Goal: Task Accomplishment & Management: Complete application form

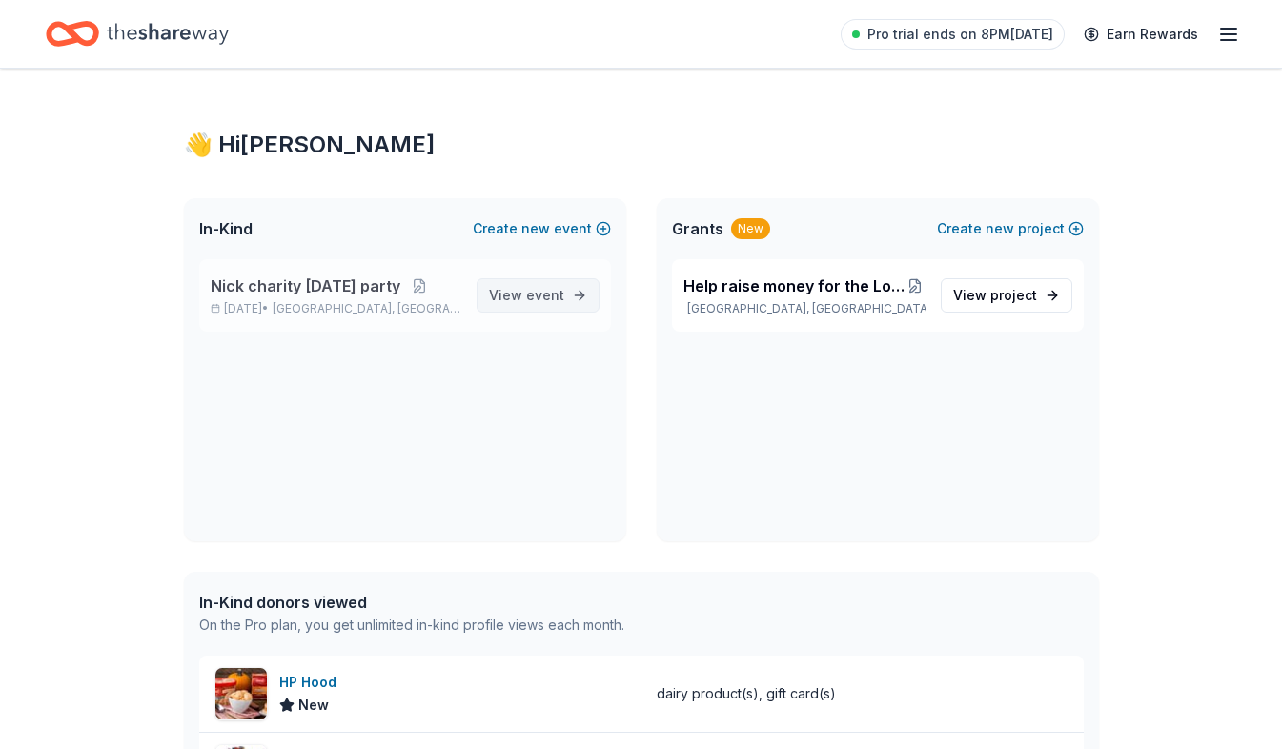
click at [536, 298] on span "event" at bounding box center [545, 295] width 38 height 16
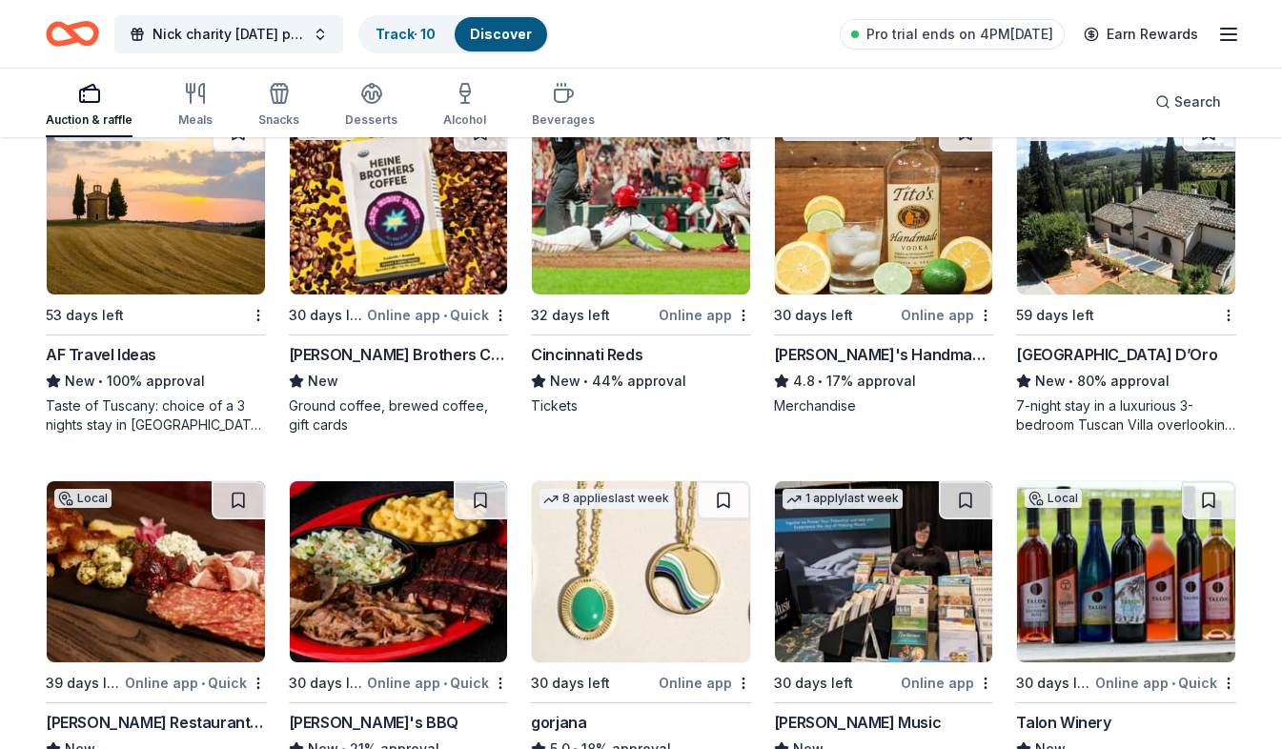
scroll to position [2860, 0]
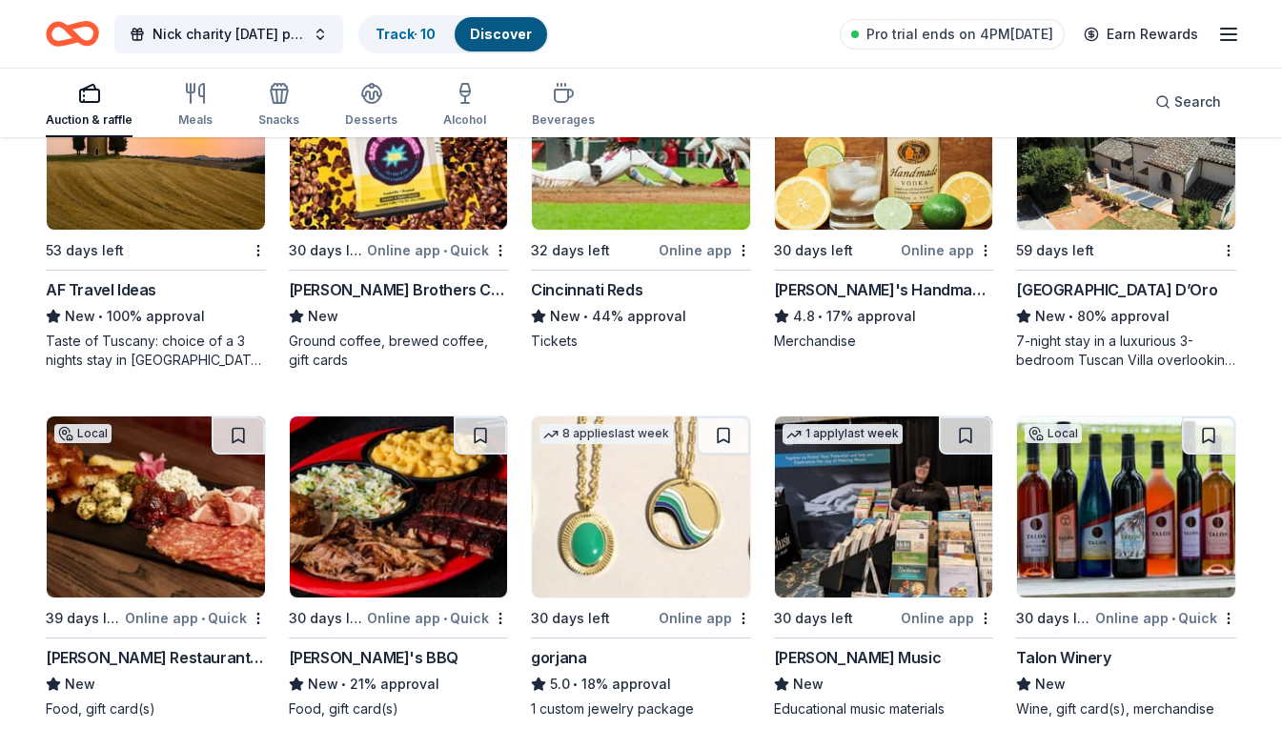
click at [409, 318] on div "New" at bounding box center [399, 316] width 220 height 23
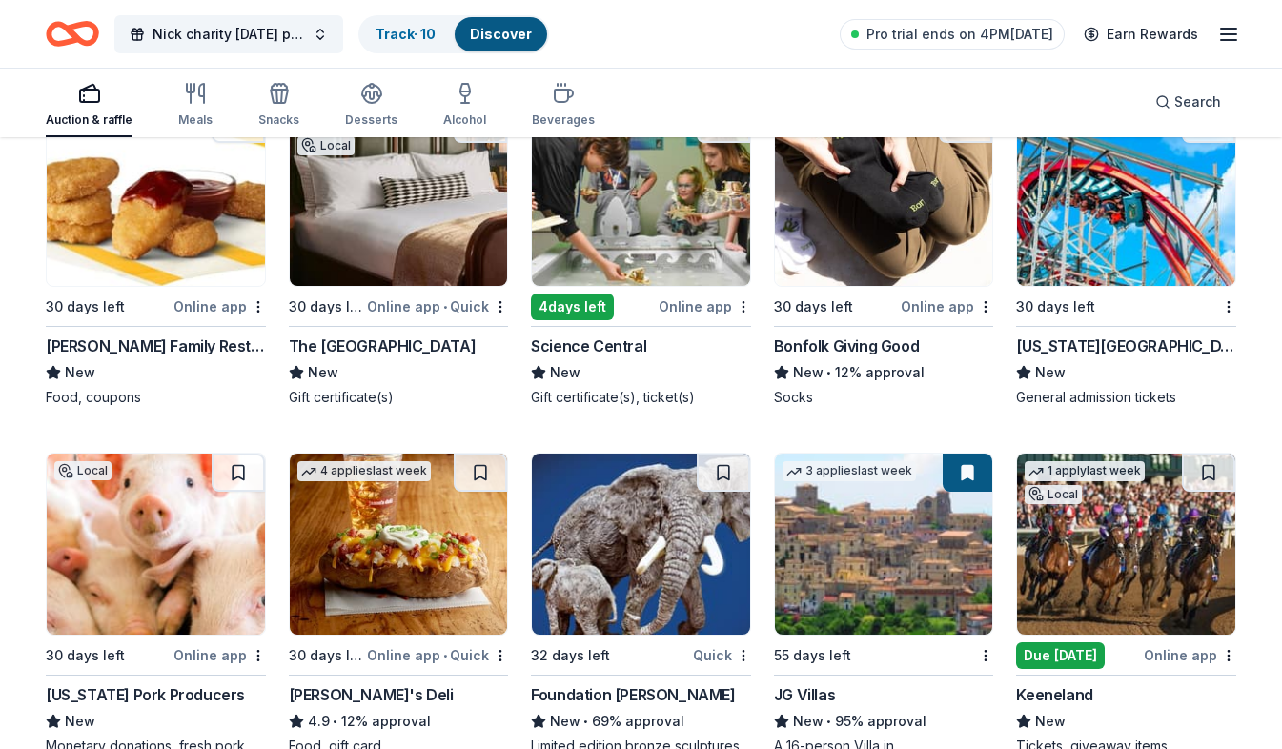
scroll to position [4257, 0]
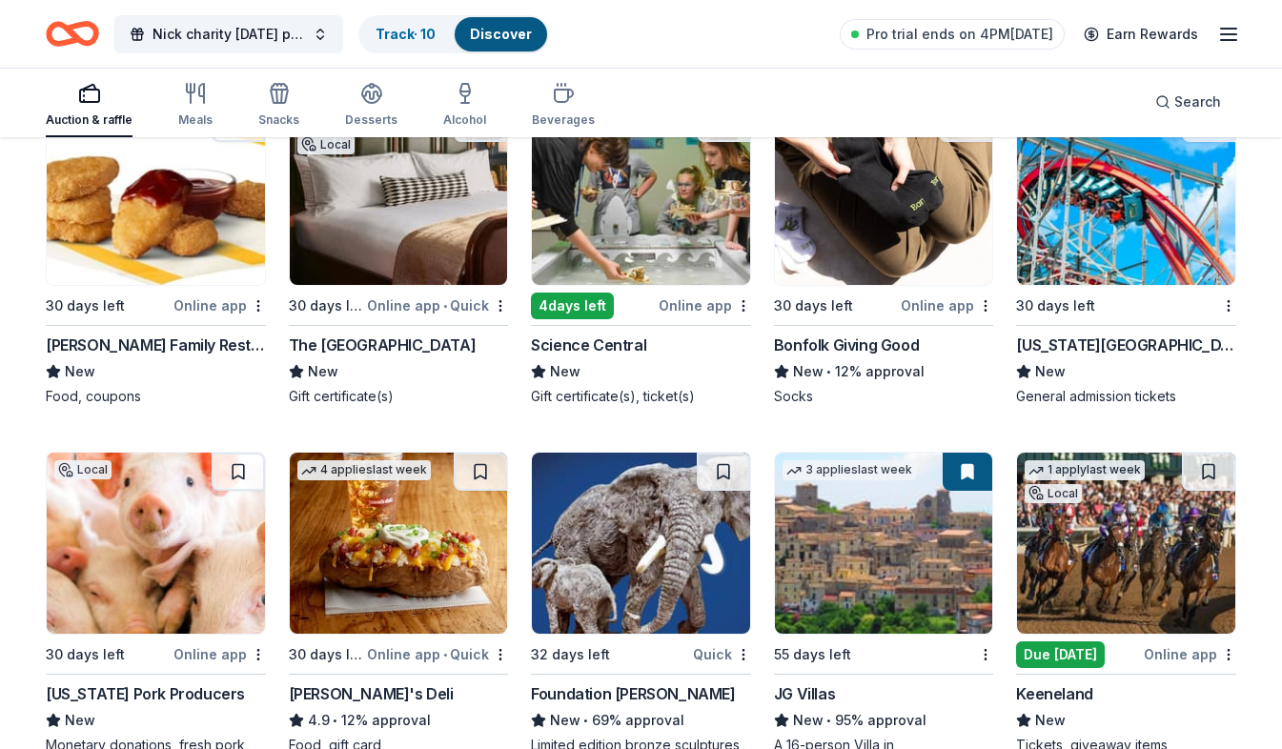
click at [1089, 386] on div "Kentucky Kingdom New General admission tickets" at bounding box center [1126, 370] width 220 height 72
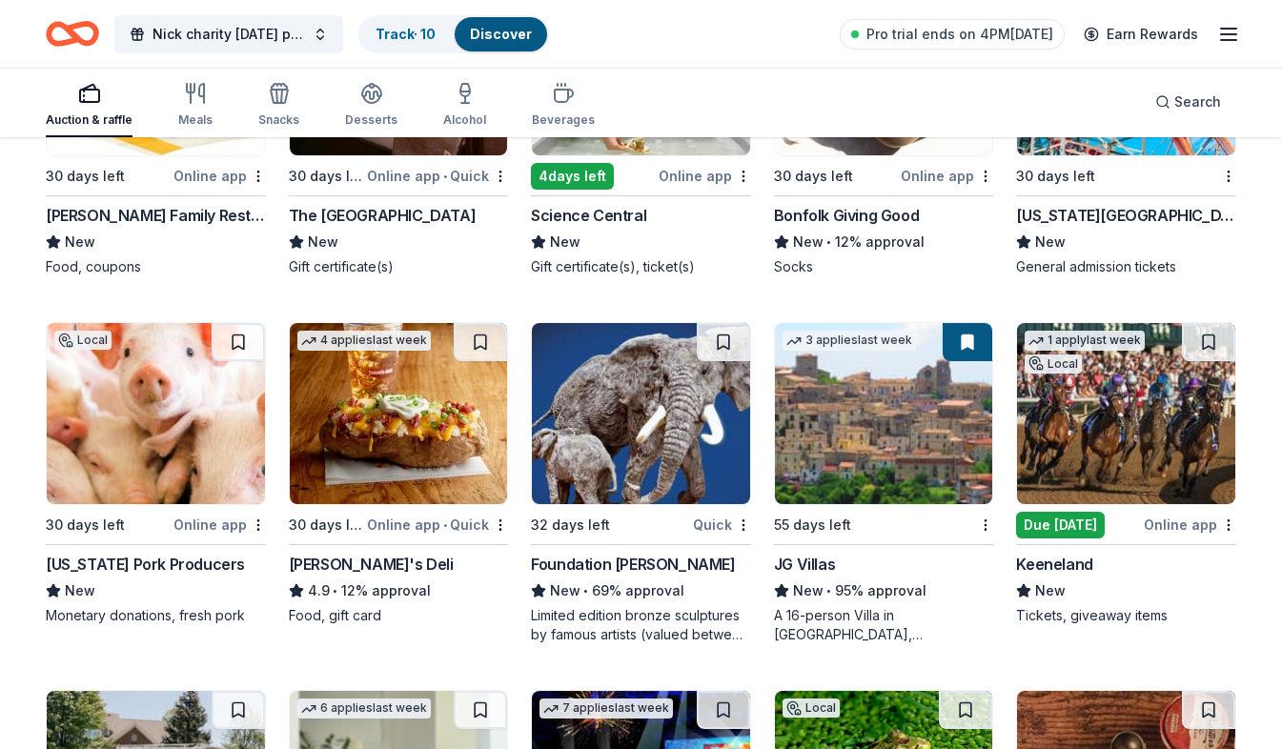
scroll to position [4448, 0]
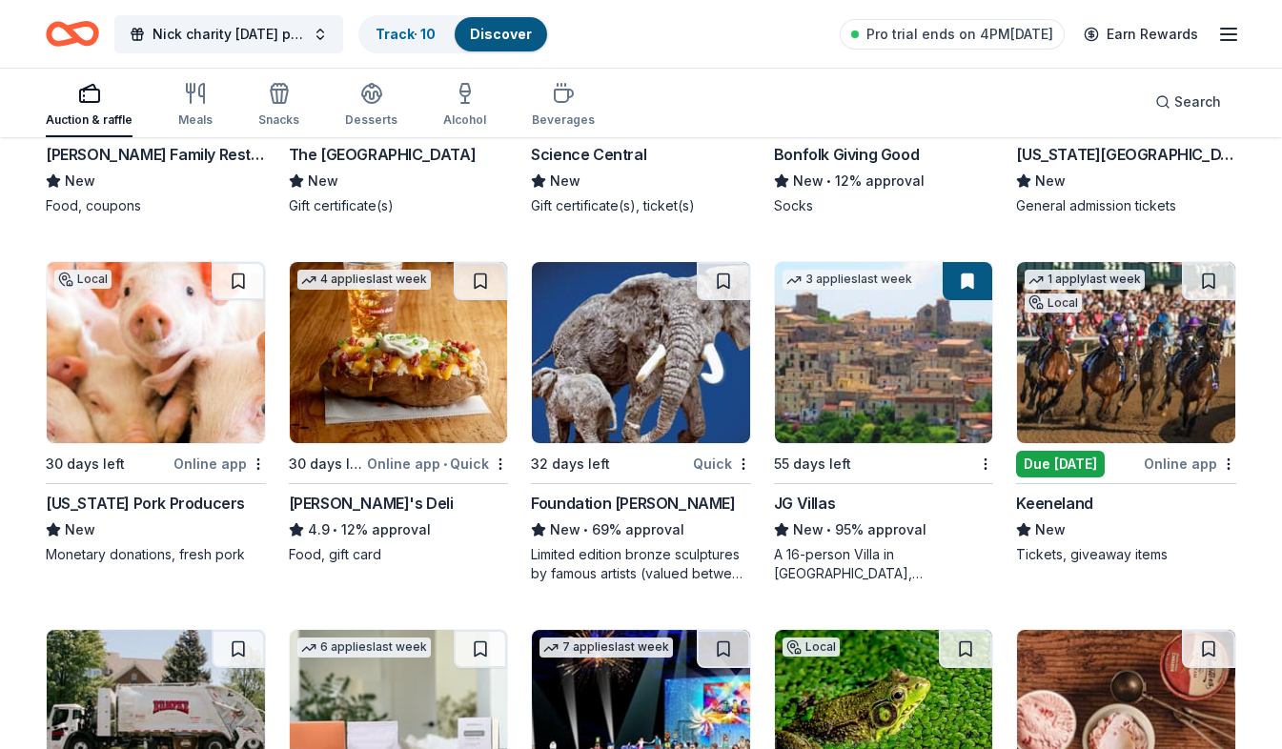
click at [653, 467] on div "32 days left" at bounding box center [610, 464] width 158 height 24
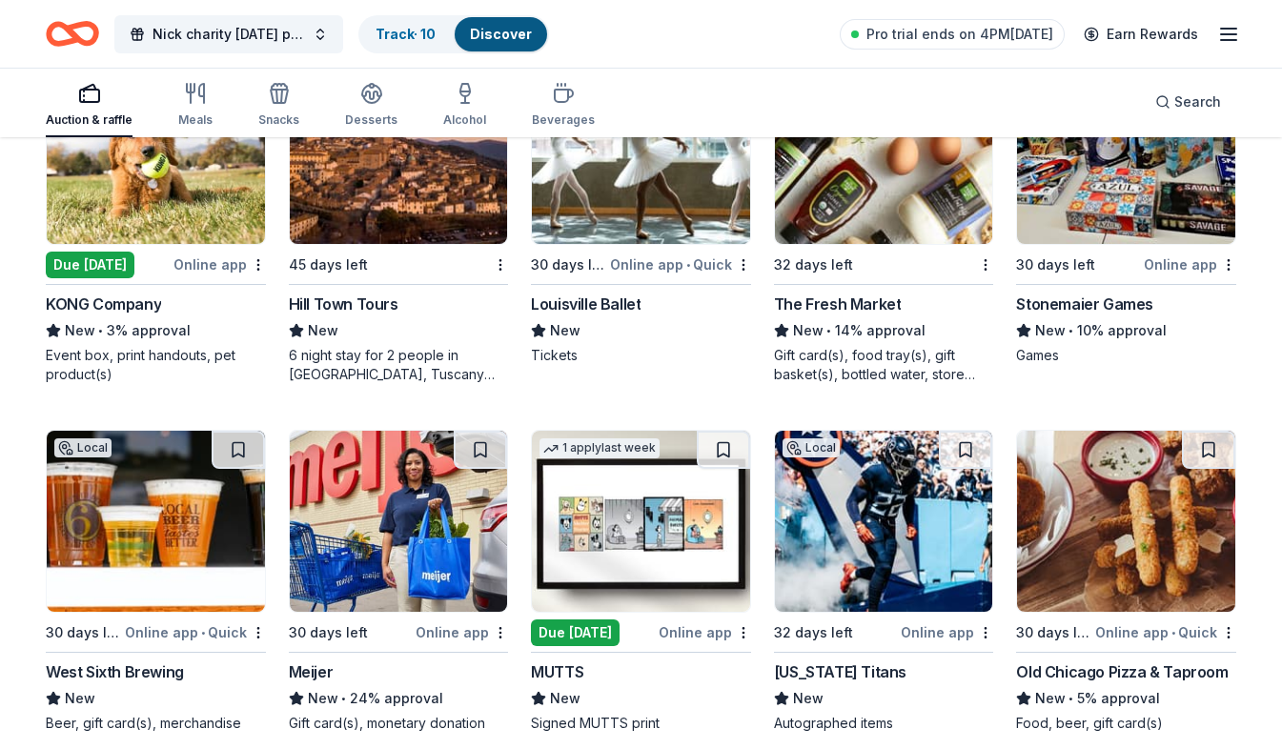
scroll to position [5469, 0]
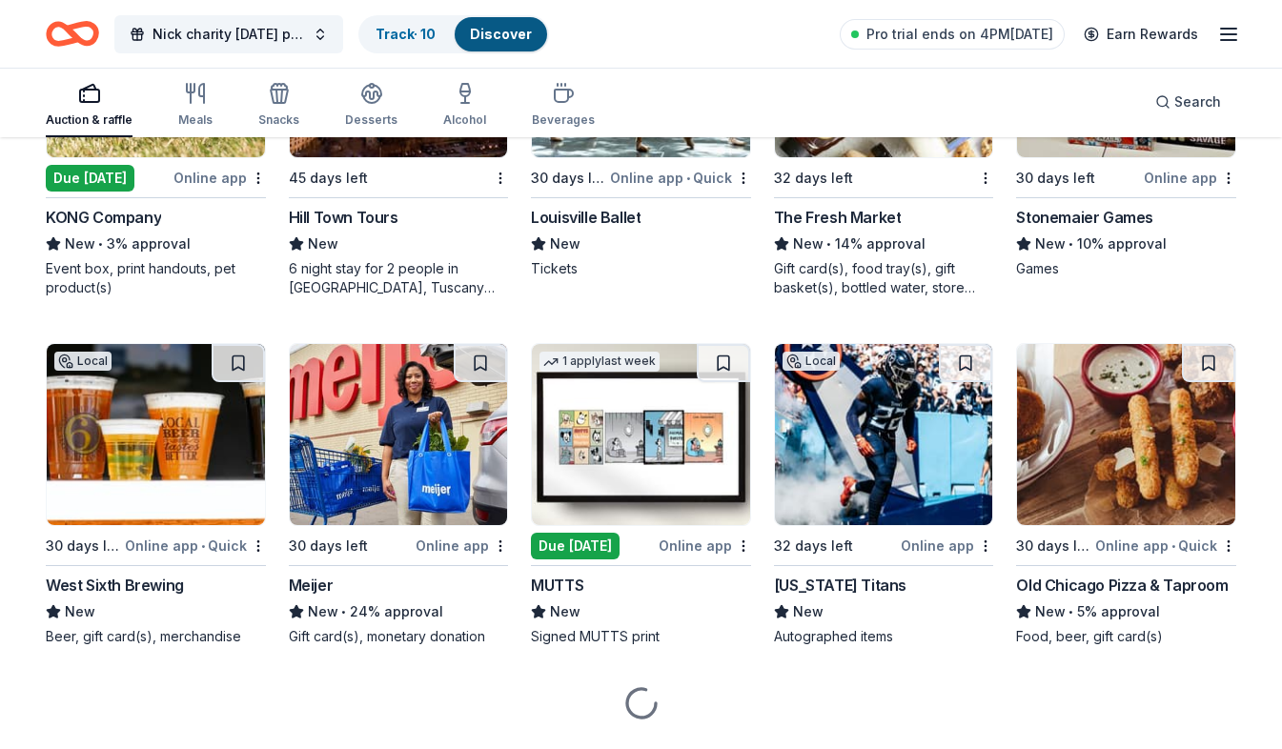
click at [408, 467] on img at bounding box center [399, 434] width 218 height 181
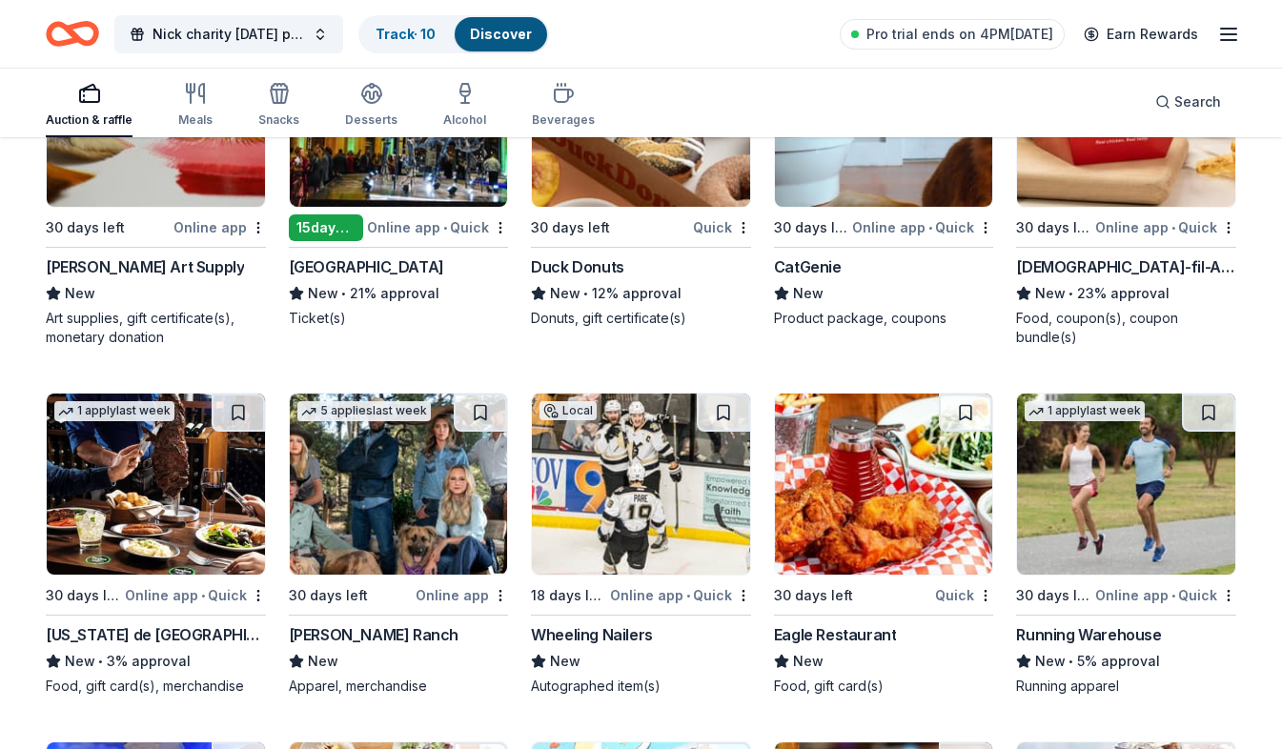
scroll to position [5946, 0]
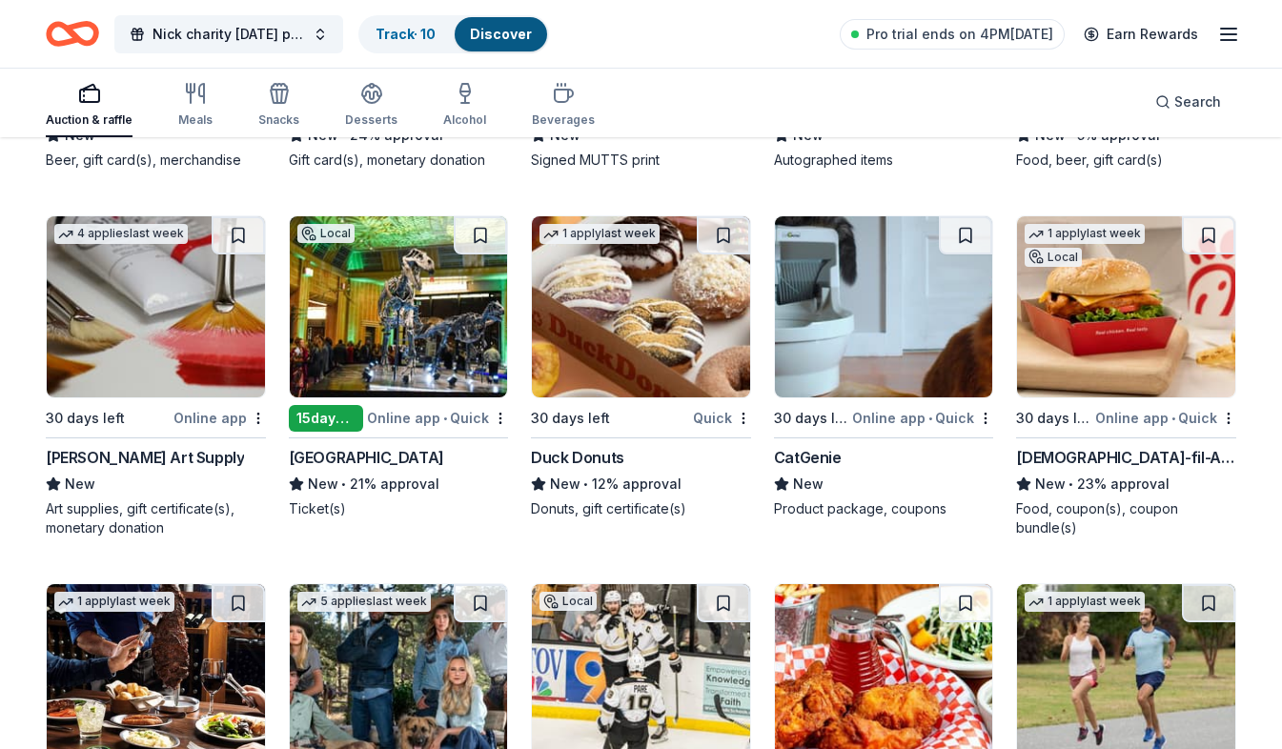
click at [164, 440] on div "4 applies last week 30 days left Online app Trekell Art Supply New Art supplies…" at bounding box center [156, 376] width 220 height 322
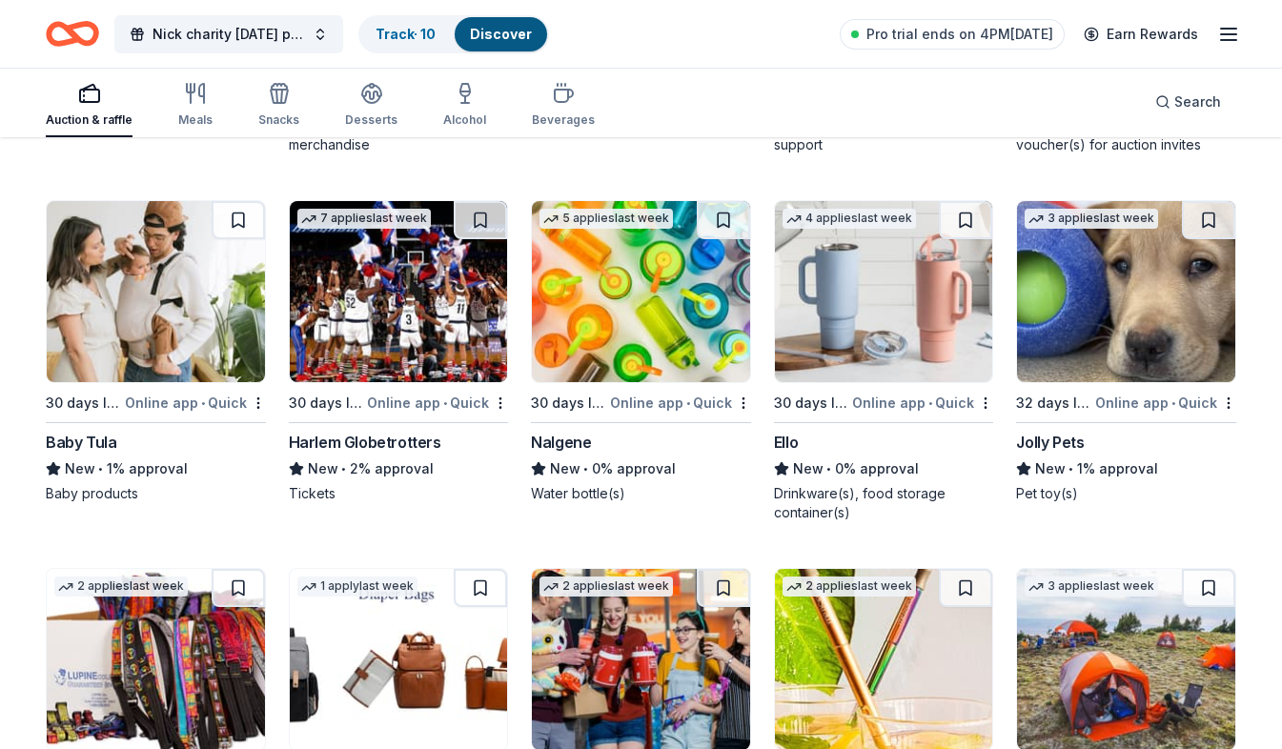
scroll to position [13766, 0]
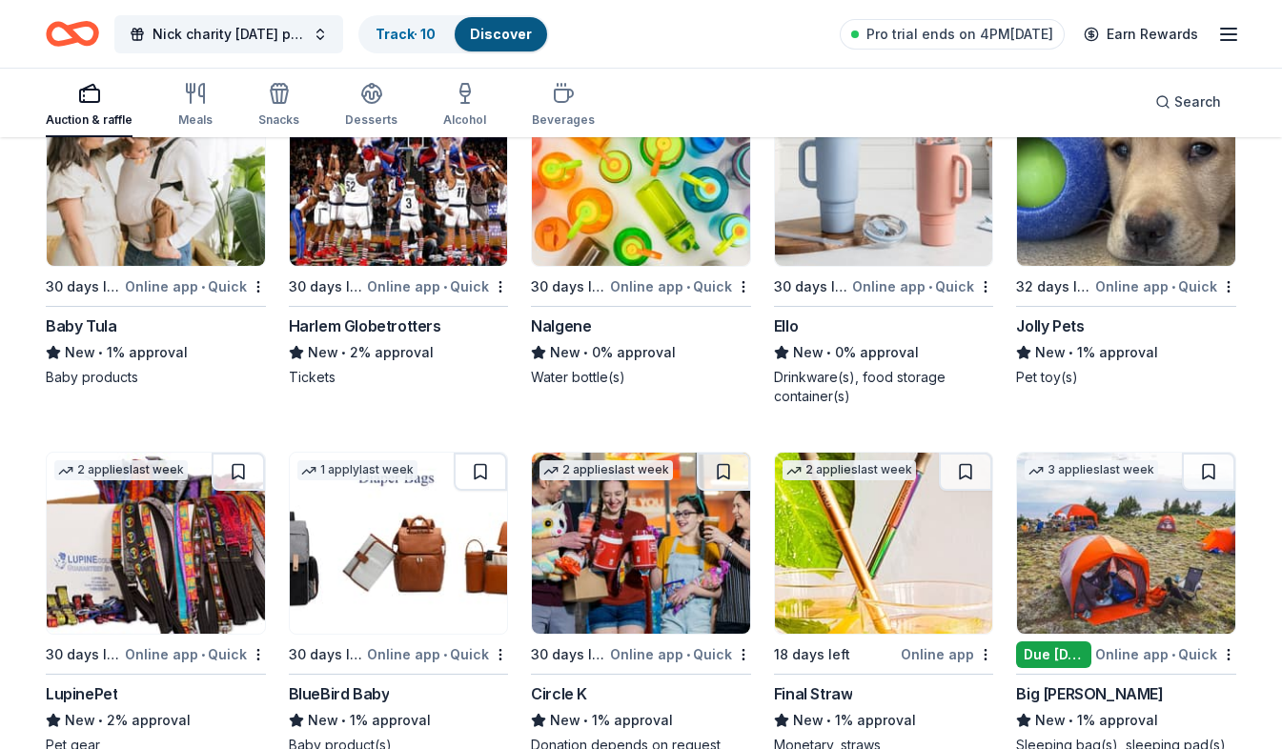
click at [898, 261] on img at bounding box center [884, 175] width 218 height 181
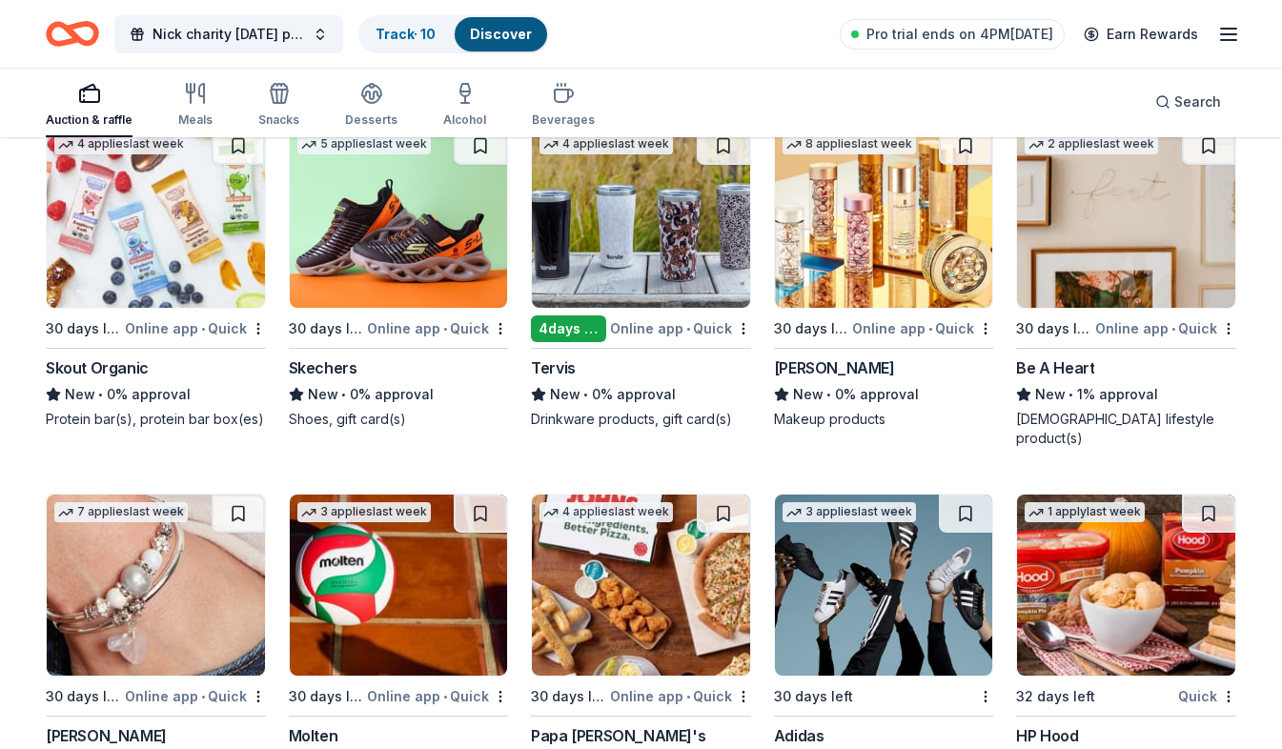
scroll to position [15200, 0]
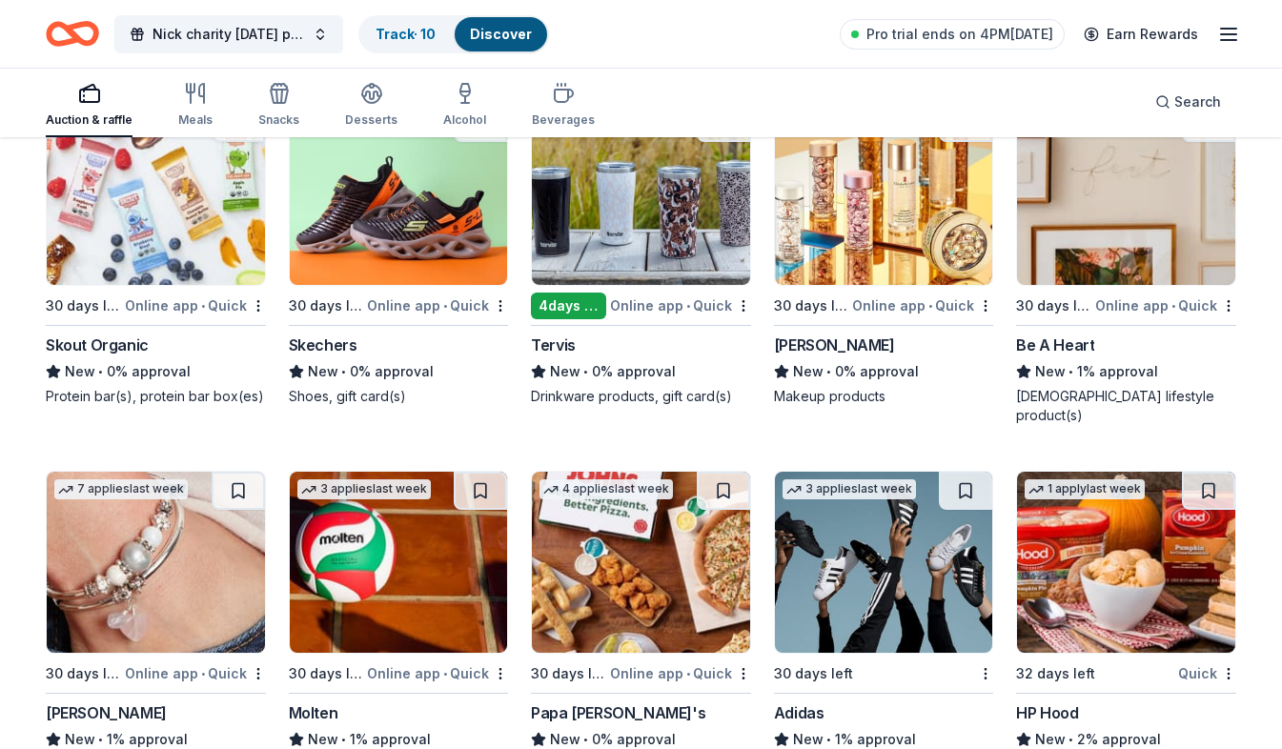
click at [621, 226] on img at bounding box center [641, 194] width 218 height 181
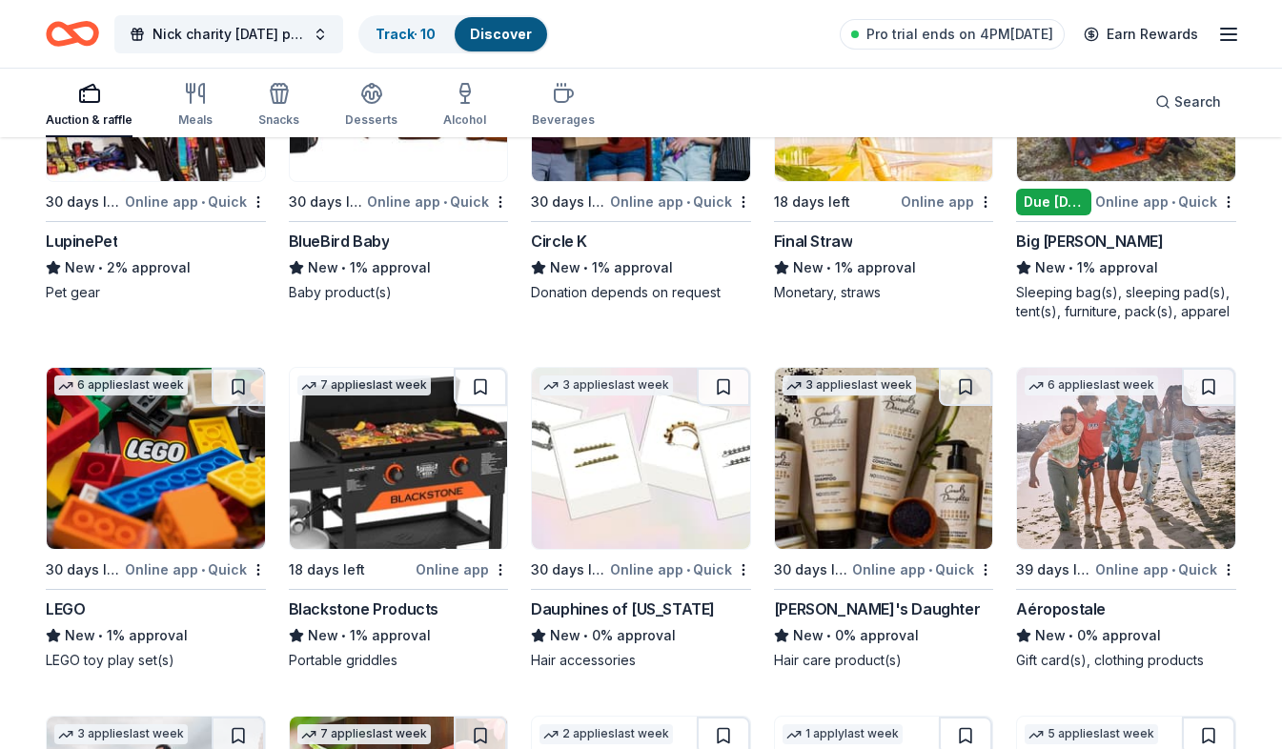
scroll to position [14182, 0]
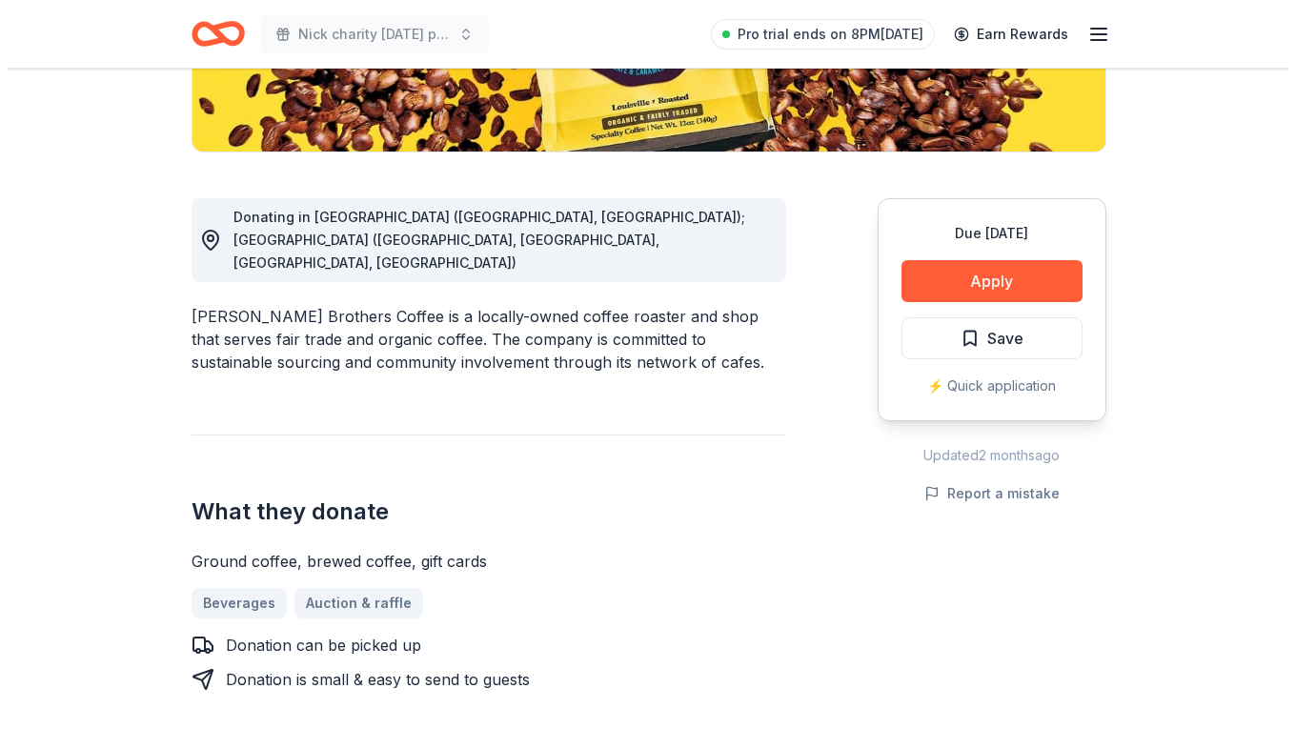
scroll to position [477, 0]
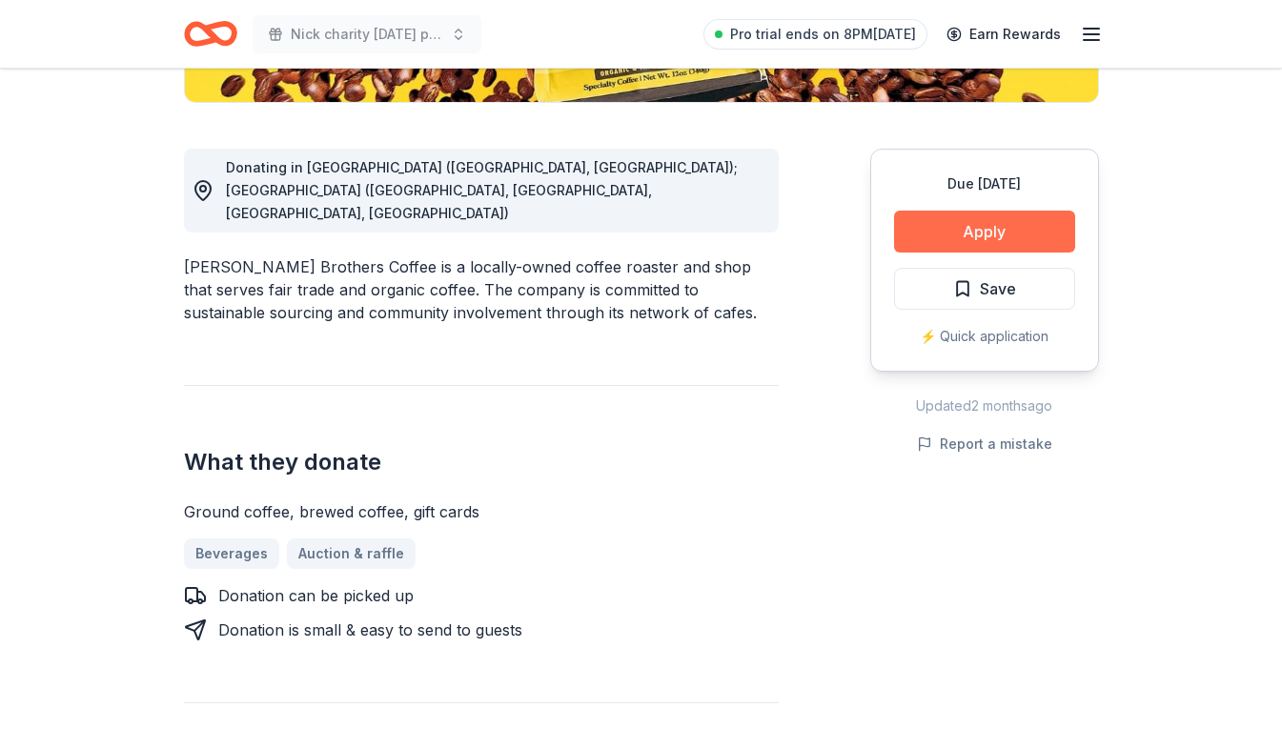
click at [979, 238] on button "Apply" at bounding box center [984, 232] width 181 height 42
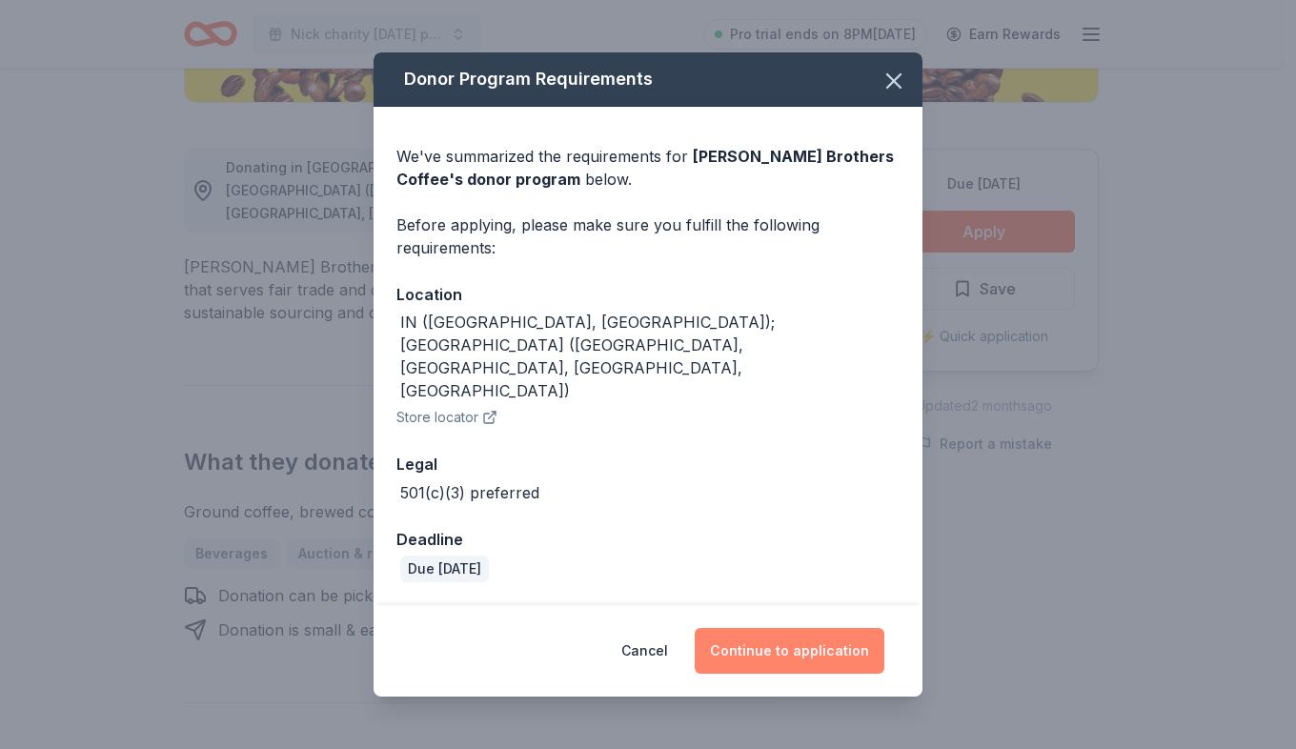
click at [835, 629] on button "Continue to application" at bounding box center [790, 651] width 190 height 46
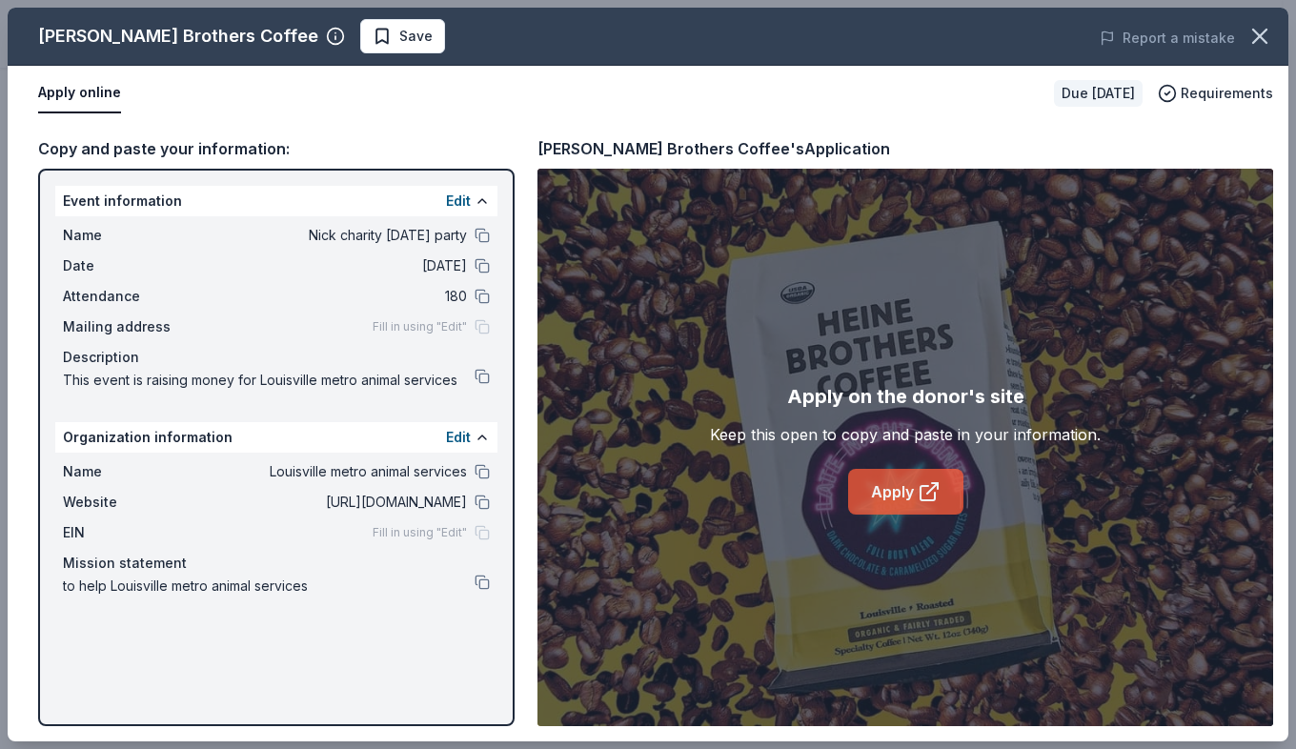
click at [932, 499] on icon at bounding box center [928, 493] width 14 height 14
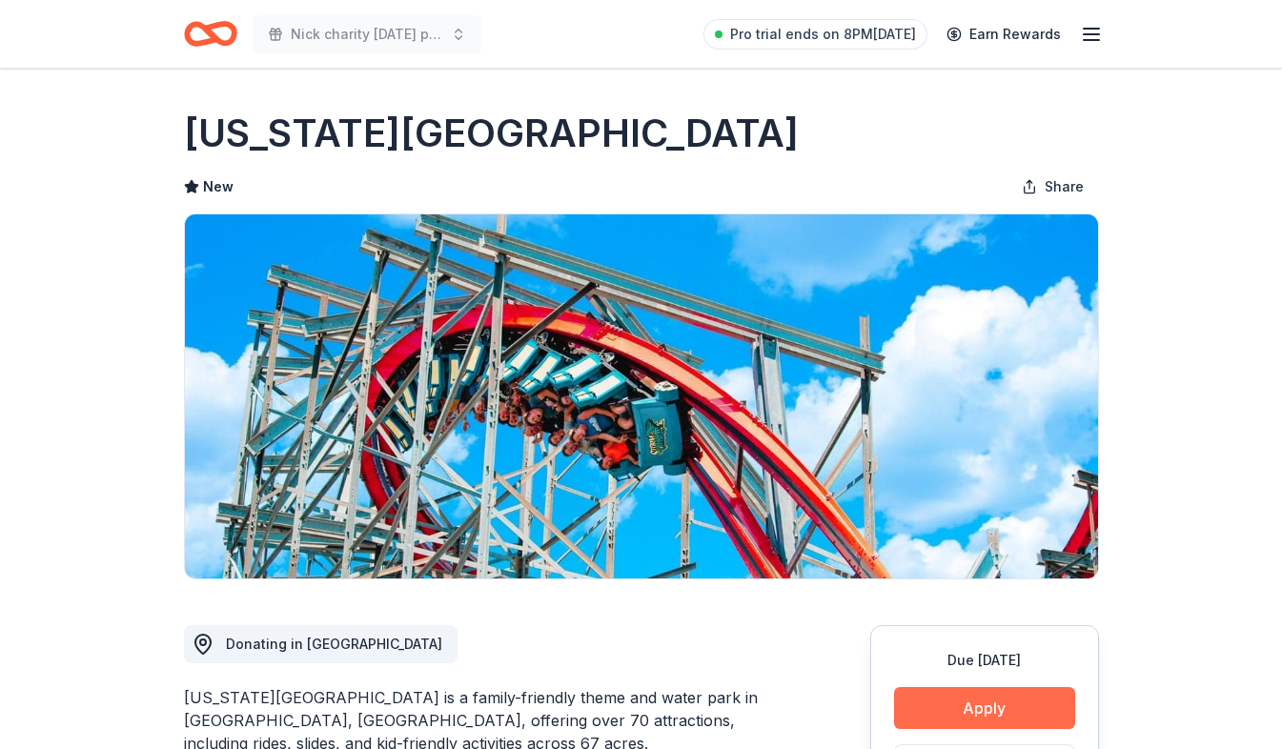
click at [1012, 691] on button "Apply" at bounding box center [984, 708] width 181 height 42
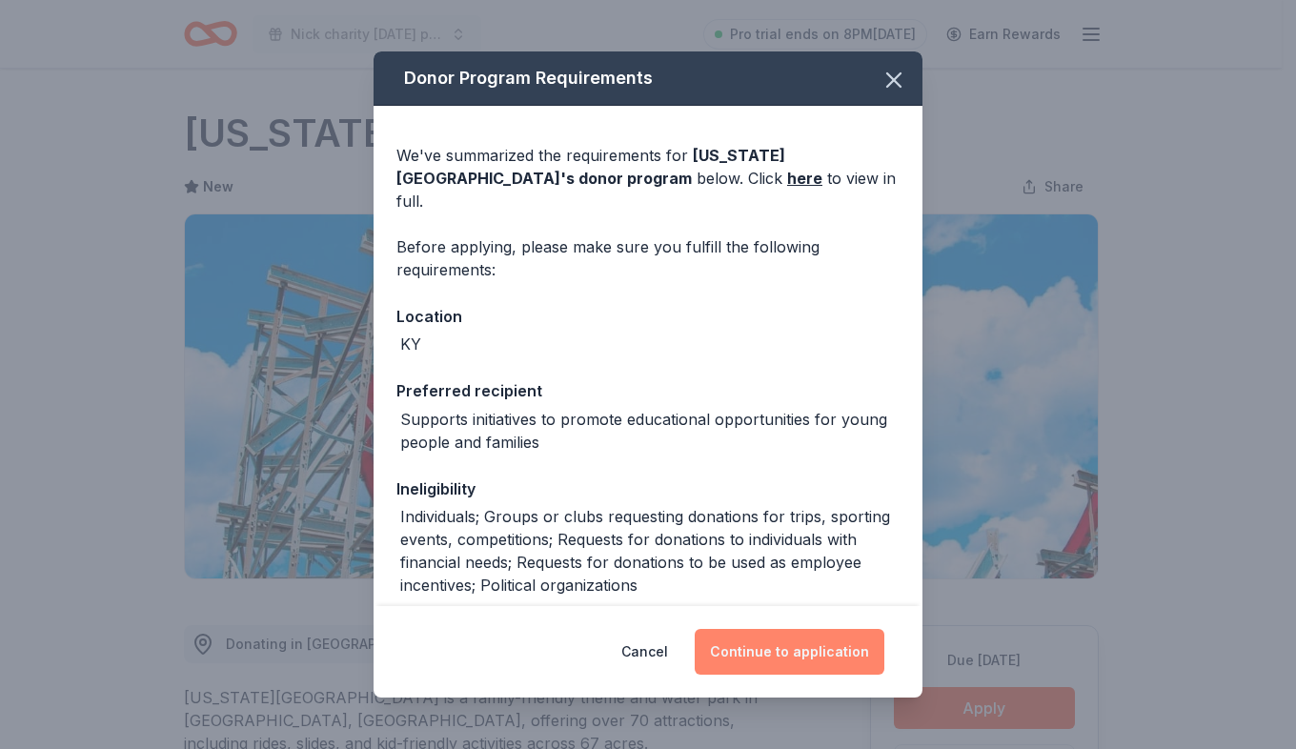
click at [848, 662] on button "Continue to application" at bounding box center [790, 652] width 190 height 46
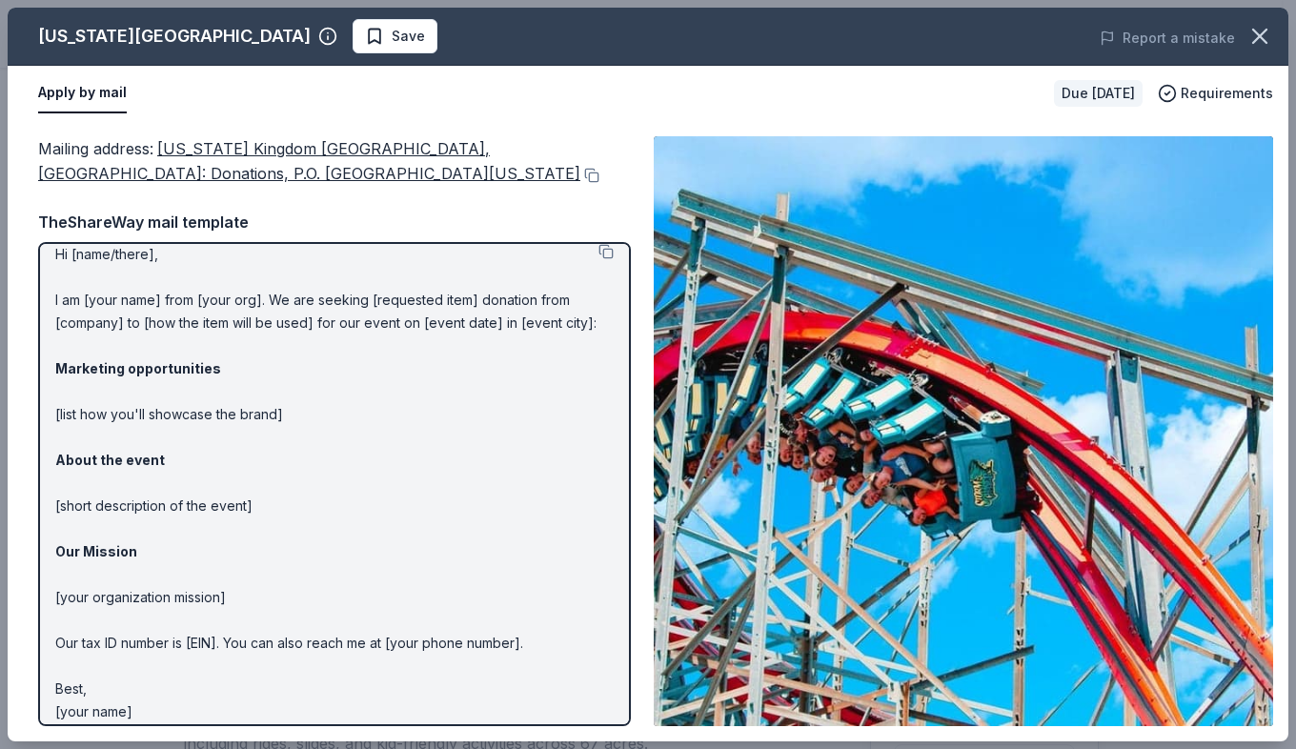
scroll to position [31, 0]
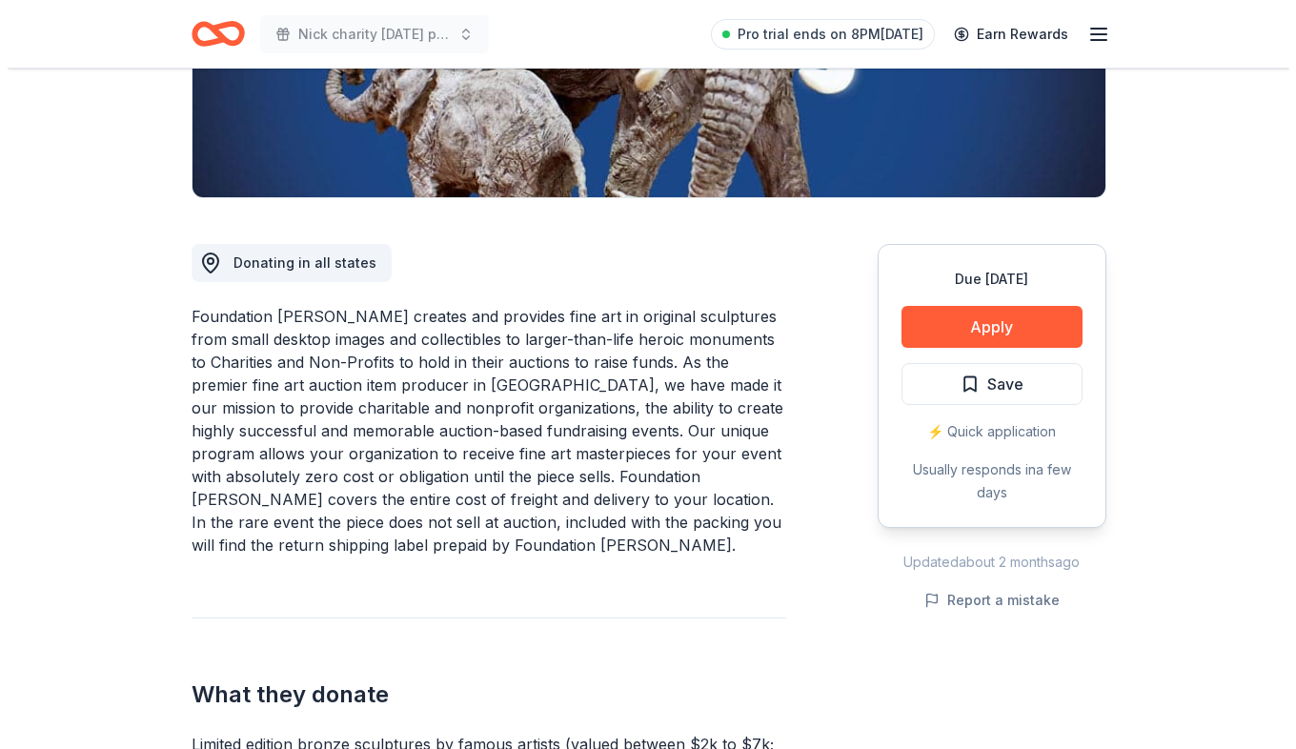
scroll to position [572, 0]
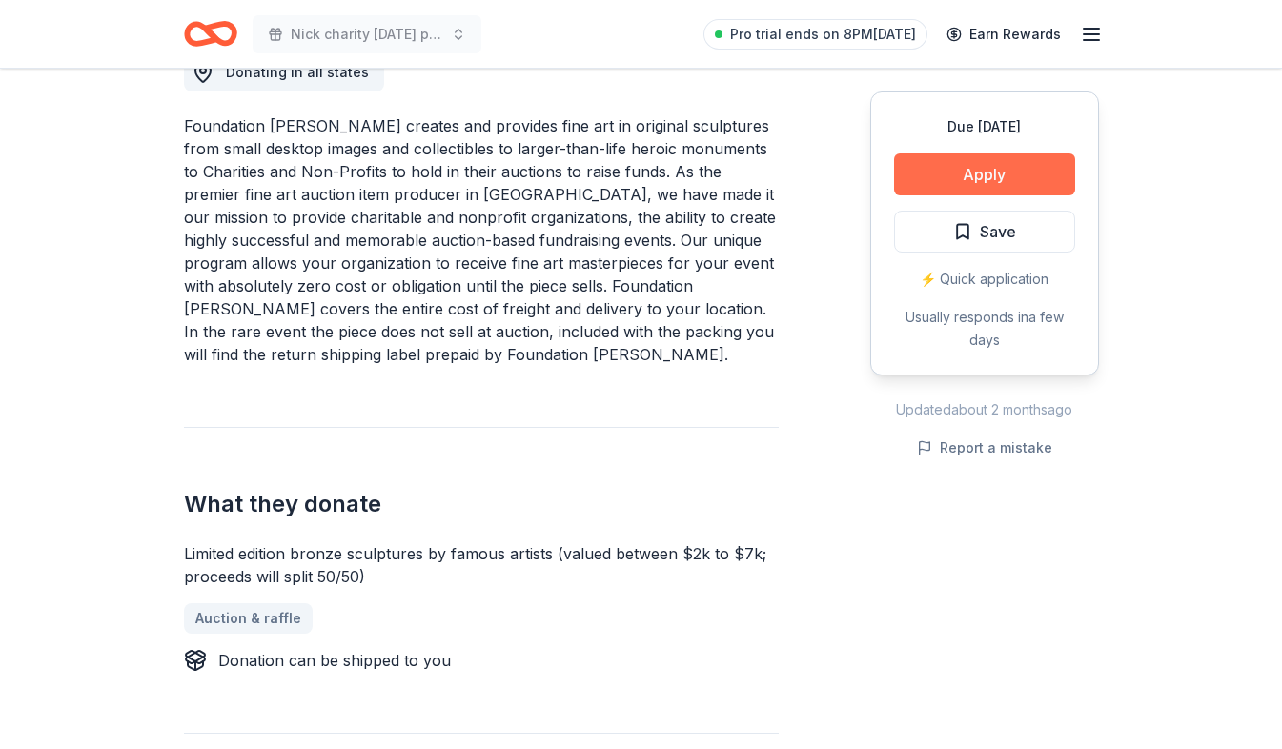
click at [1030, 184] on button "Apply" at bounding box center [984, 174] width 181 height 42
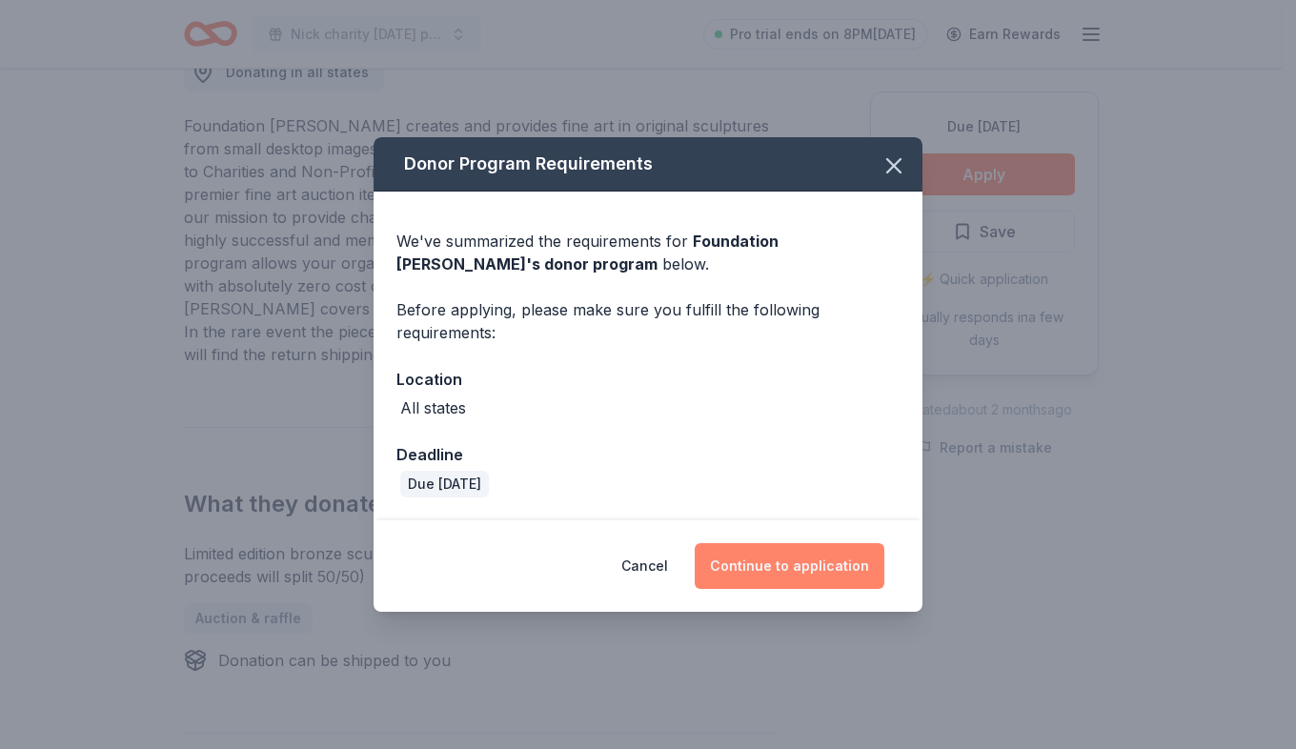
click at [840, 565] on button "Continue to application" at bounding box center [790, 566] width 190 height 46
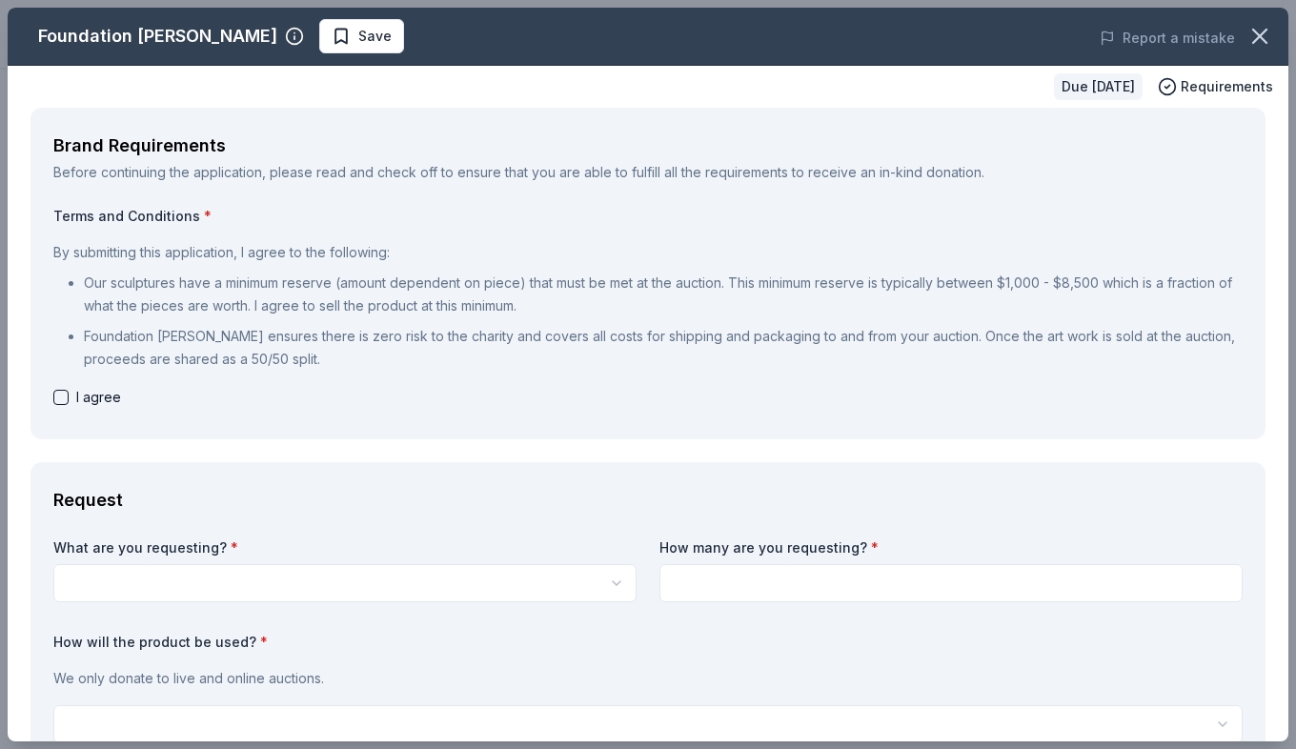
click at [43, 402] on div "Brand Requirements Before continuing the application, please read and check off…" at bounding box center [648, 274] width 1235 height 332
click at [51, 399] on div "Brand Requirements Before continuing the application, please read and check off…" at bounding box center [648, 274] width 1235 height 332
click at [69, 393] on div "I agree" at bounding box center [648, 397] width 1190 height 23
click at [67, 397] on button "button" at bounding box center [60, 397] width 15 height 15
checkbox input "true"
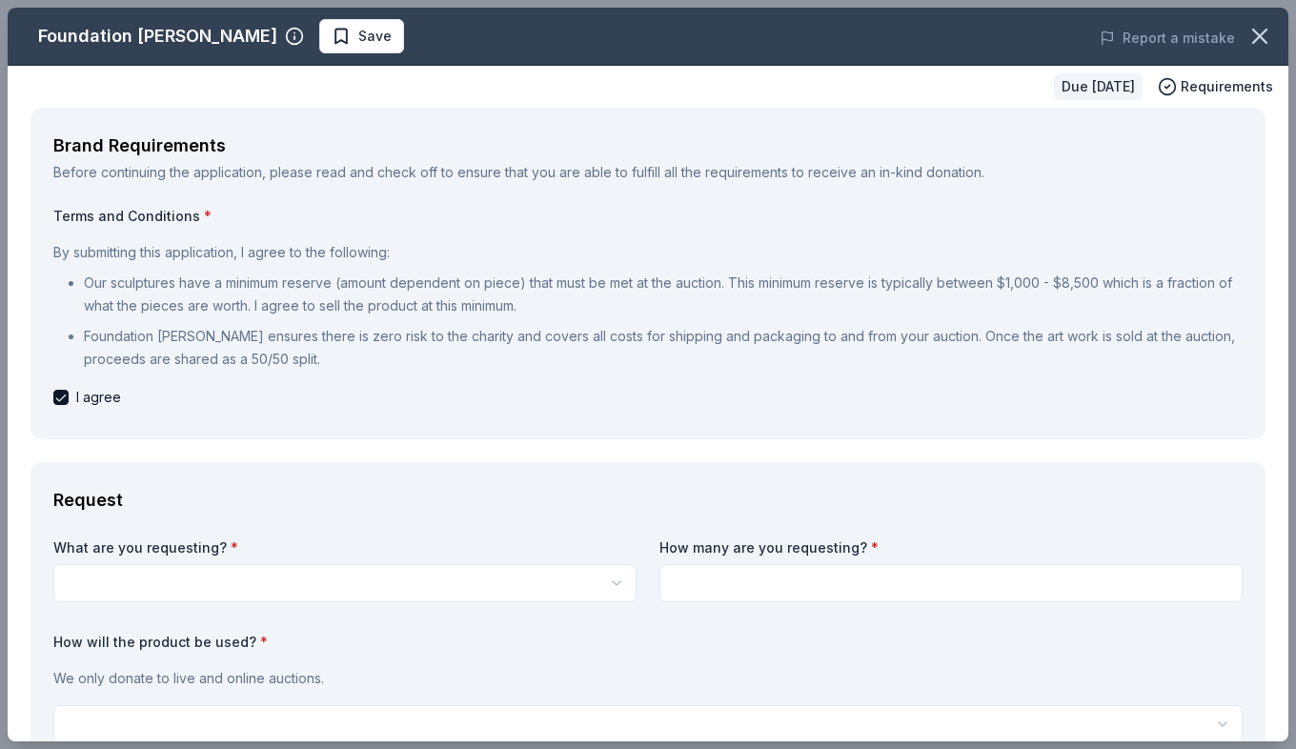
scroll to position [0, 0]
click at [356, 581] on html "[PERSON_NAME] charity [DATE] party Pro trial ends on 8PM[DATE] Earn Rewards Due…" at bounding box center [648, 374] width 1296 height 749
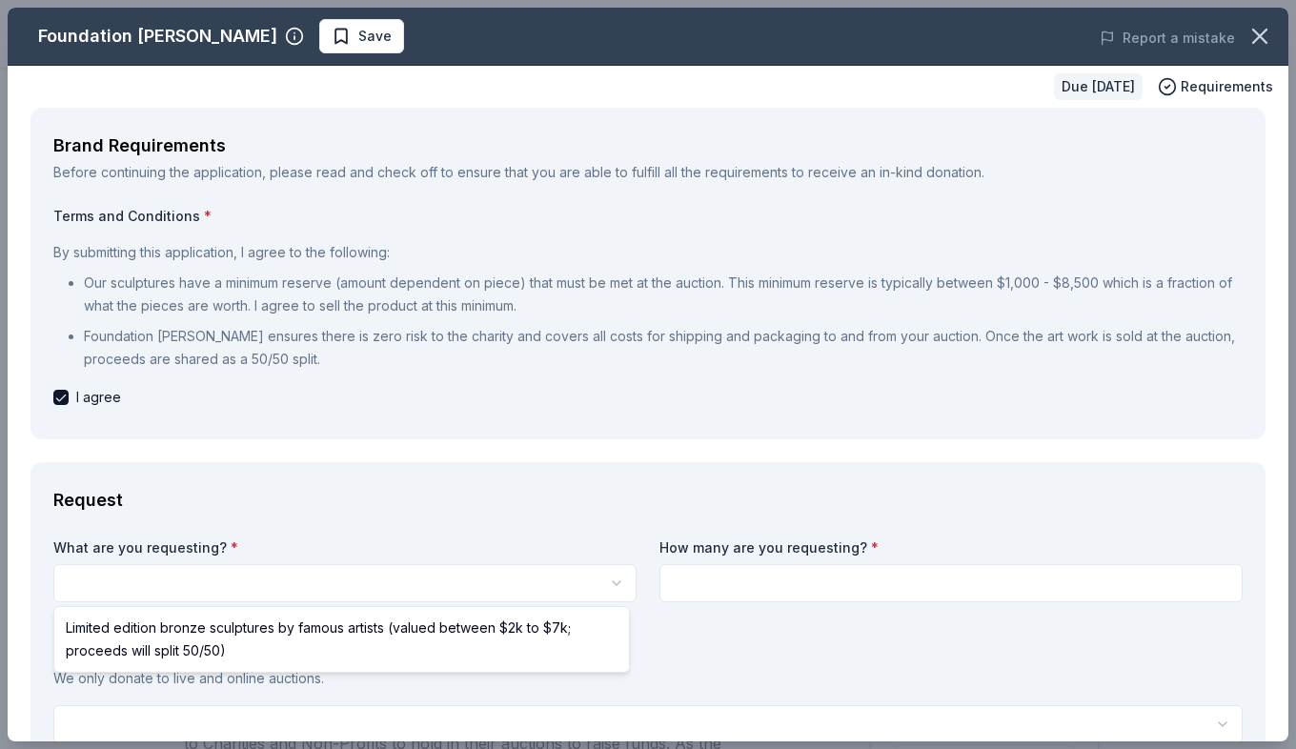
click at [356, 581] on html "[PERSON_NAME] charity [DATE] party Pro trial ends on 8PM[DATE] Earn Rewards Due…" at bounding box center [648, 374] width 1296 height 749
select select "Limited edition bronze sculptures by famous artists (valued between $2k to $7k;…"
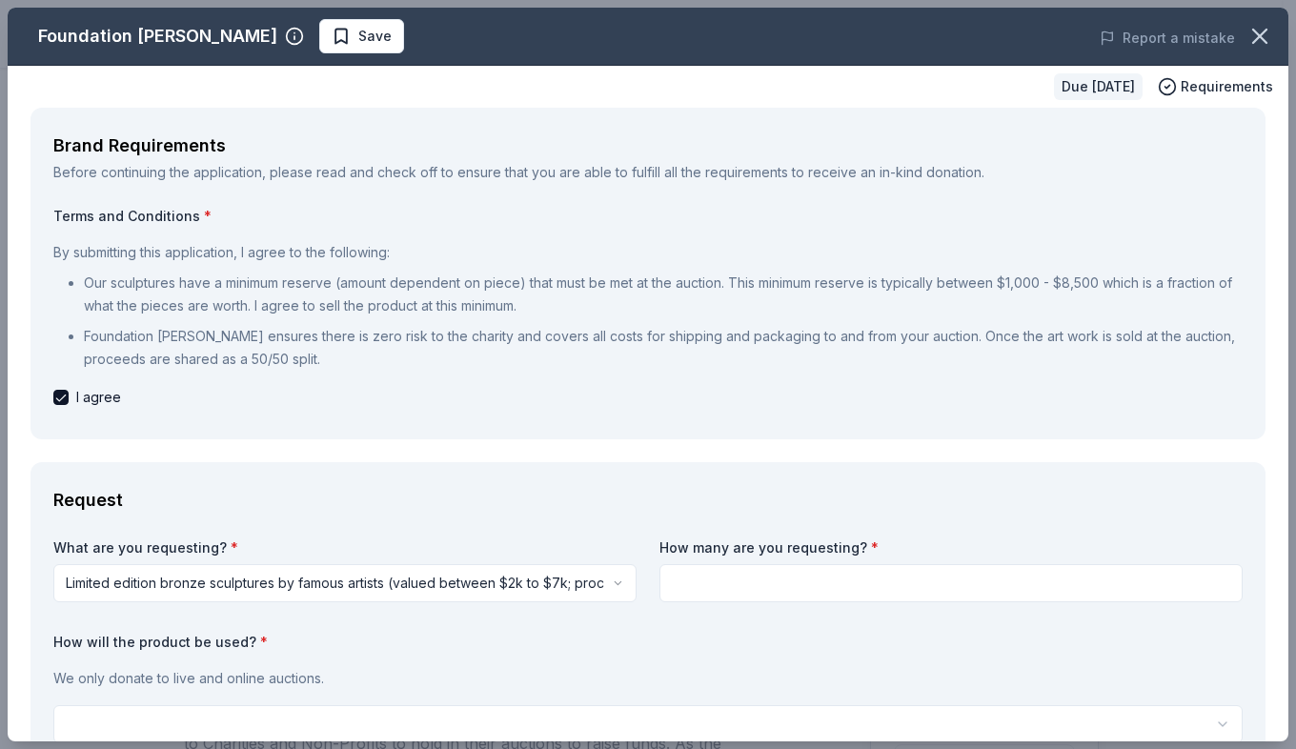
click at [883, 585] on input at bounding box center [951, 583] width 583 height 38
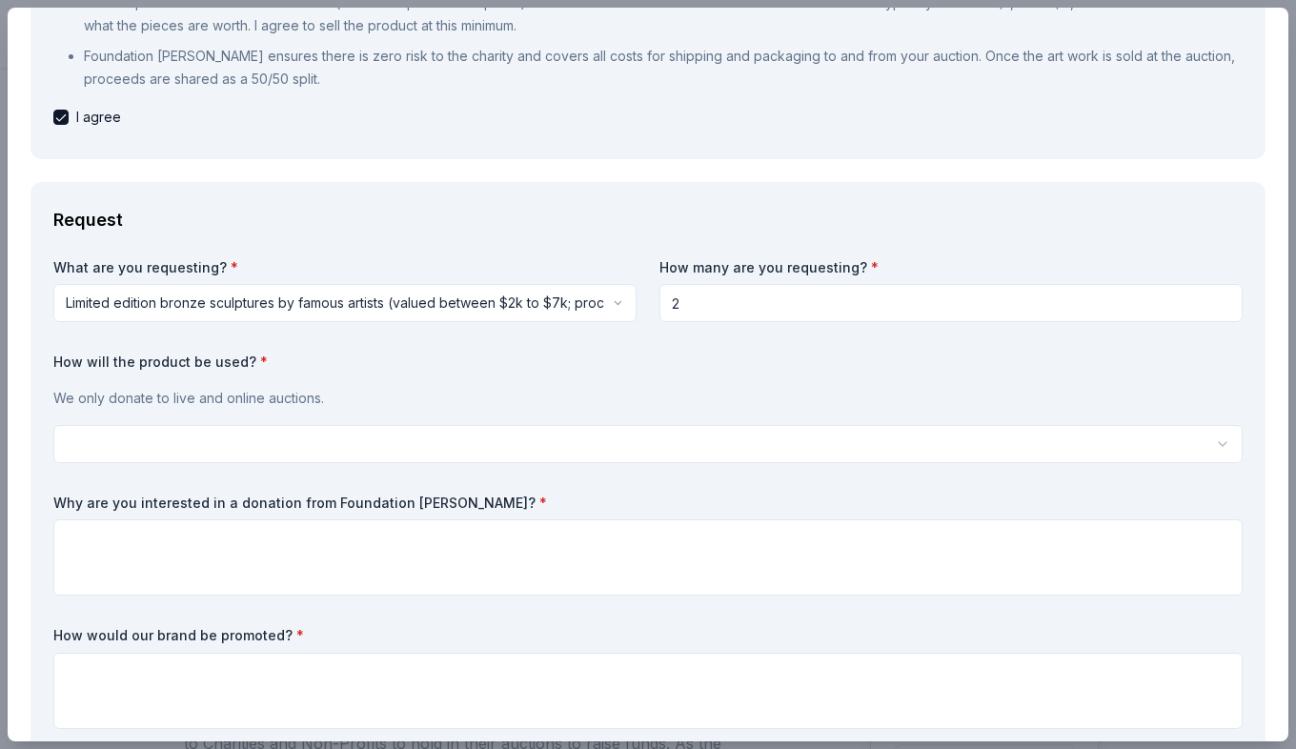
scroll to position [286, 0]
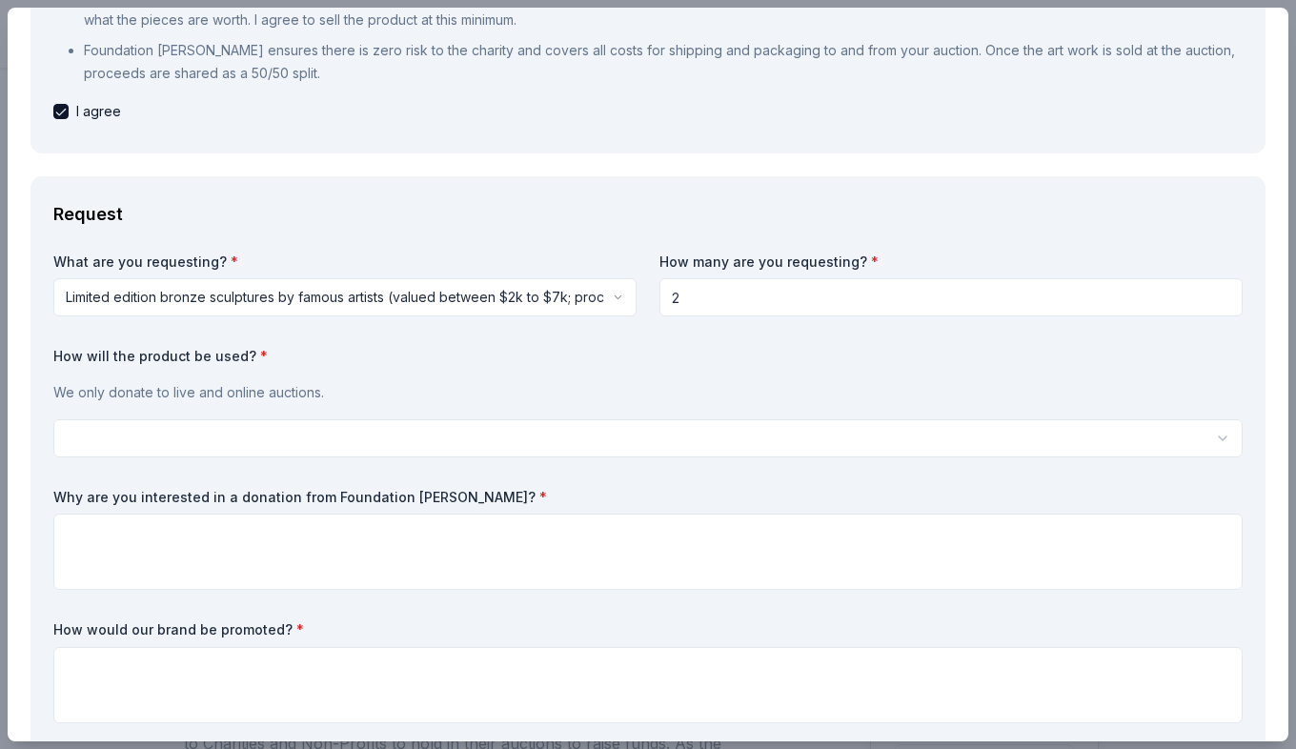
type input "2"
click at [182, 463] on div "What are you requesting? * Limited edition bronze sculptures by famous artists …" at bounding box center [648, 492] width 1190 height 479
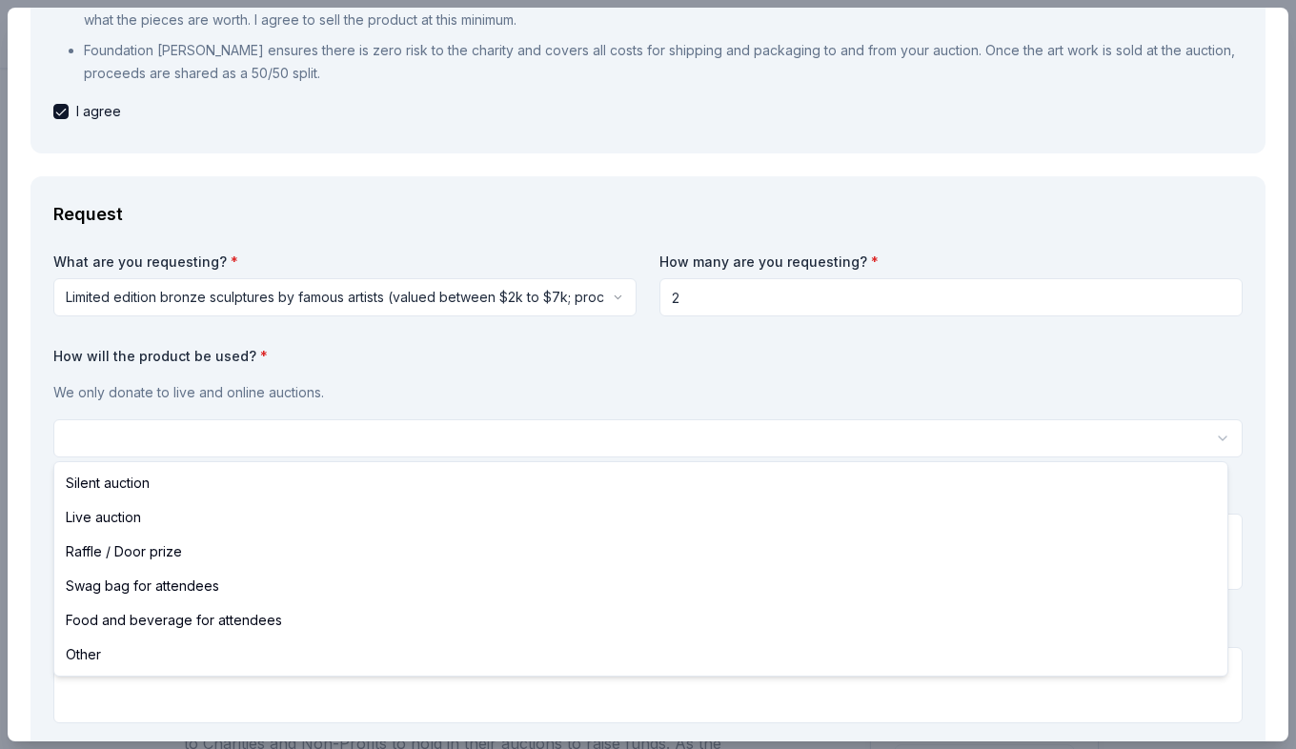
click at [179, 450] on html "Nick charity halloween party Pro trial ends on 8PM, 8/24 Earn Rewards Due in 32…" at bounding box center [648, 374] width 1296 height 749
click at [170, 439] on html "Nick charity halloween party Pro trial ends on 8PM, 8/24 Earn Rewards Due in 32…" at bounding box center [648, 374] width 1296 height 749
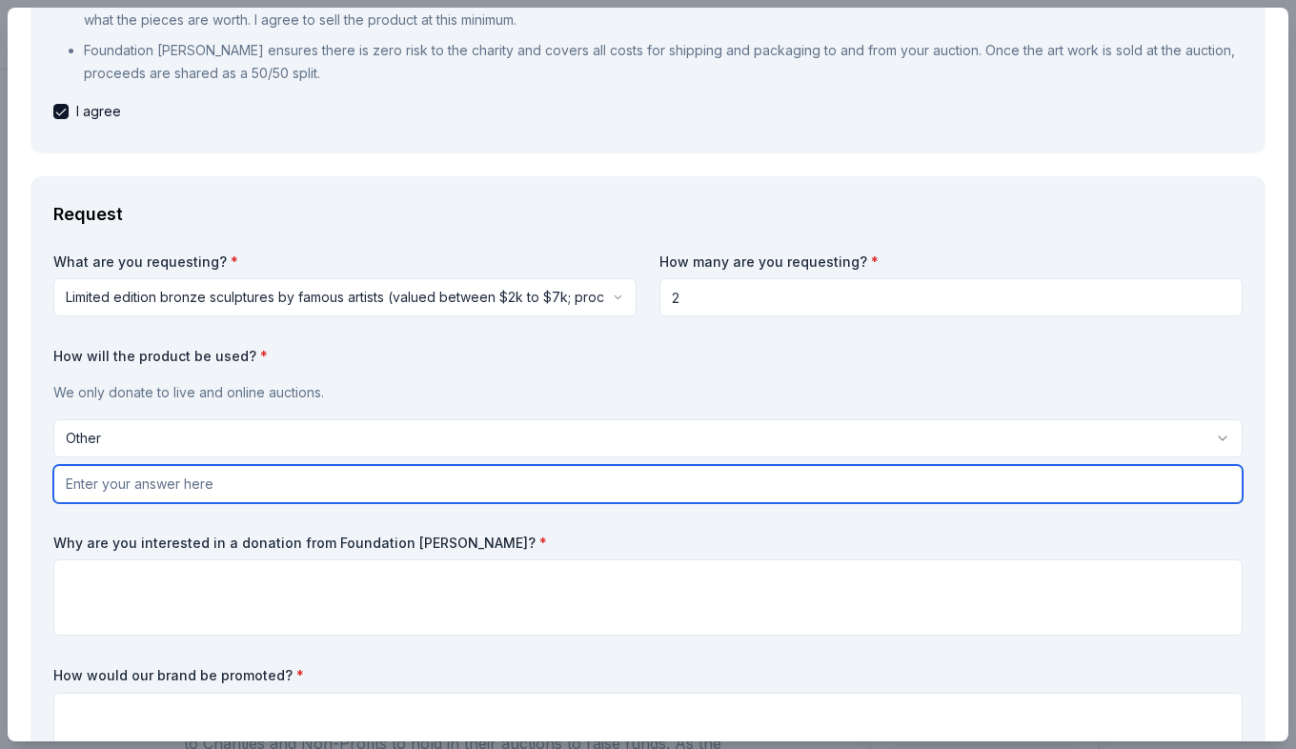
click at [132, 482] on input "text" at bounding box center [648, 484] width 1190 height 38
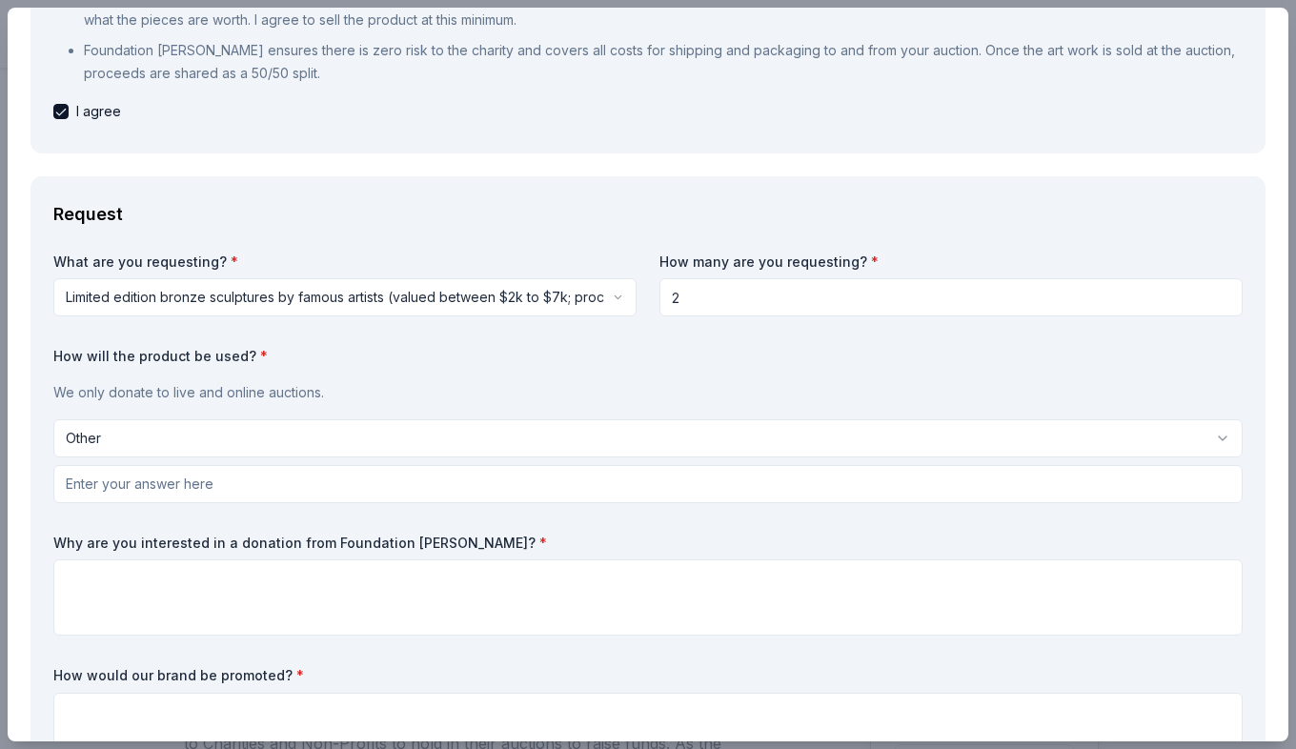
click at [285, 449] on html "Nick charity halloween party Pro trial ends on 8PM, 8/24 Earn Rewards Due in 32…" at bounding box center [648, 374] width 1296 height 749
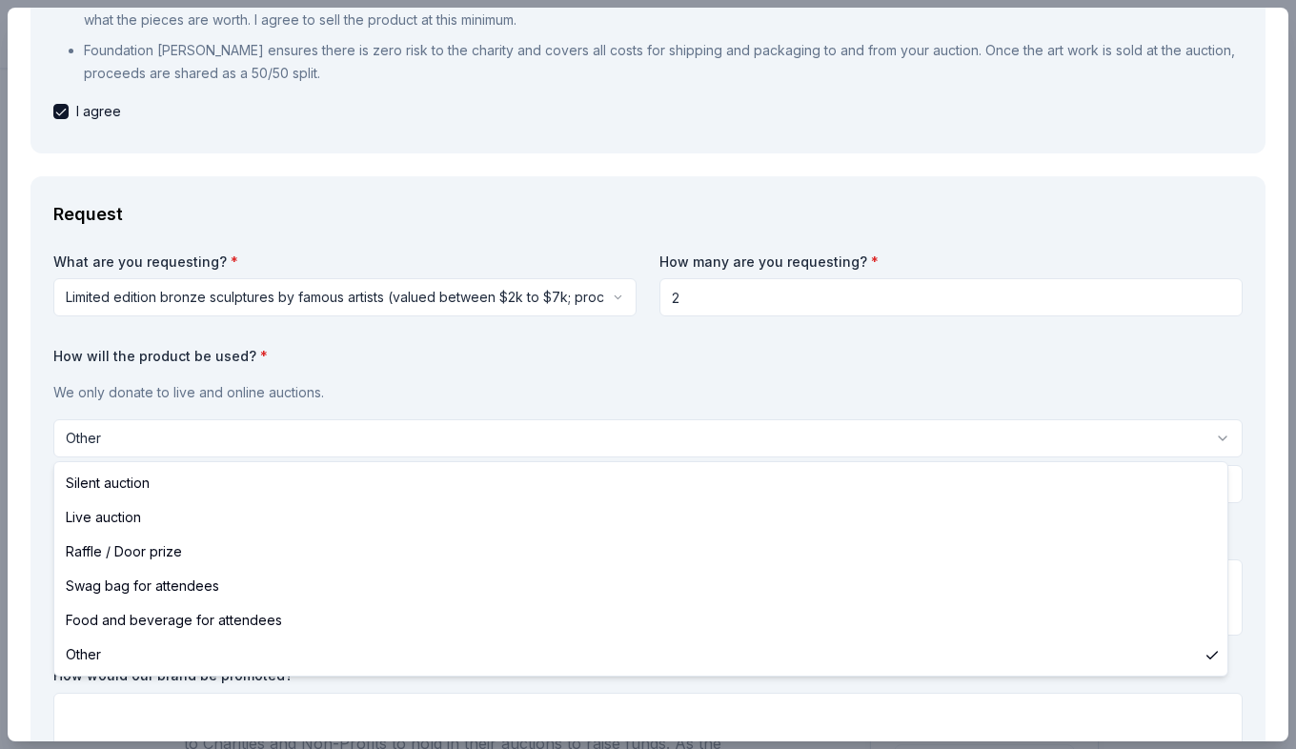
select select "silentAuction"
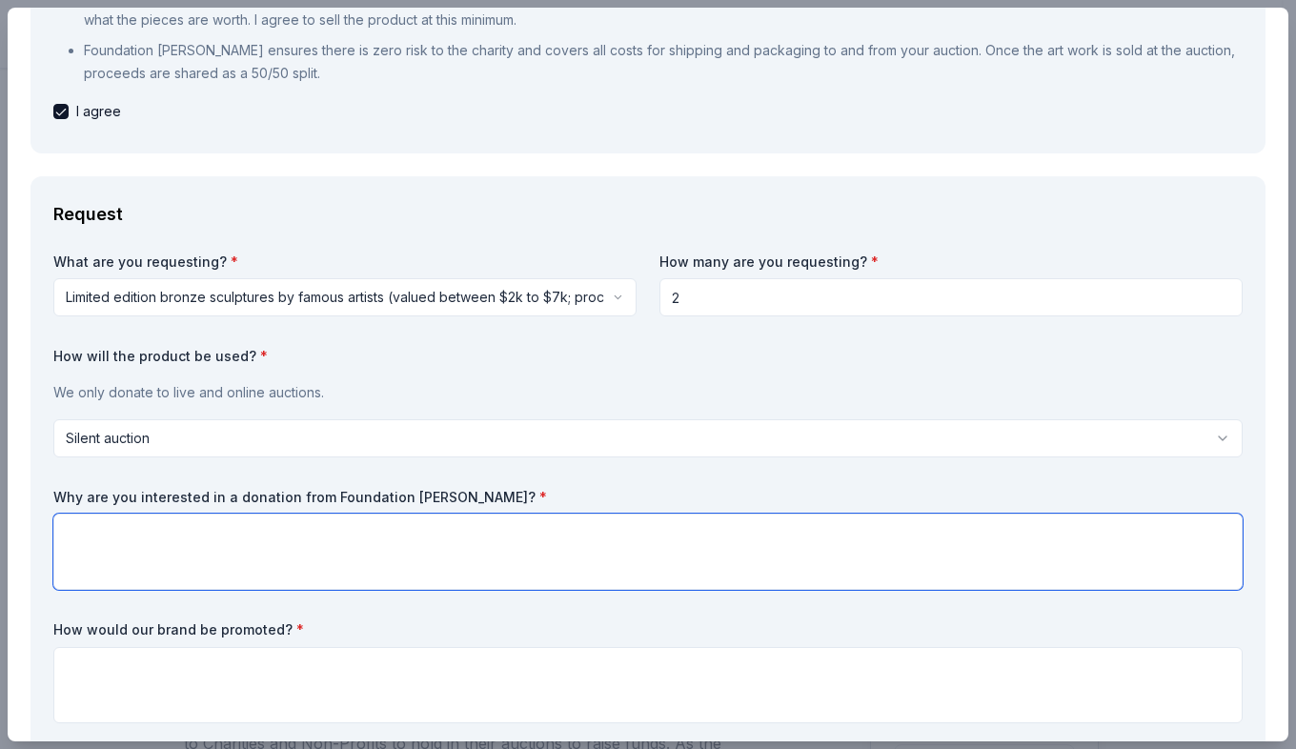
click at [167, 555] on textarea at bounding box center [648, 552] width 1190 height 76
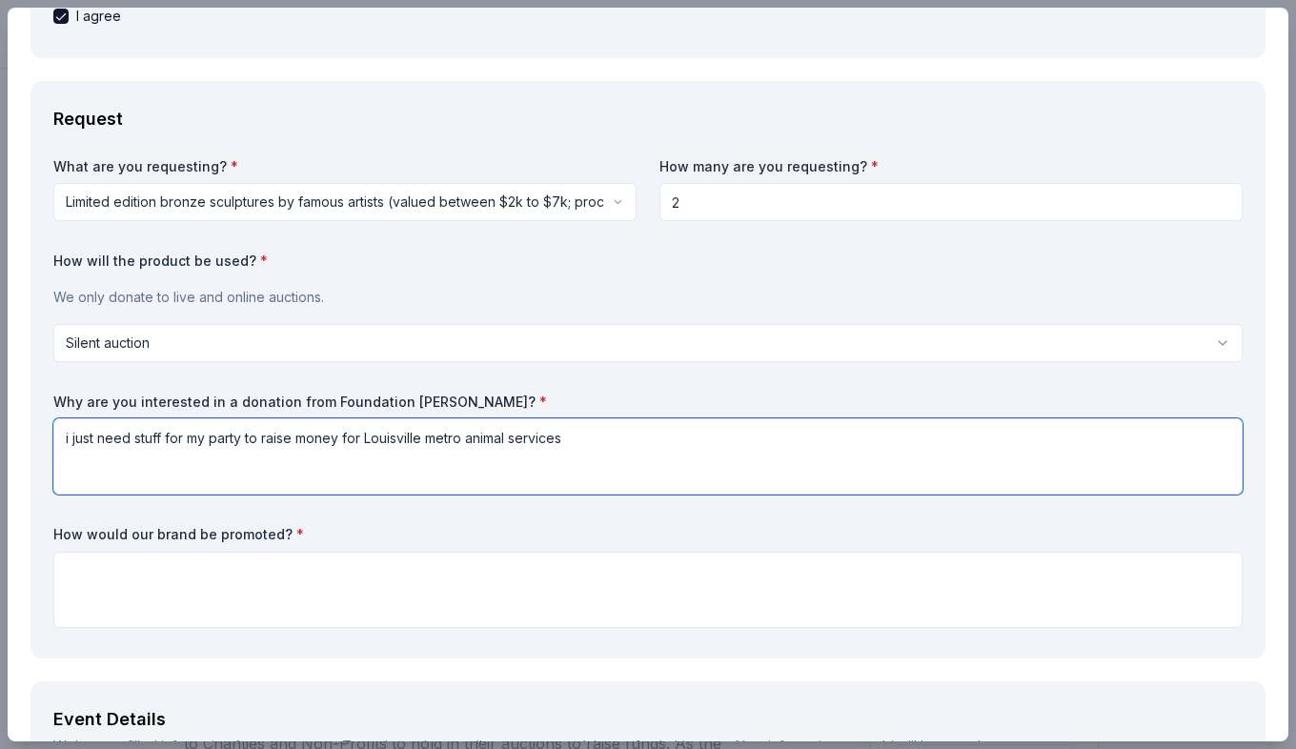
type textarea "i just need stuff for my party to raise money for Louisville metro animal servi…"
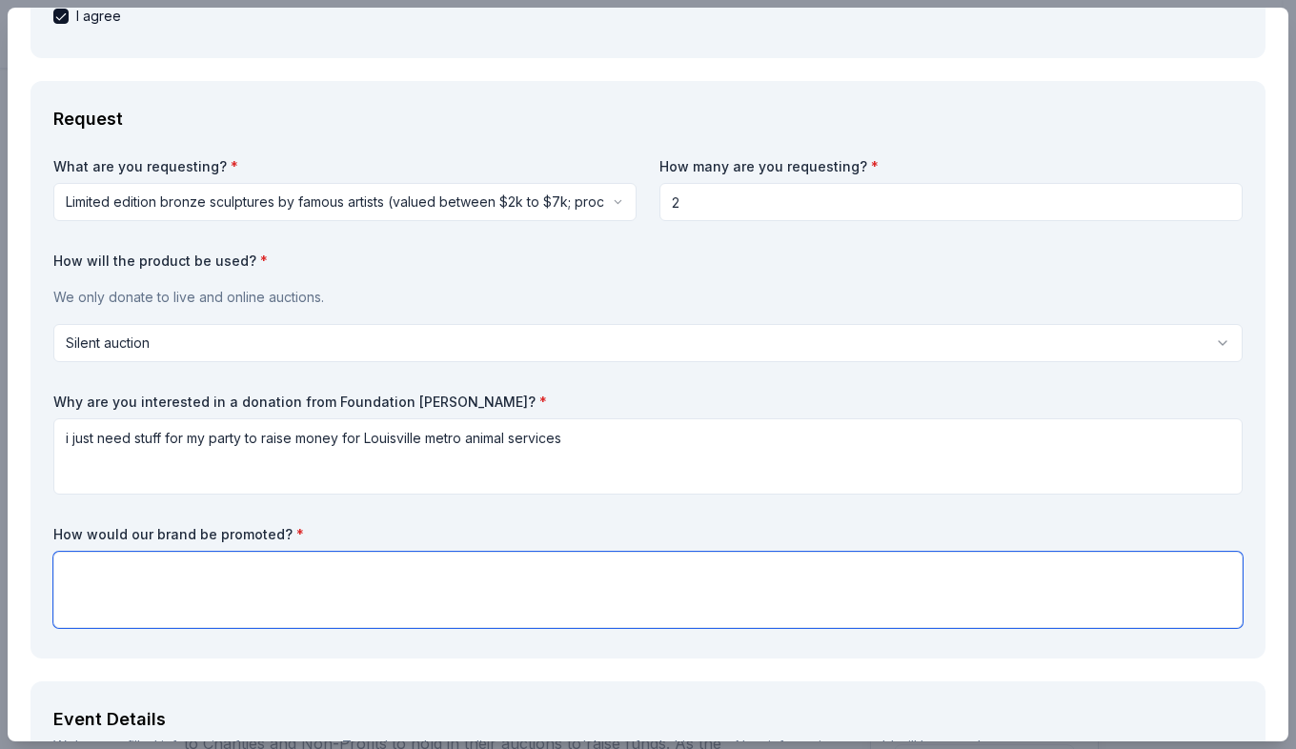
click at [219, 575] on textarea at bounding box center [648, 590] width 1190 height 76
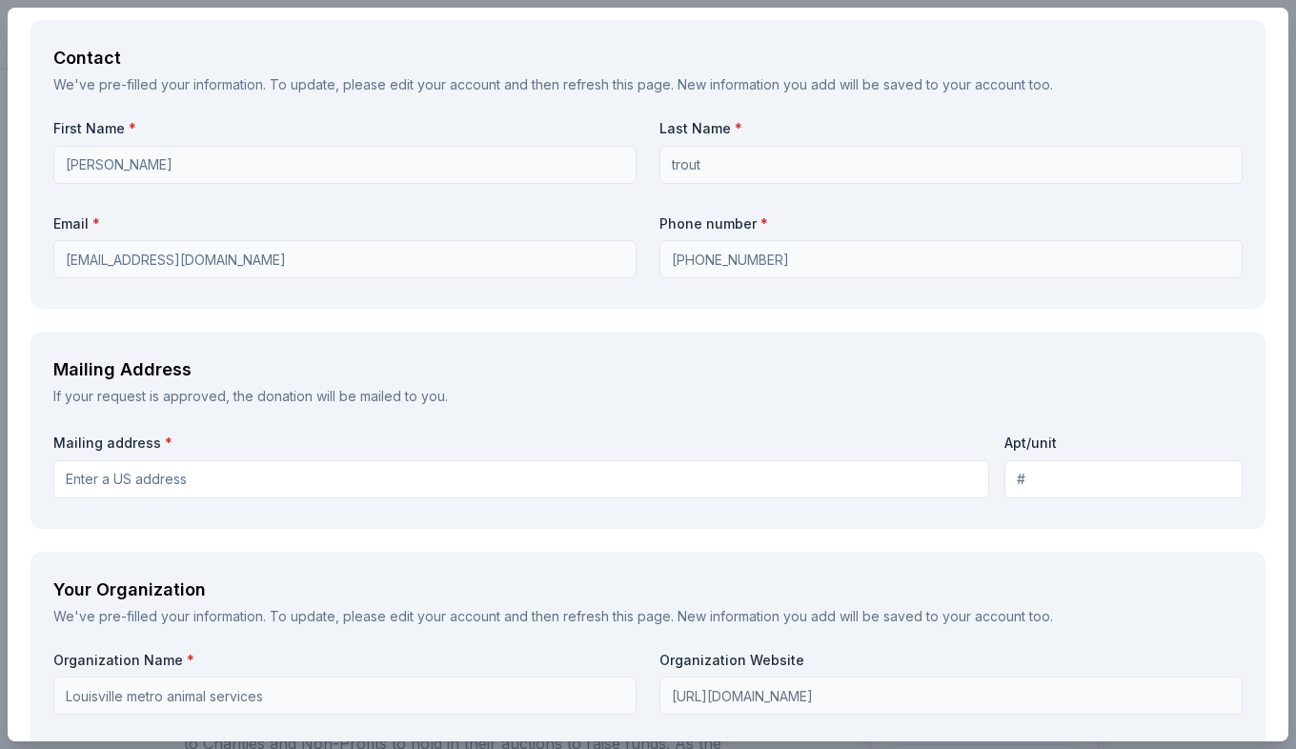
scroll to position [1716, 0]
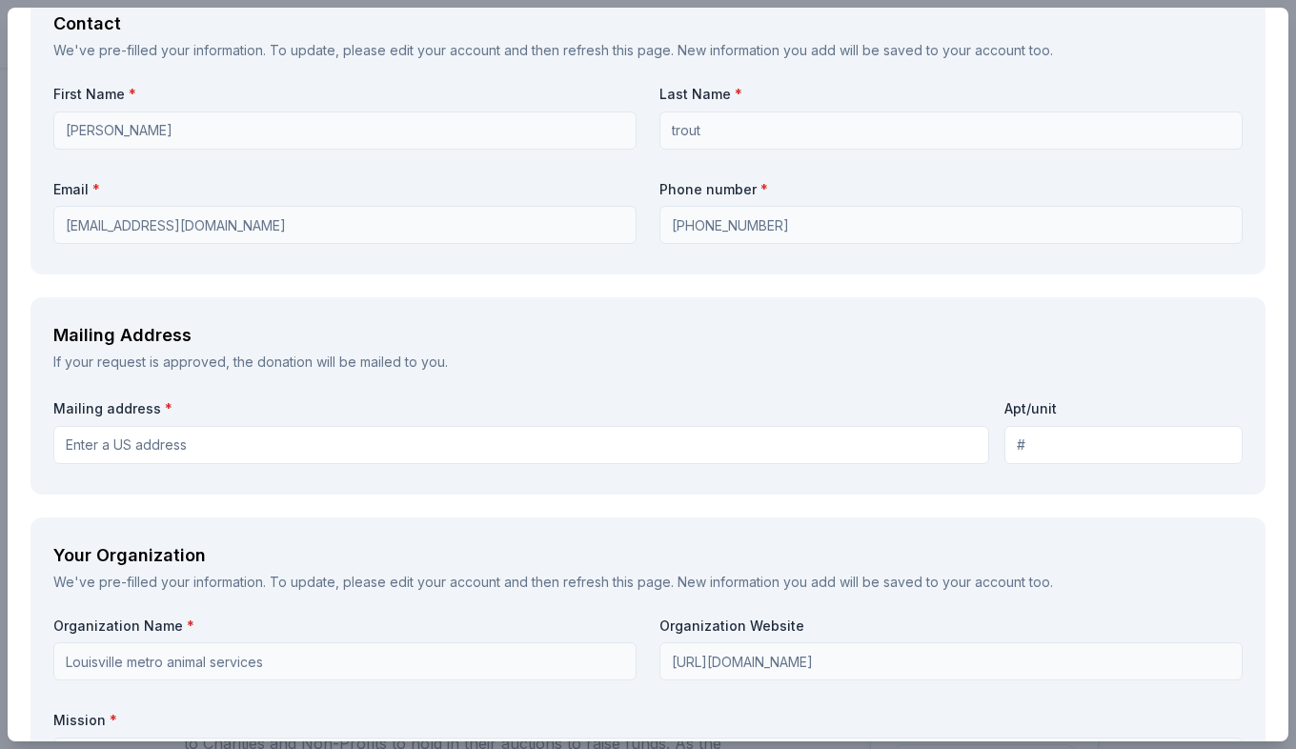
type textarea "on wlky and the lmas website"
click at [168, 451] on input "Mailing address *" at bounding box center [521, 445] width 936 height 38
type input "12701 glengate pl, Louisville, ky 40299"
type input "12701 glengate pl"
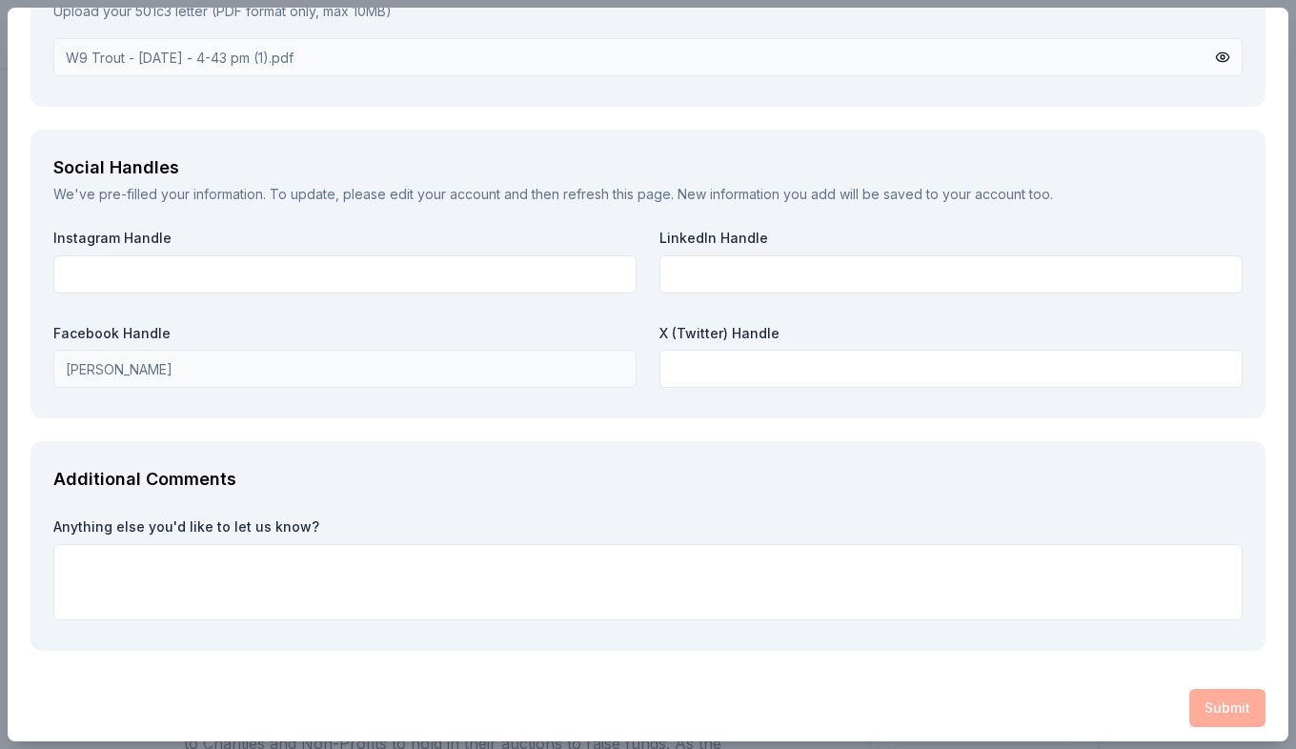
scroll to position [2701, 0]
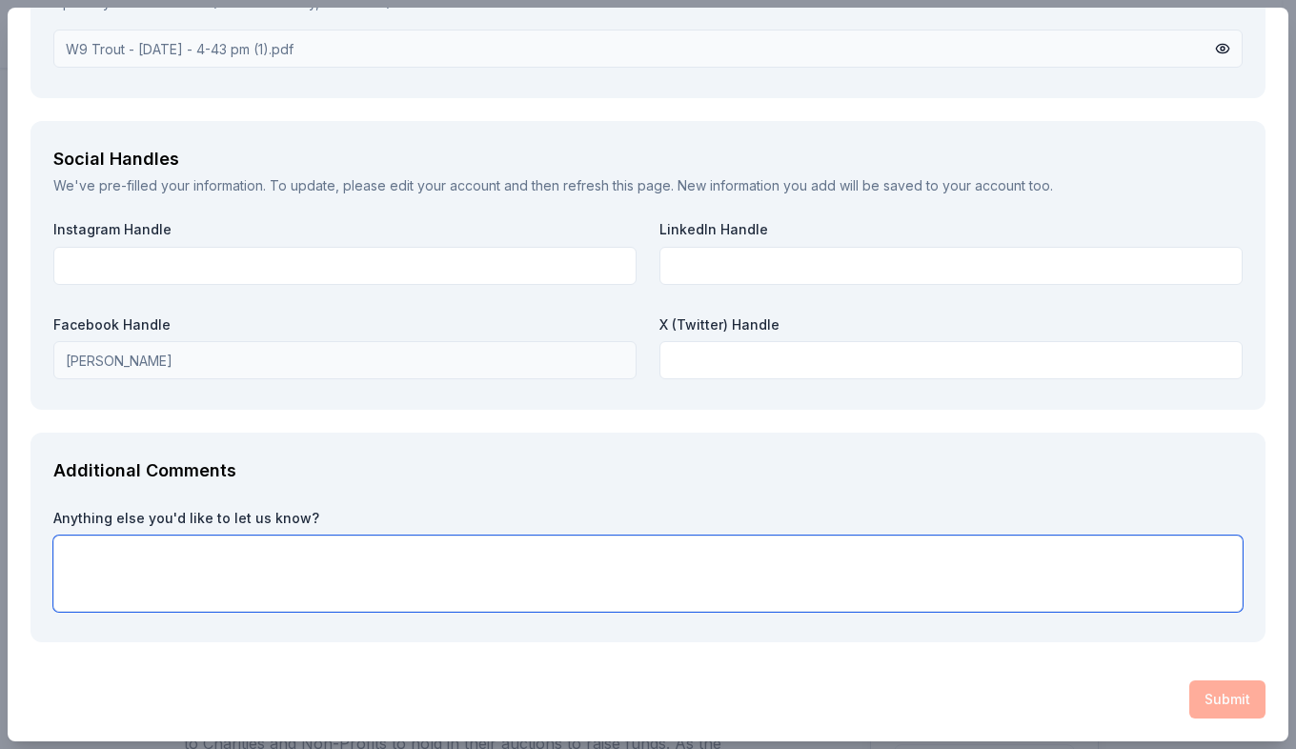
drag, startPoint x: 968, startPoint y: 579, endPoint x: 1031, endPoint y: 580, distance: 62.9
click at [968, 579] on textarea at bounding box center [648, 574] width 1190 height 76
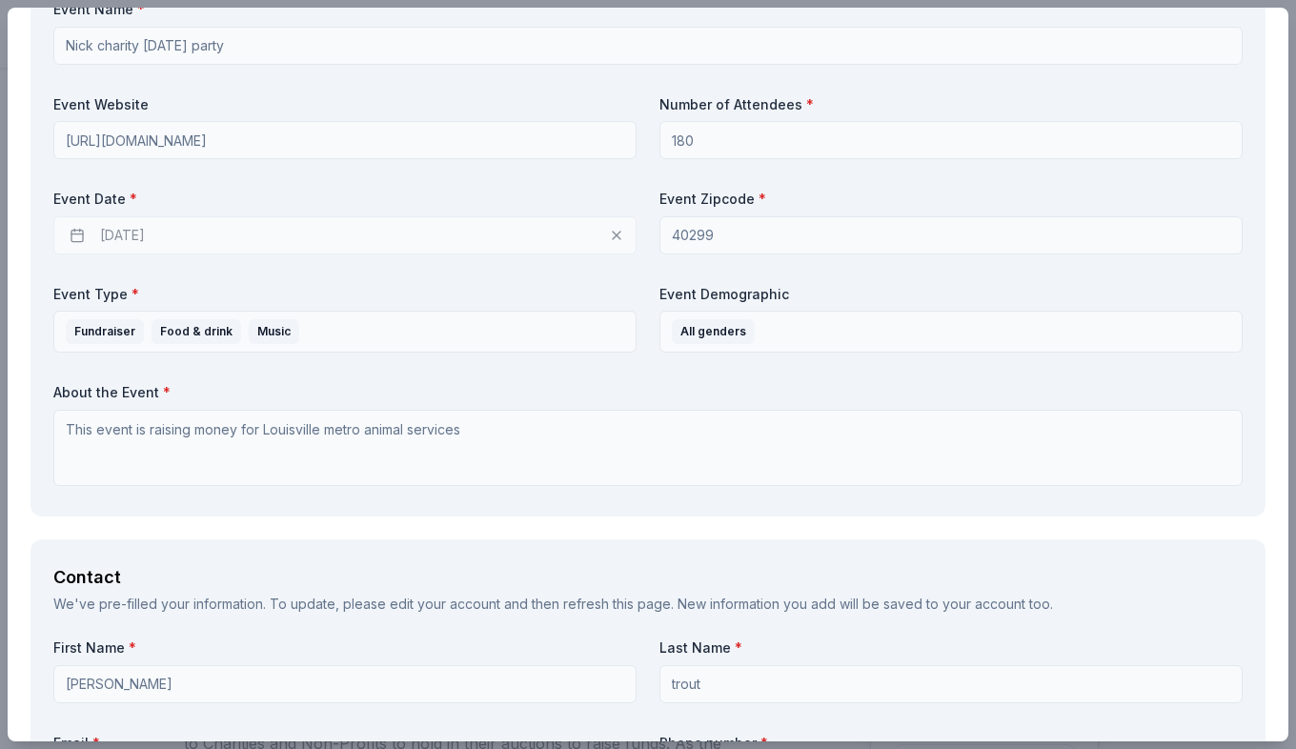
scroll to position [1272, 0]
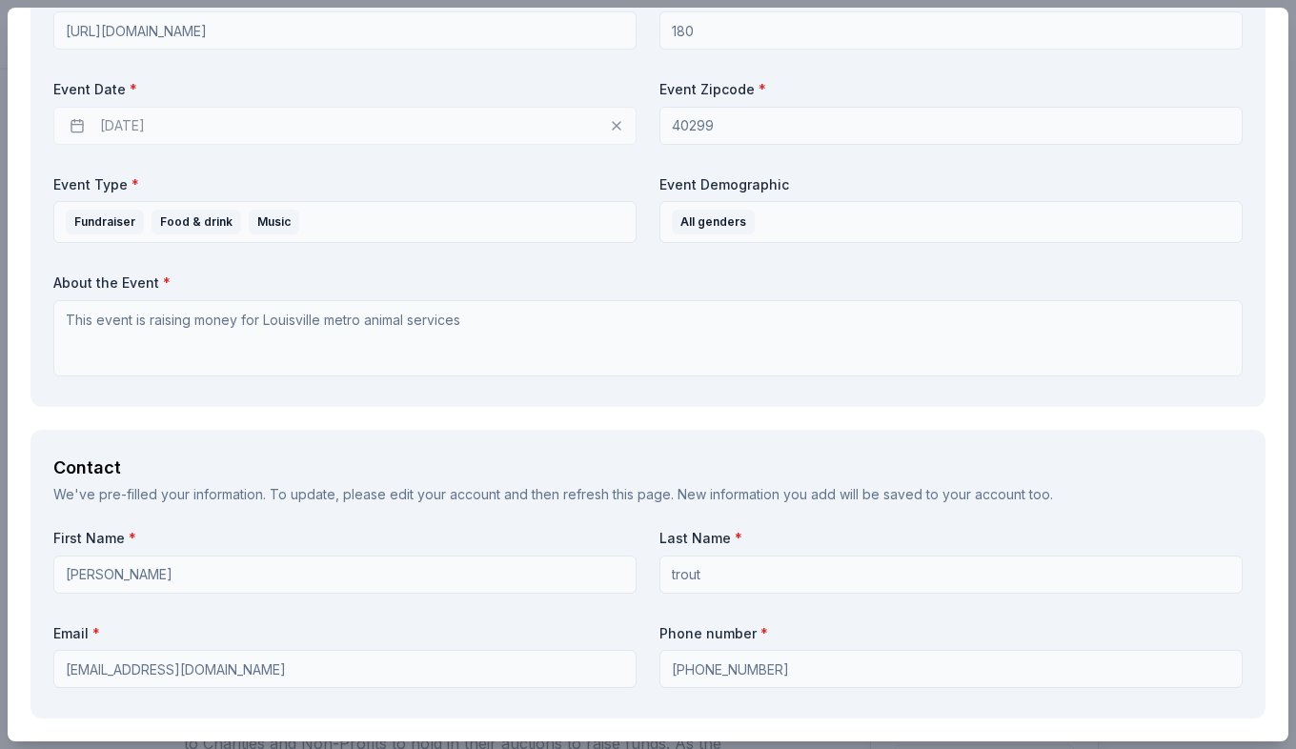
type textarea "it's for a silent auction gift basket for money for lmas"
click at [131, 125] on div "10/17/2025" at bounding box center [344, 126] width 583 height 38
click at [291, 149] on div "Event Name * Nick charity halloween party Event Website https://allevents.in/lo…" at bounding box center [648, 137] width 1190 height 494
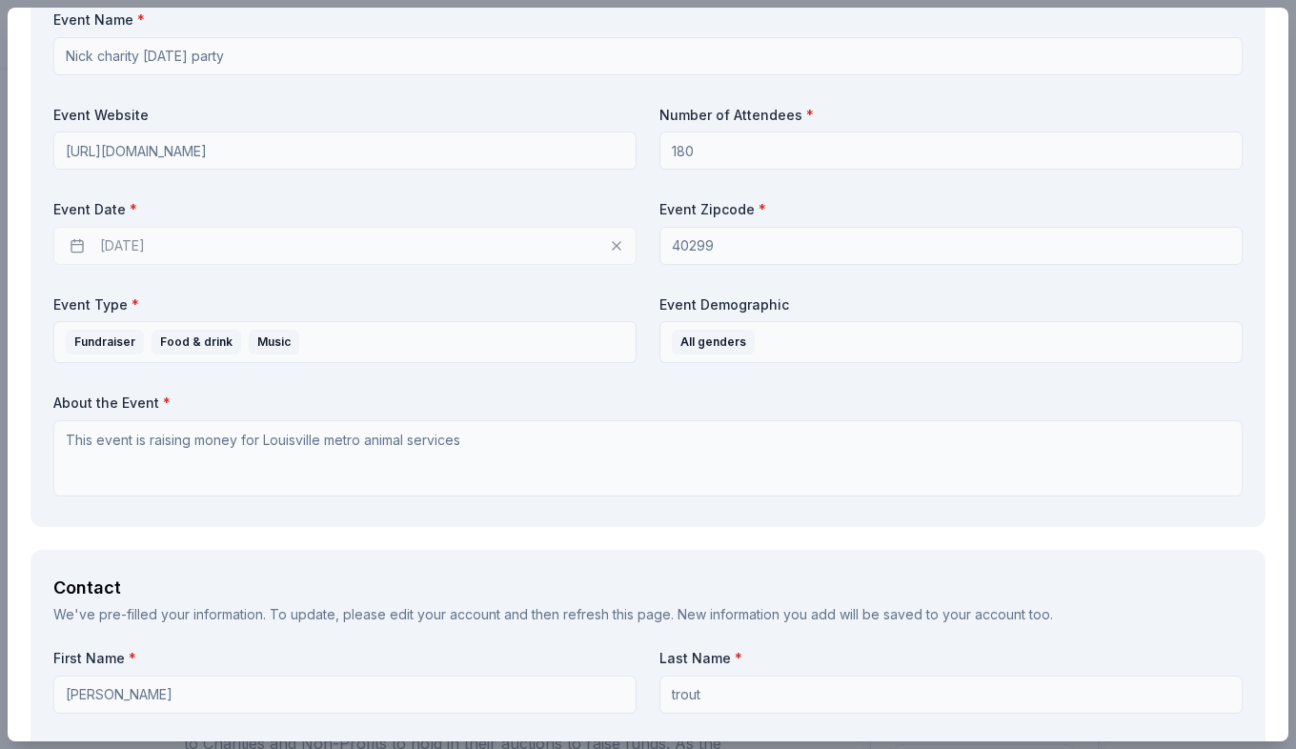
scroll to position [1081, 0]
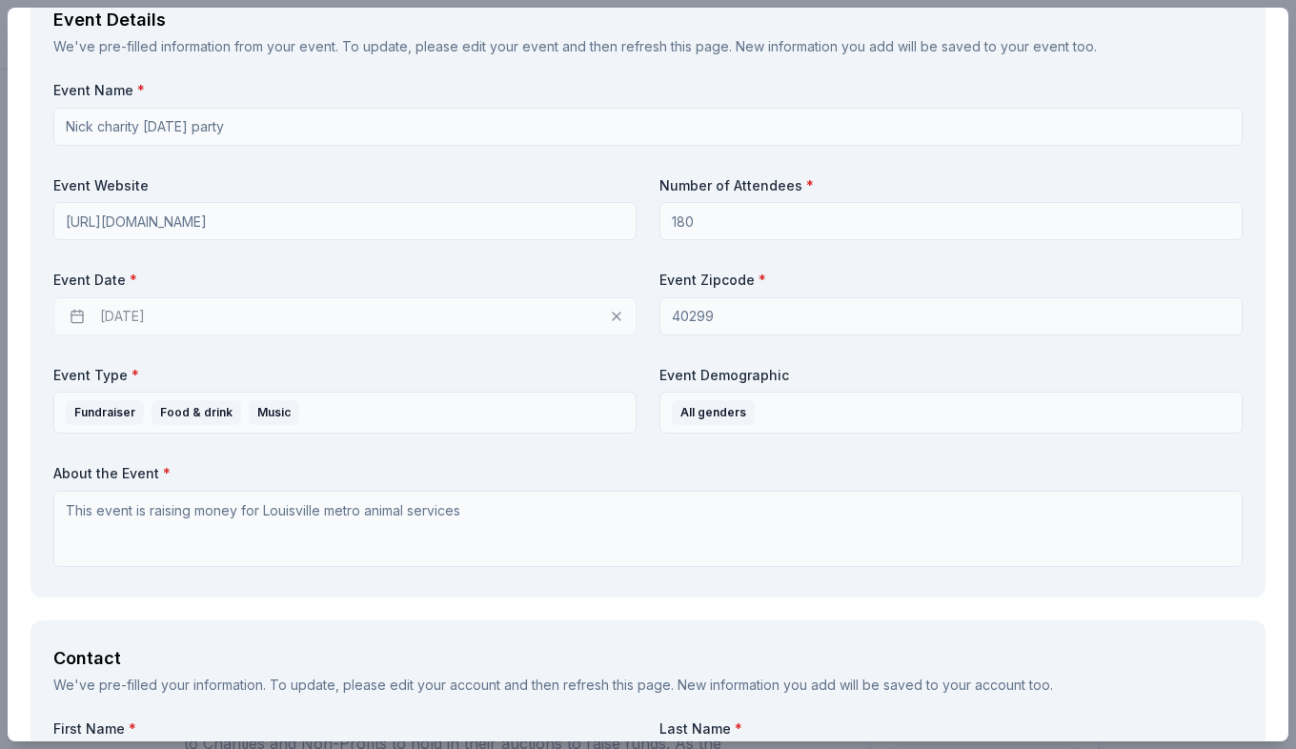
drag, startPoint x: 69, startPoint y: 305, endPoint x: 78, endPoint y: 313, distance: 12.2
click at [71, 308] on div "10/17/2025" at bounding box center [344, 316] width 583 height 38
click at [80, 314] on div "10/17/2025" at bounding box center [344, 316] width 583 height 38
click at [80, 315] on div "10/17/2025" at bounding box center [344, 316] width 583 height 38
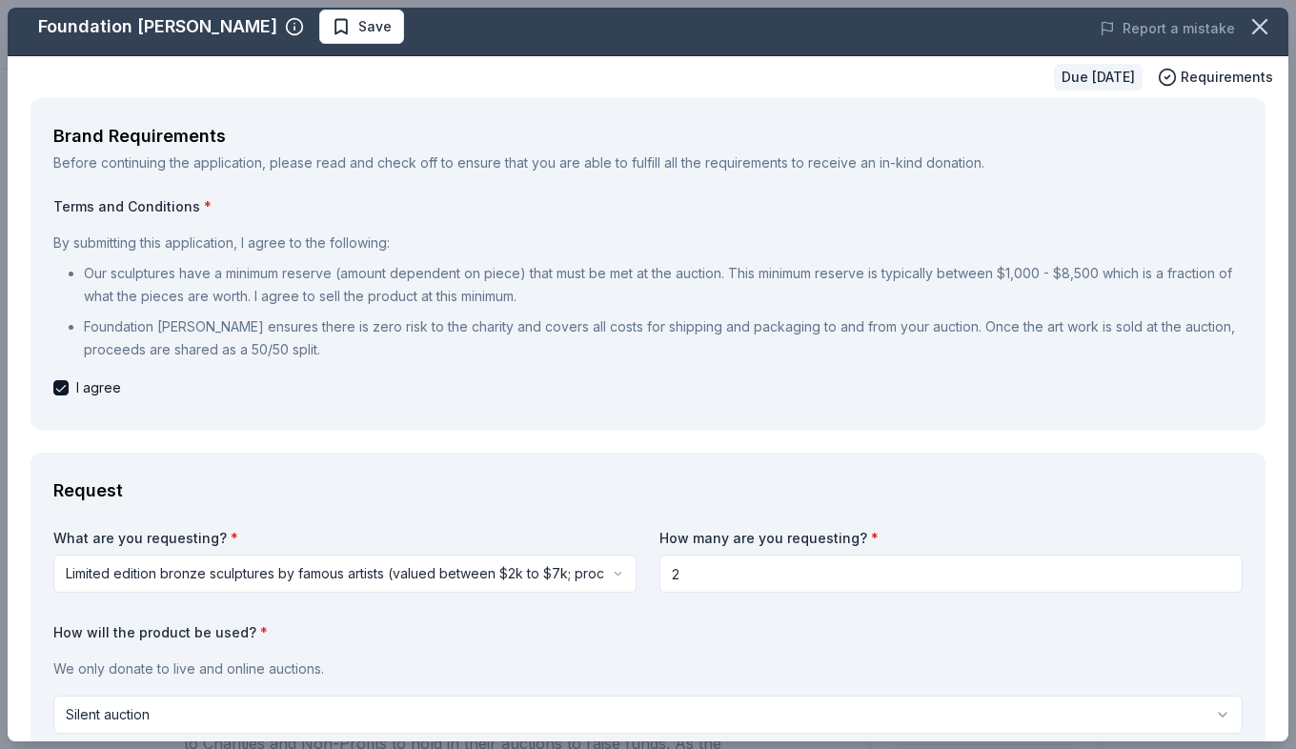
scroll to position [0, 0]
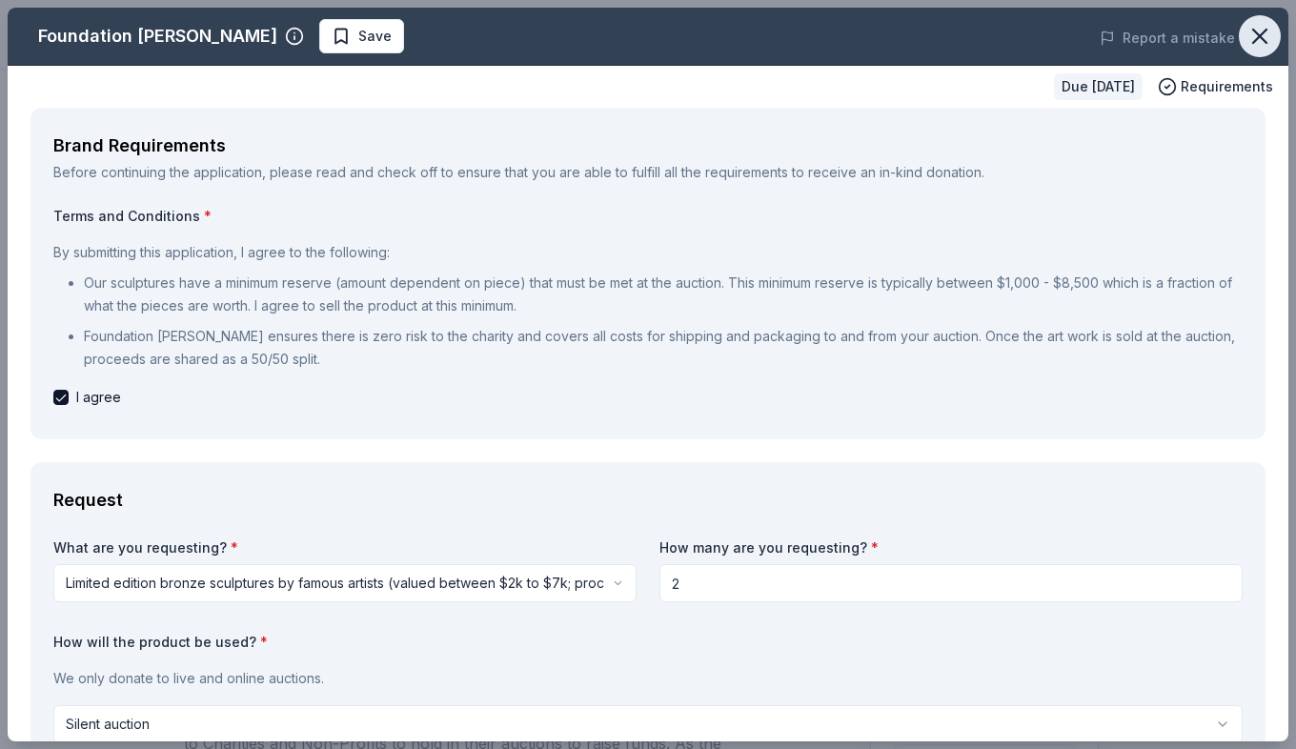
click at [1256, 30] on icon "button" at bounding box center [1260, 36] width 27 height 27
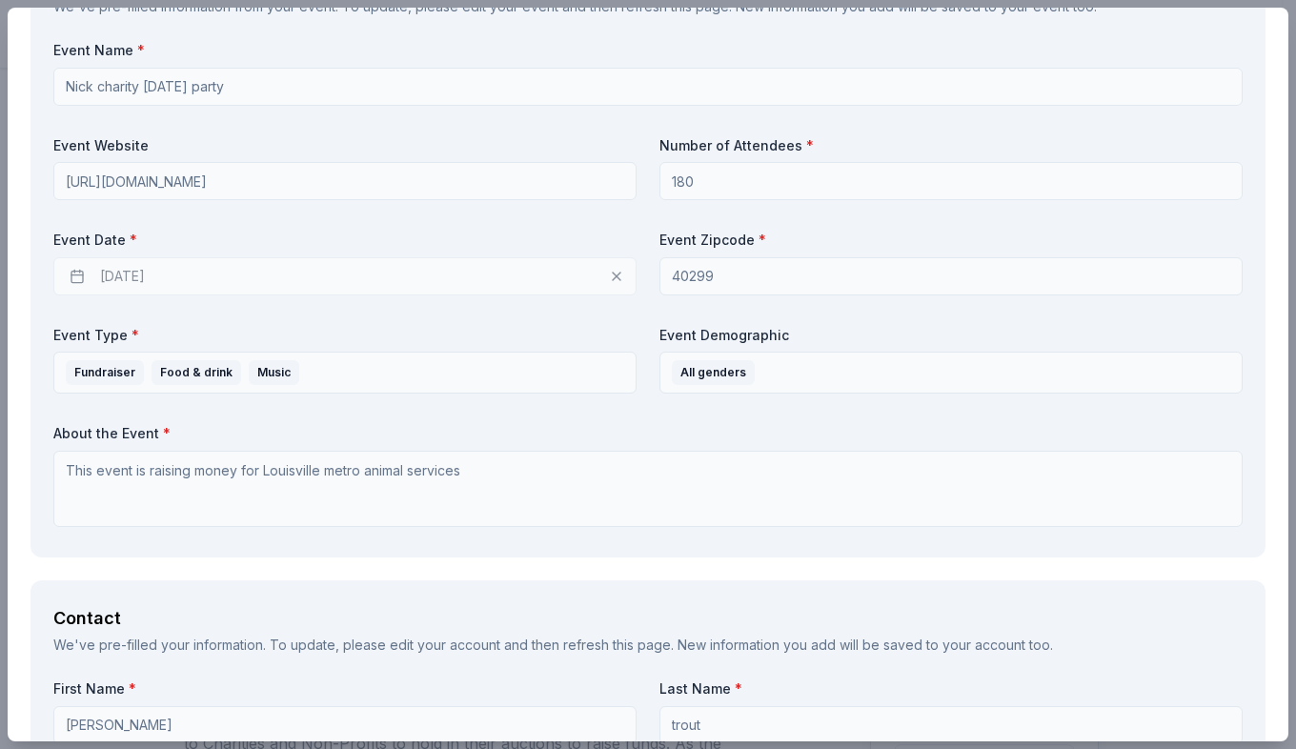
scroll to position [1144, 0]
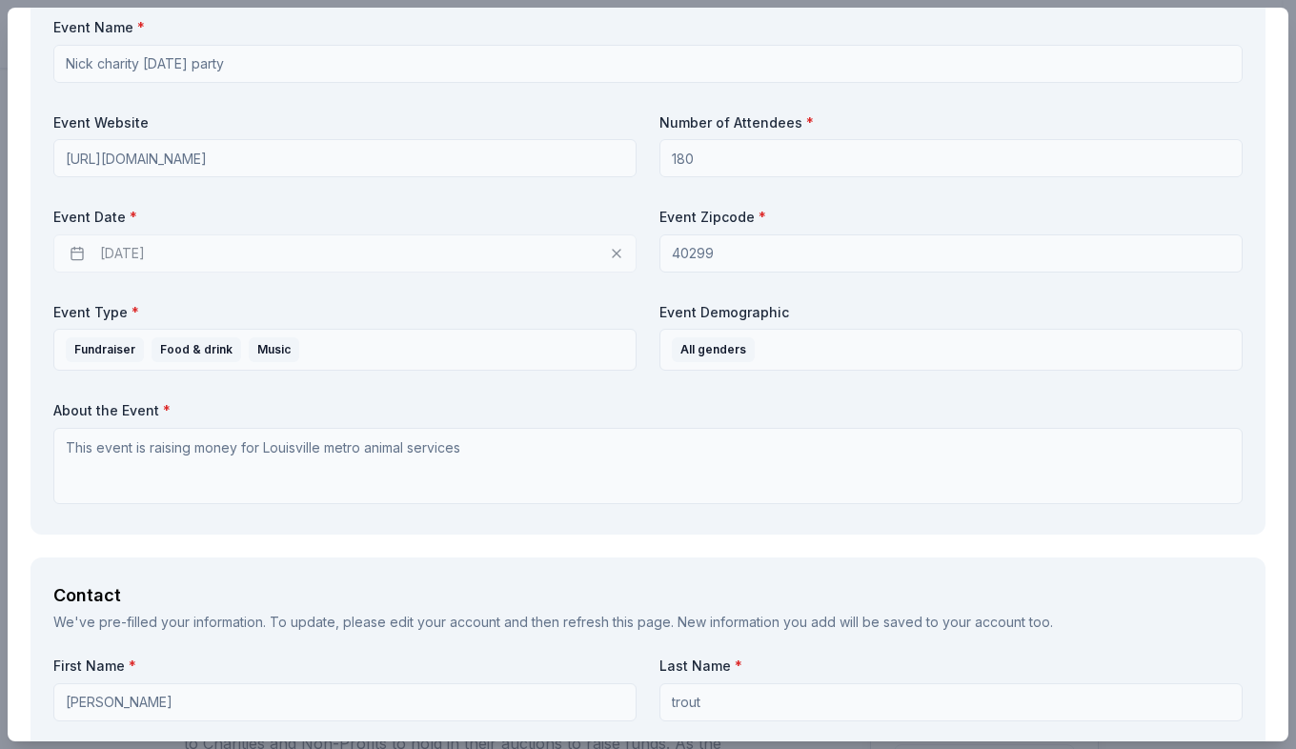
drag, startPoint x: 71, startPoint y: 255, endPoint x: 82, endPoint y: 255, distance: 10.5
click at [75, 255] on div "10/17/2025" at bounding box center [344, 253] width 583 height 38
click at [83, 256] on div "10/17/2025" at bounding box center [344, 253] width 583 height 38
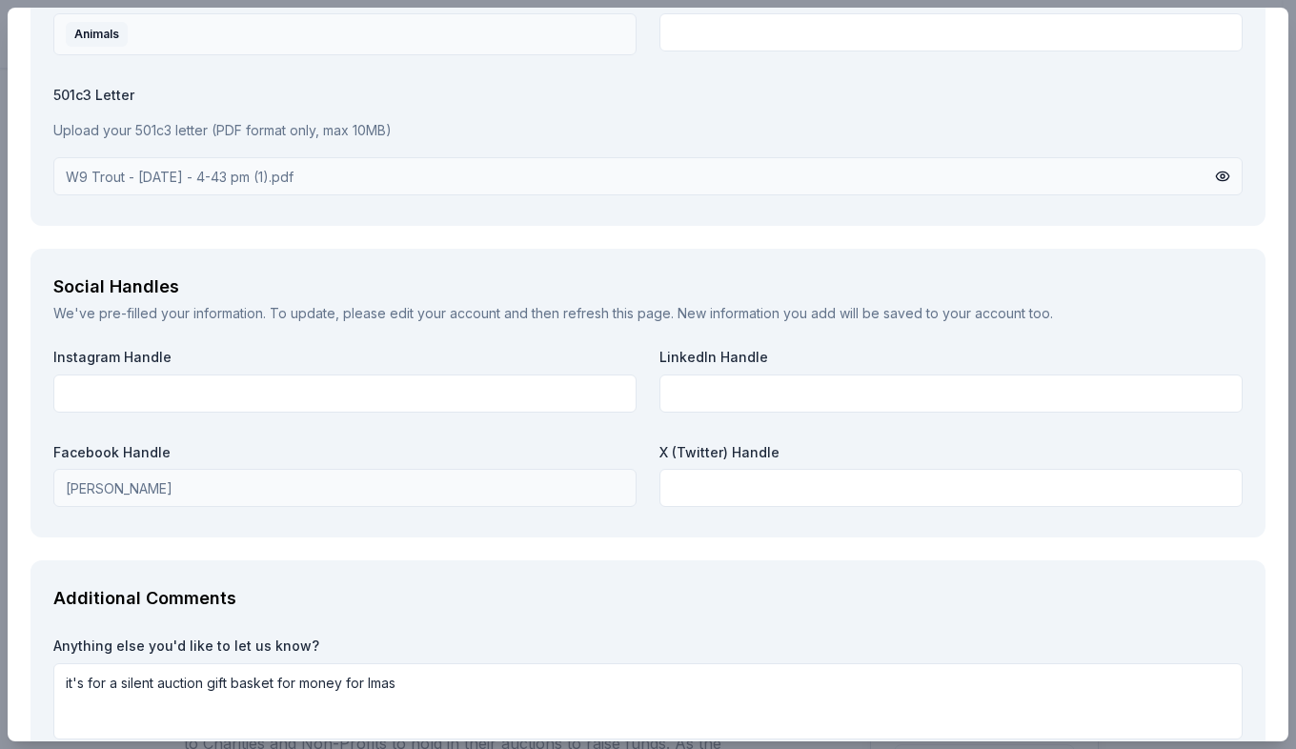
scroll to position [2701, 0]
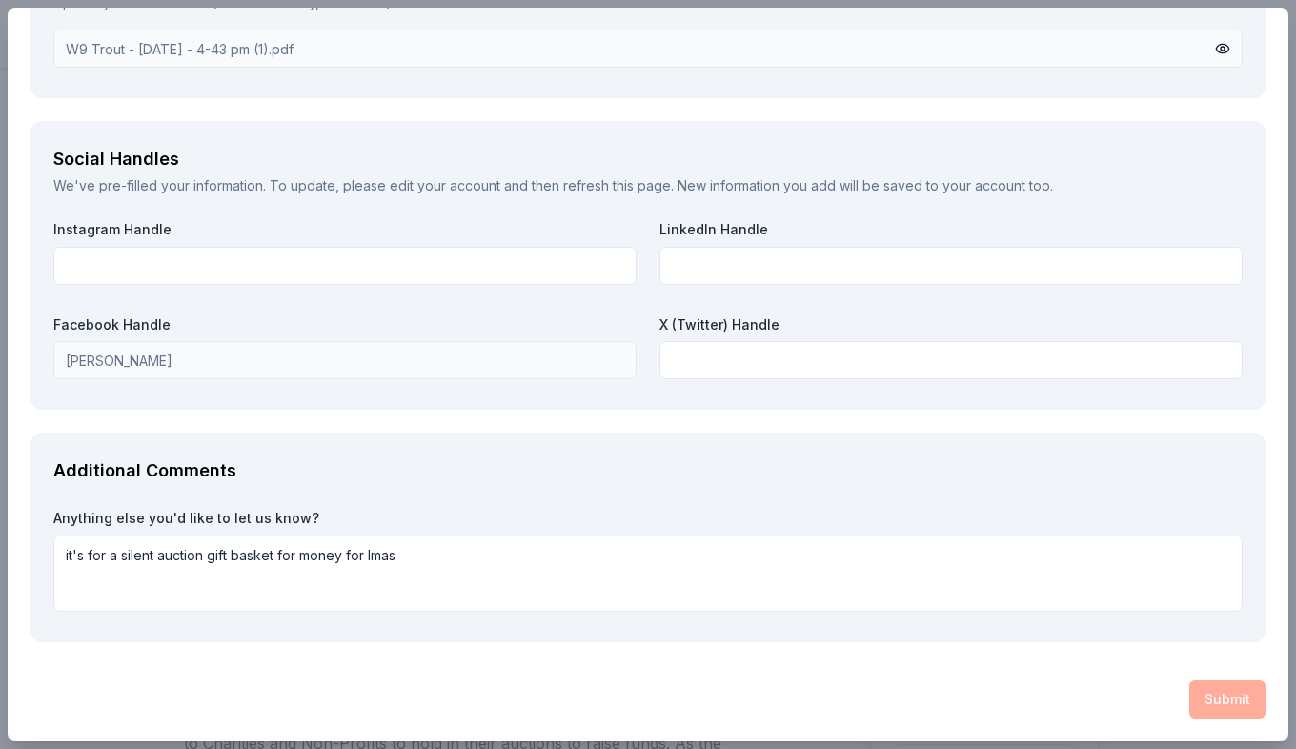
click at [1221, 689] on div "Submit" at bounding box center [648, 700] width 1235 height 38
click at [1232, 691] on div "Submit" at bounding box center [648, 700] width 1235 height 38
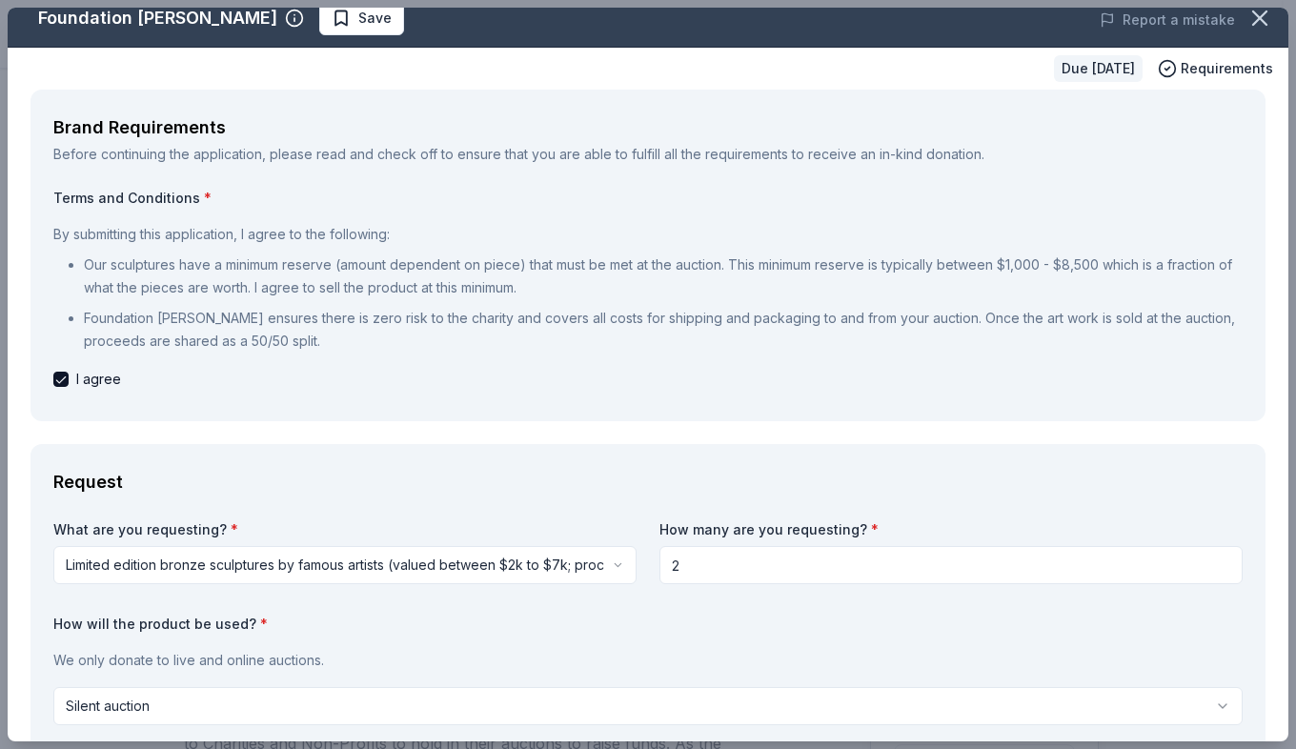
scroll to position [0, 0]
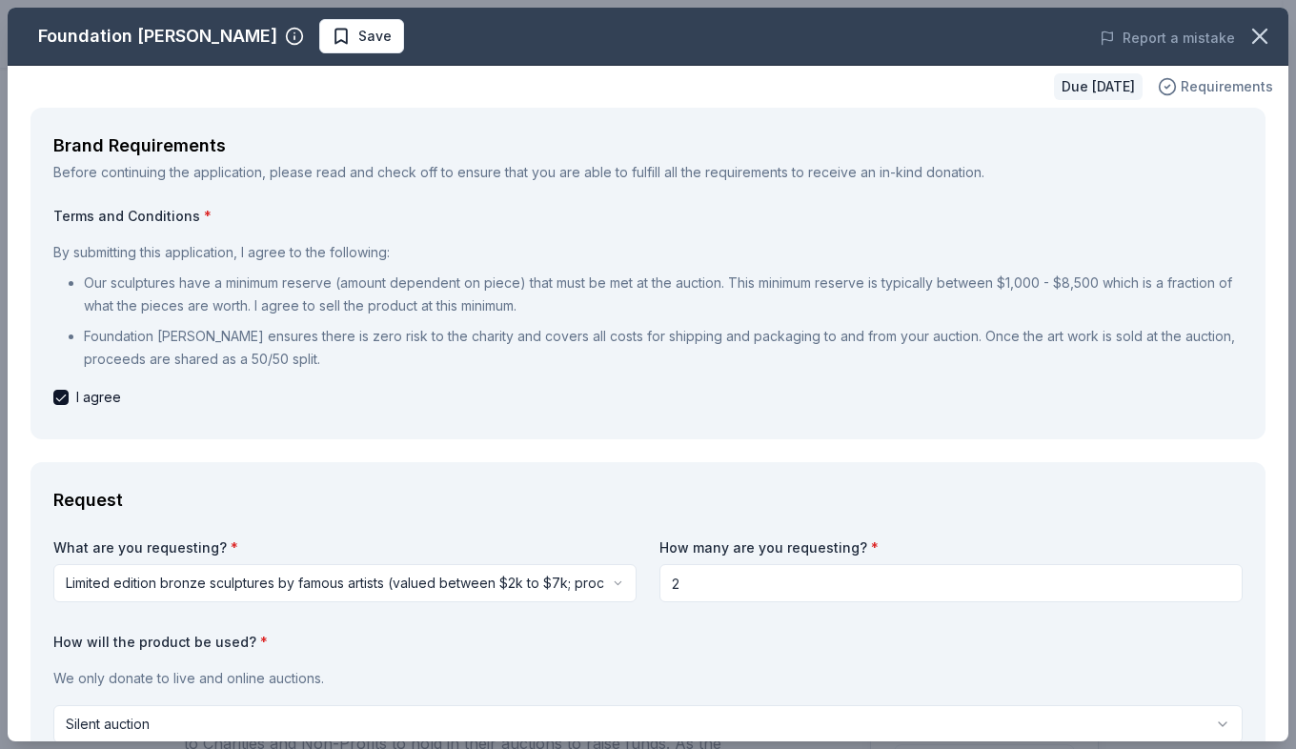
click at [1181, 89] on span "Requirements" at bounding box center [1227, 86] width 92 height 23
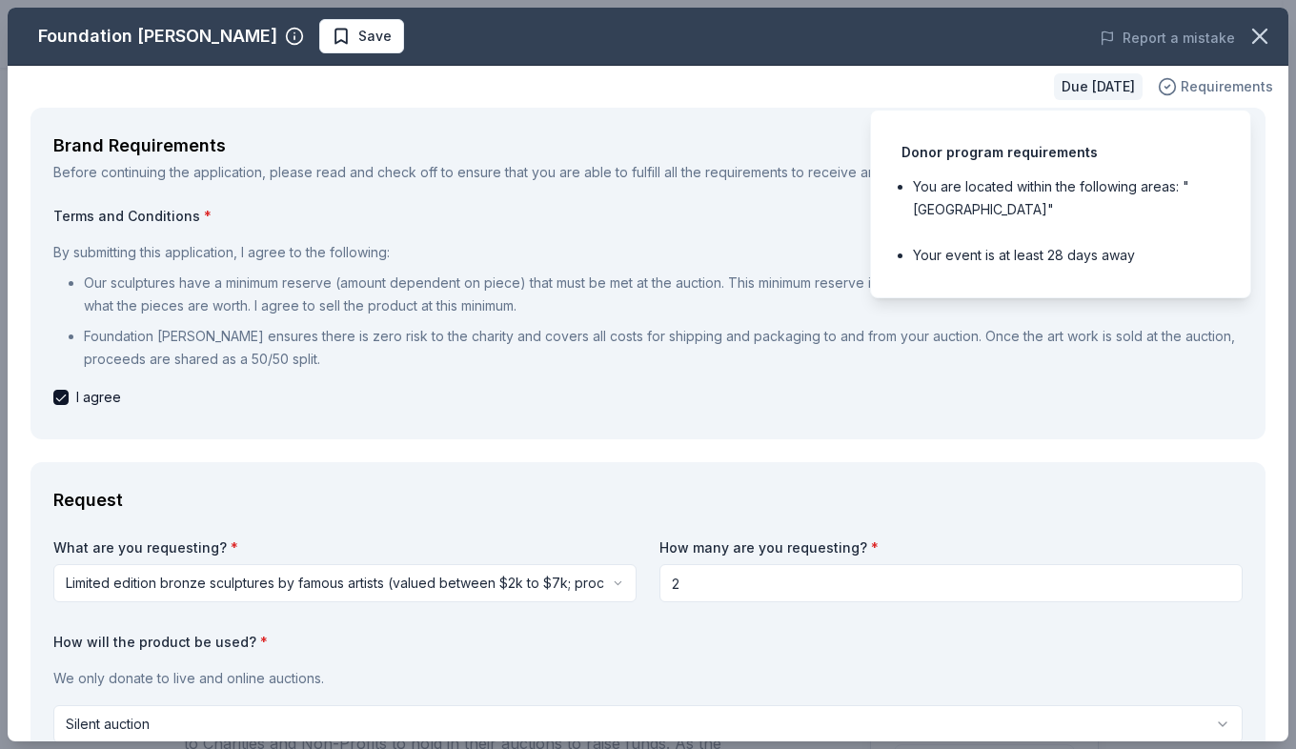
click at [1182, 90] on span "Requirements" at bounding box center [1227, 86] width 92 height 23
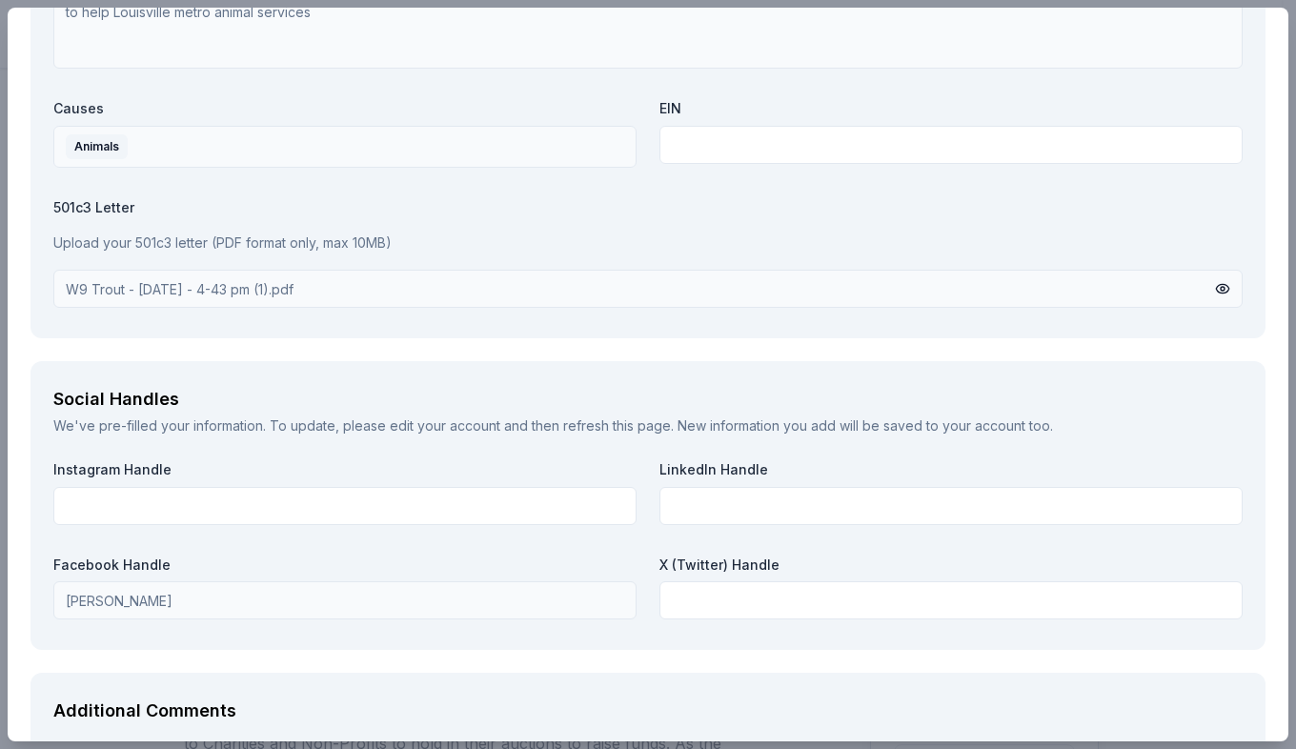
scroll to position [2478, 0]
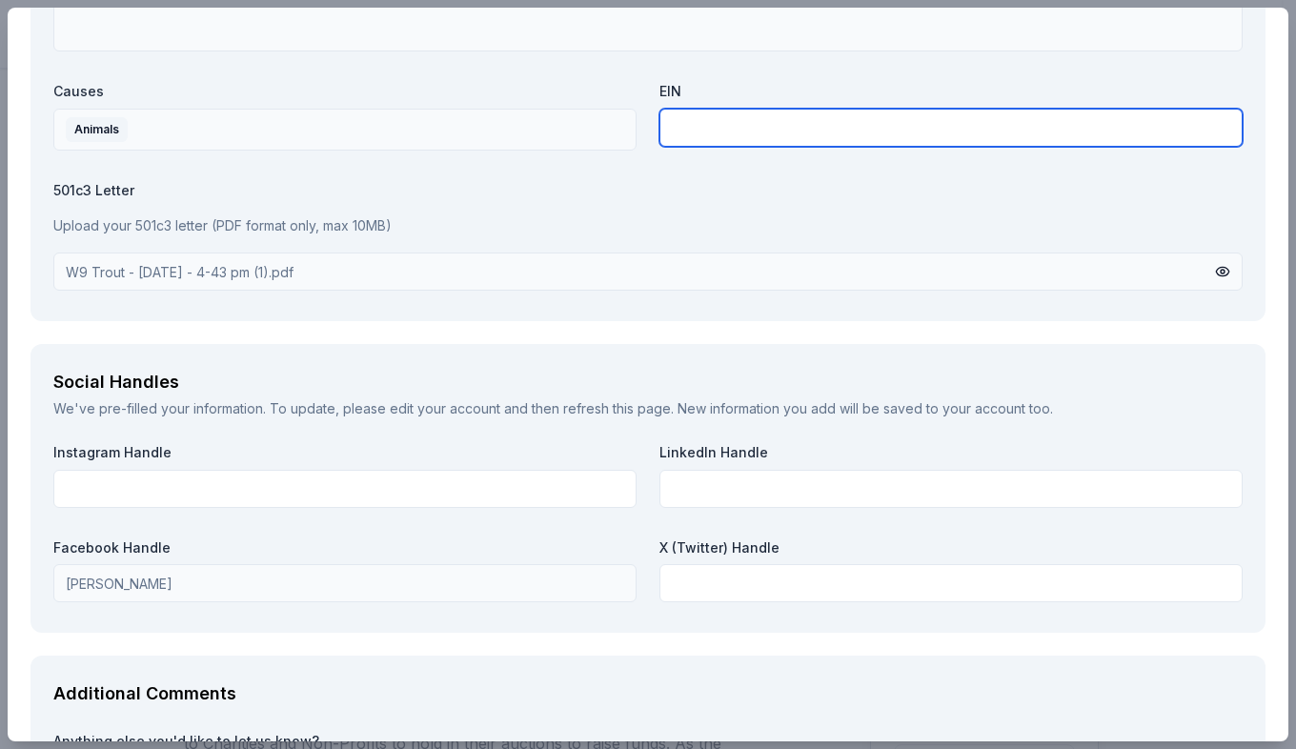
click at [694, 126] on input "text" at bounding box center [951, 128] width 583 height 38
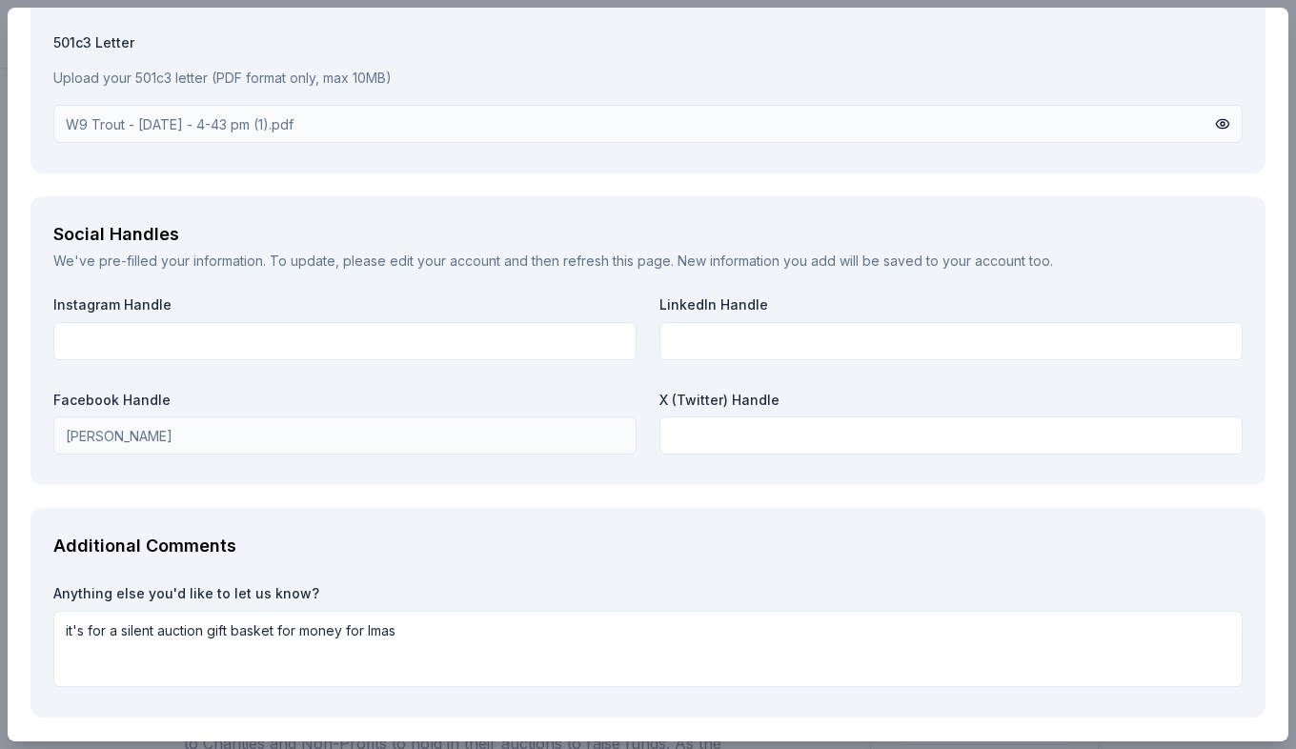
scroll to position [2701, 0]
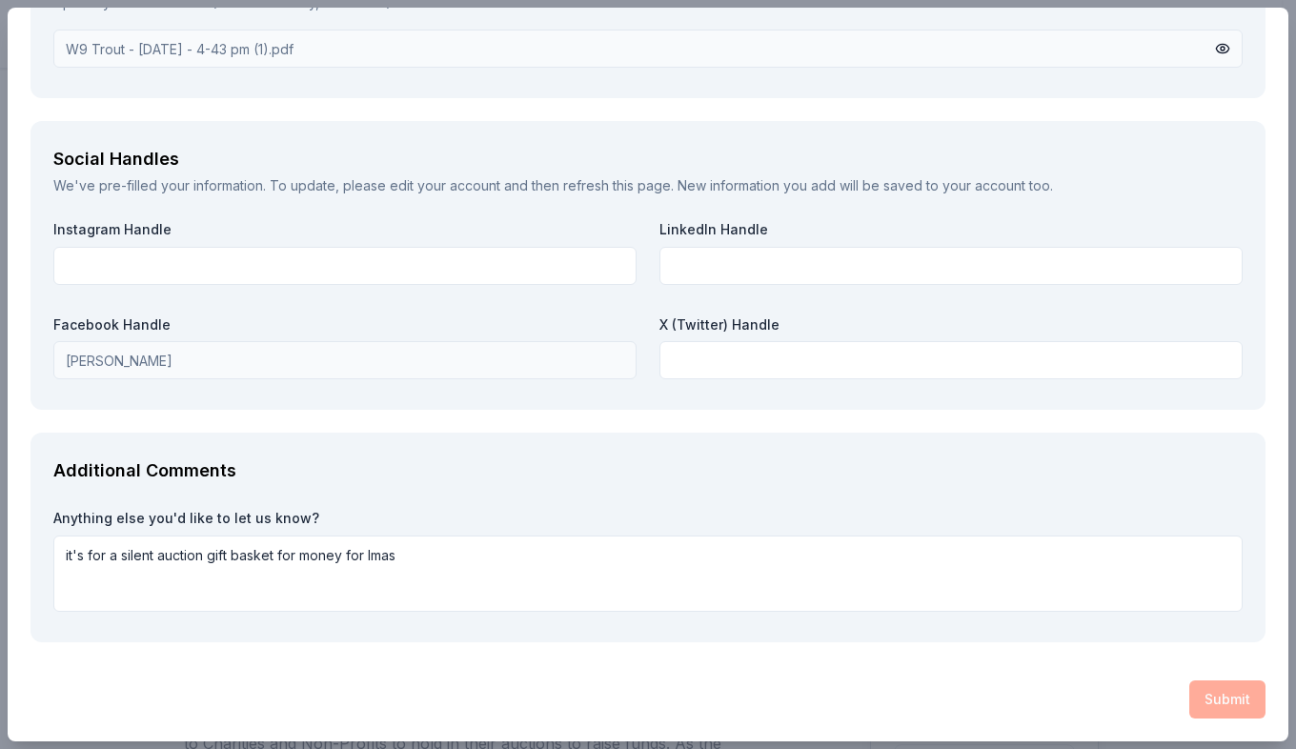
type input "226911582"
click at [1214, 699] on div "Submit" at bounding box center [648, 700] width 1235 height 38
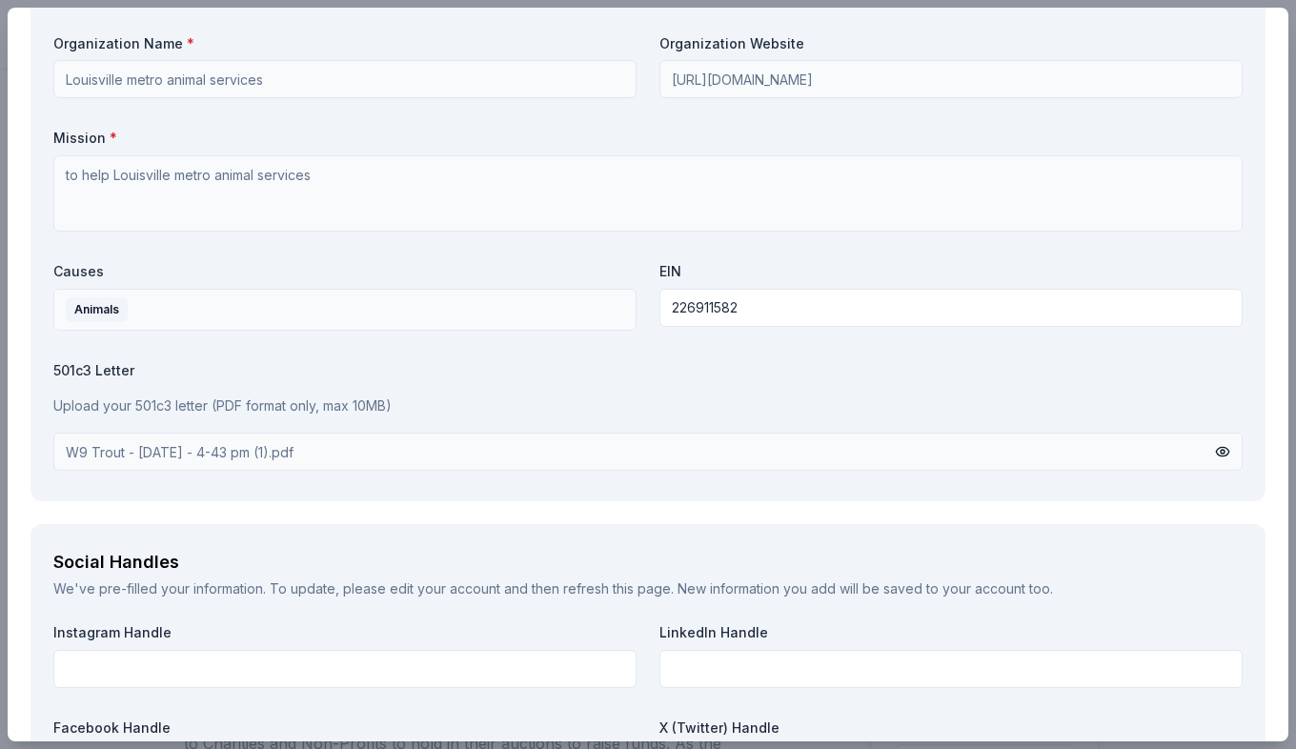
scroll to position [2320, 0]
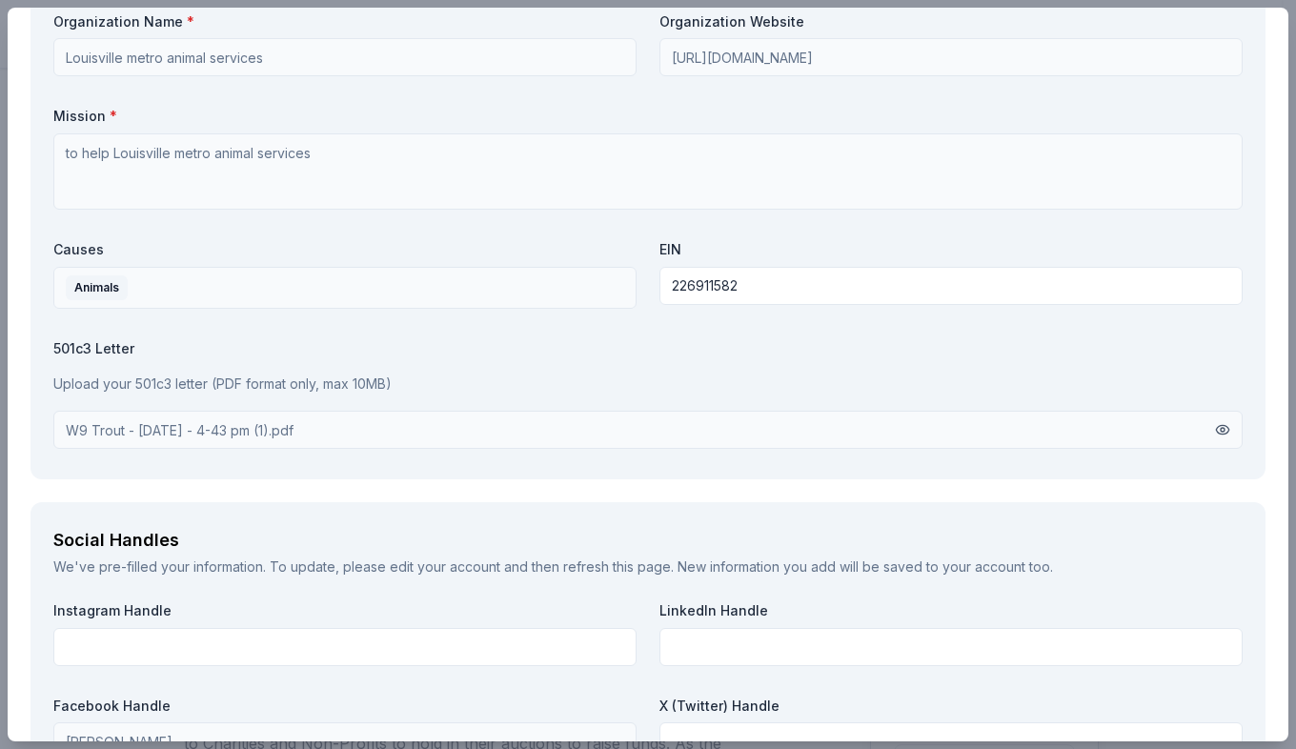
click at [1215, 428] on button at bounding box center [1222, 429] width 15 height 21
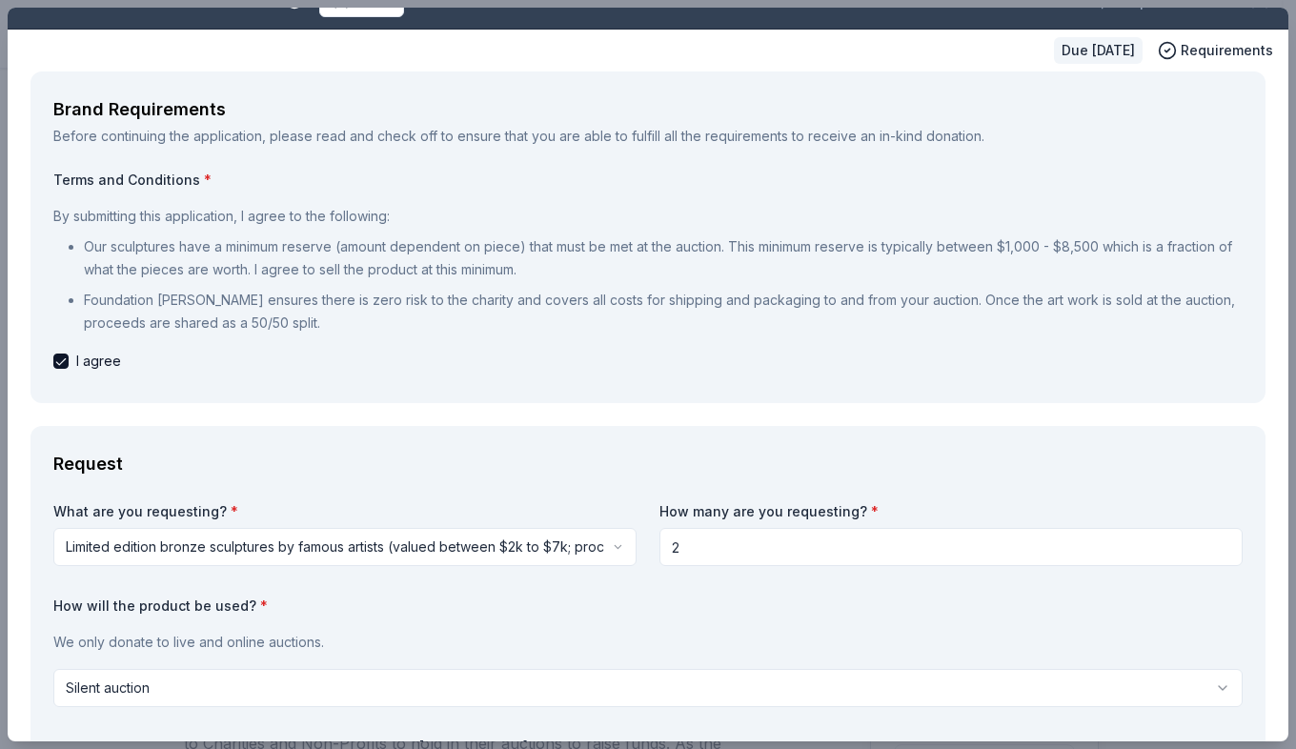
scroll to position [0, 0]
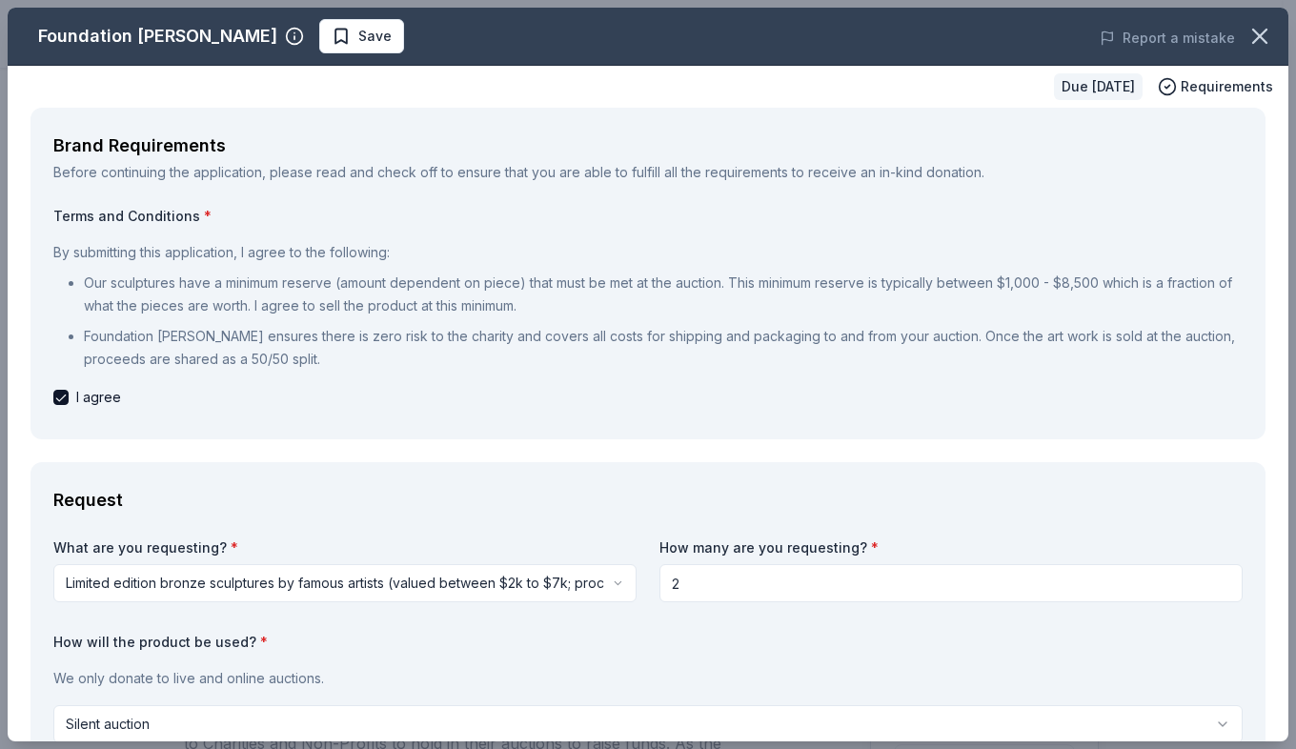
click at [71, 397] on div "I agree" at bounding box center [648, 397] width 1190 height 23
click at [66, 397] on button "button" at bounding box center [60, 397] width 15 height 15
checkbox input "true"
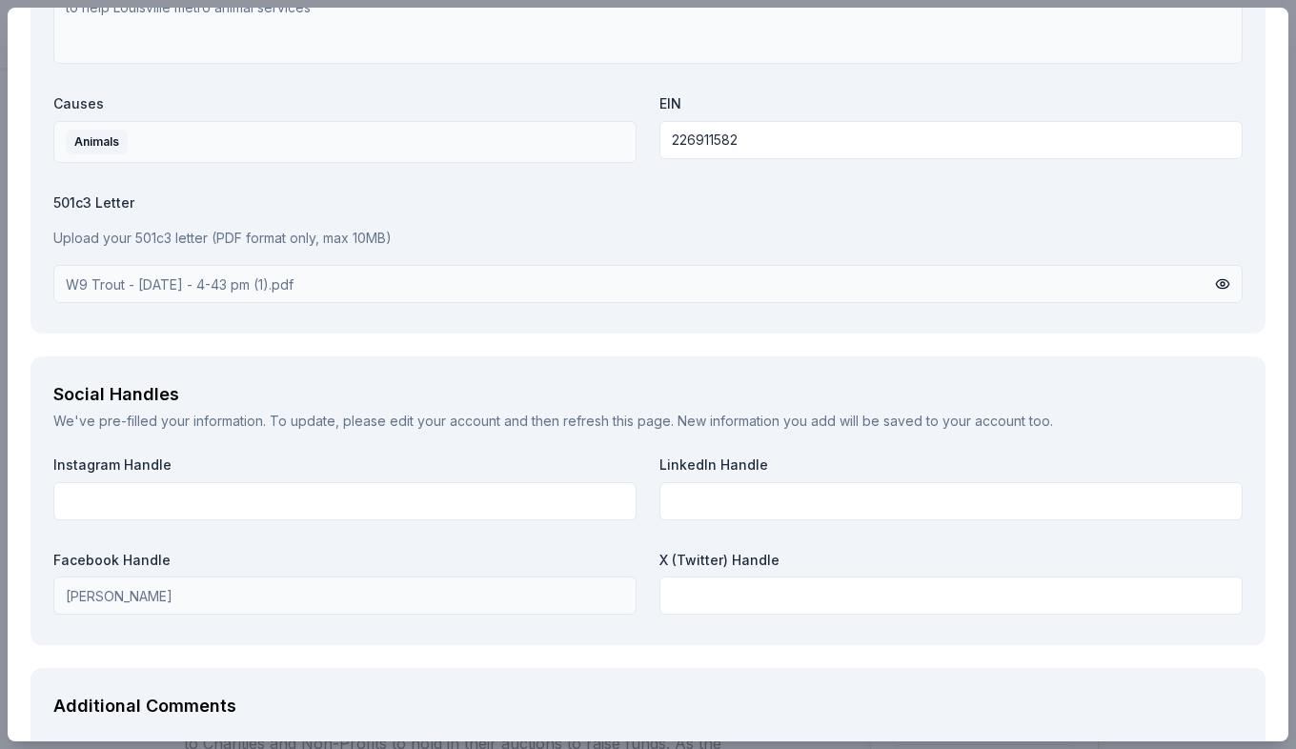
scroll to position [2701, 0]
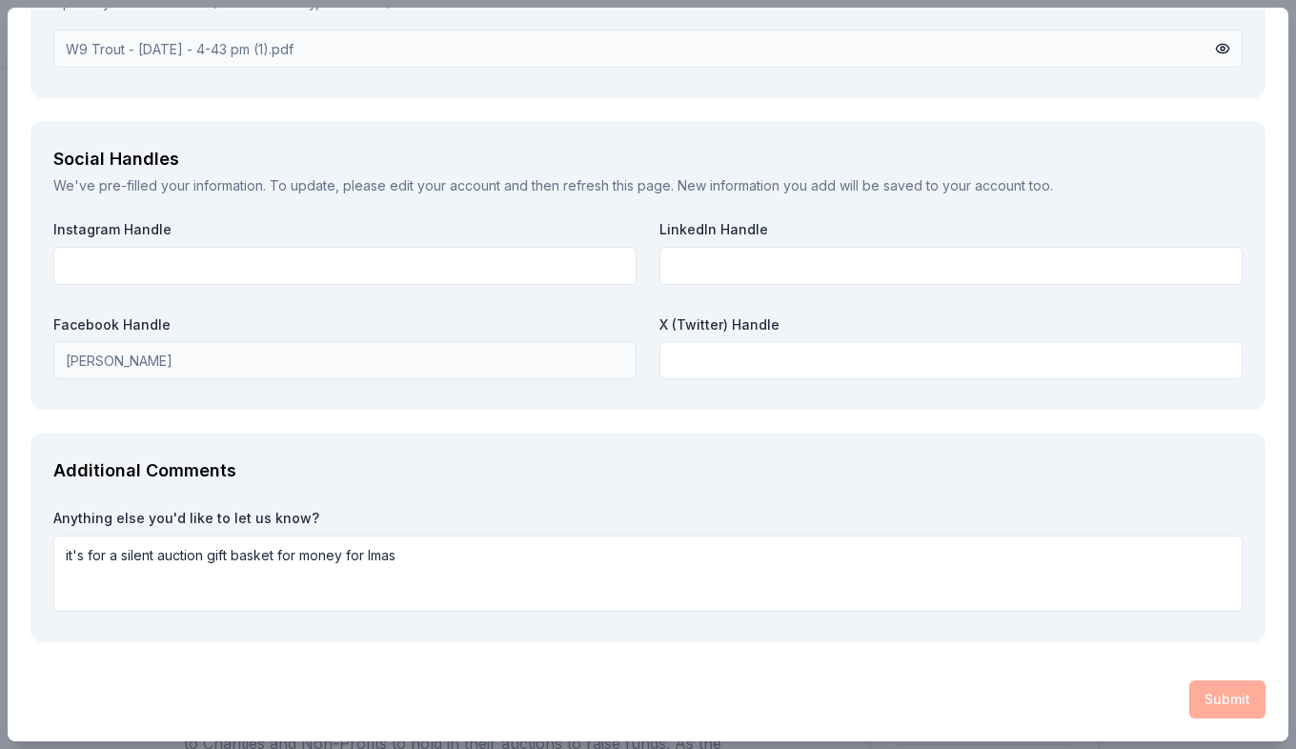
click at [1221, 701] on div "Submit" at bounding box center [648, 700] width 1235 height 38
click at [1223, 695] on div "Submit" at bounding box center [648, 700] width 1235 height 38
click at [1223, 691] on div "Submit" at bounding box center [648, 700] width 1235 height 38
click at [1224, 692] on div "Submit" at bounding box center [648, 700] width 1235 height 38
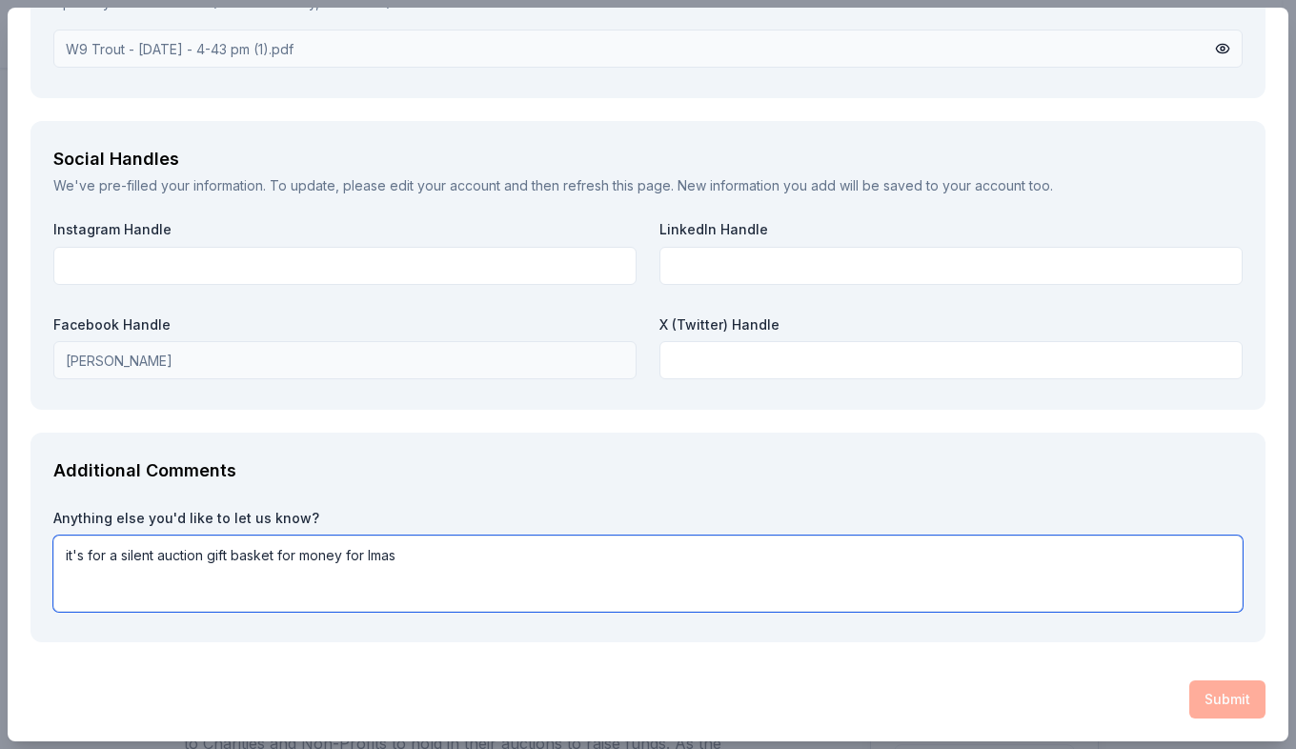
click at [398, 558] on textarea "it's for a silent auction gift basket for money for lmas" at bounding box center [648, 574] width 1190 height 76
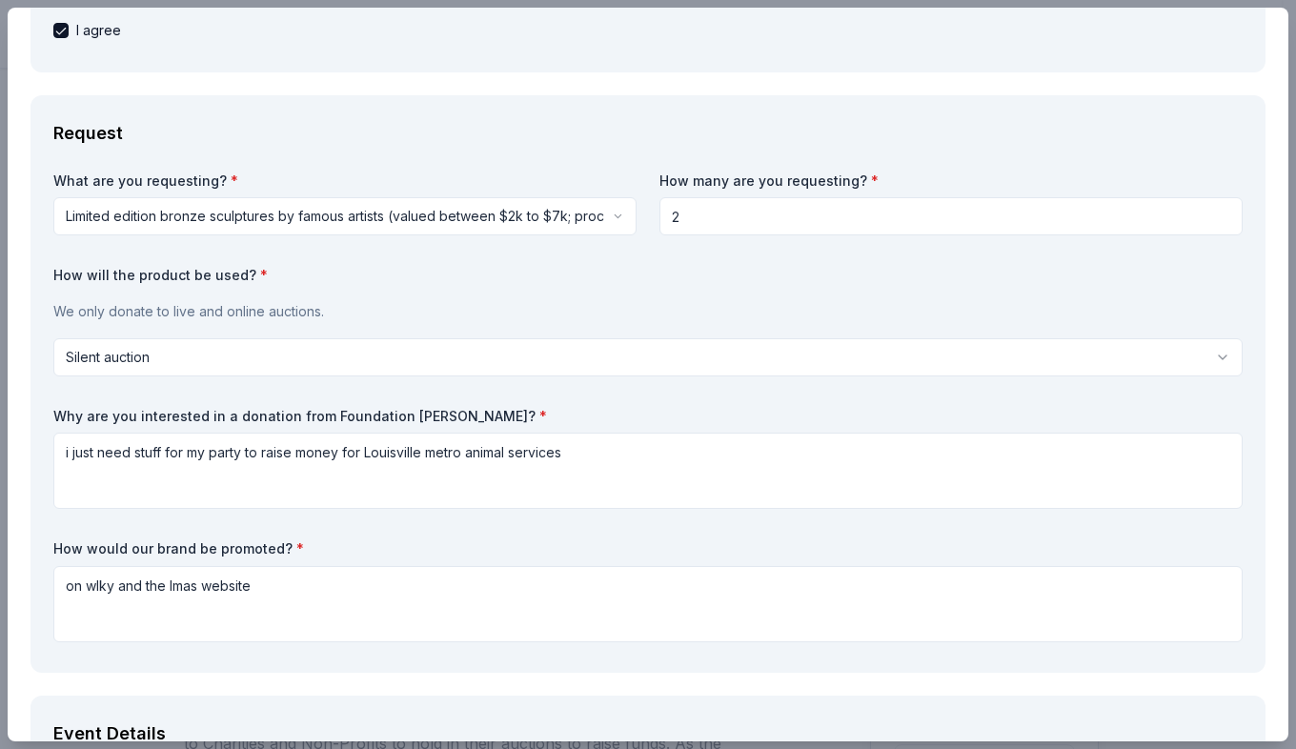
scroll to position [223, 0]
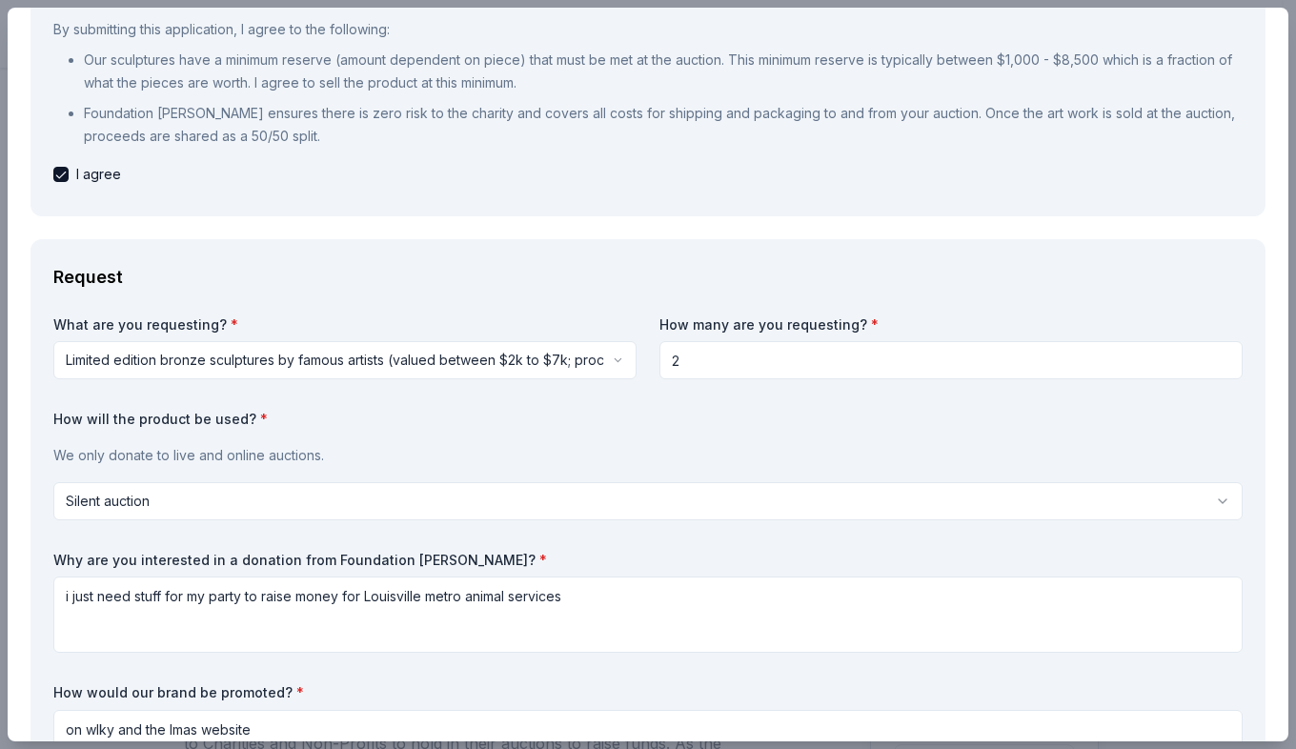
click at [320, 504] on html "Nick charity halloween party Pro trial ends on 8PM, 8/24 Earn Rewards Due in 32…" at bounding box center [648, 374] width 1296 height 749
click at [241, 570] on div "Why are you interested in a donation from Foundation Michelangelo? * i just nee…" at bounding box center [648, 602] width 1190 height 103
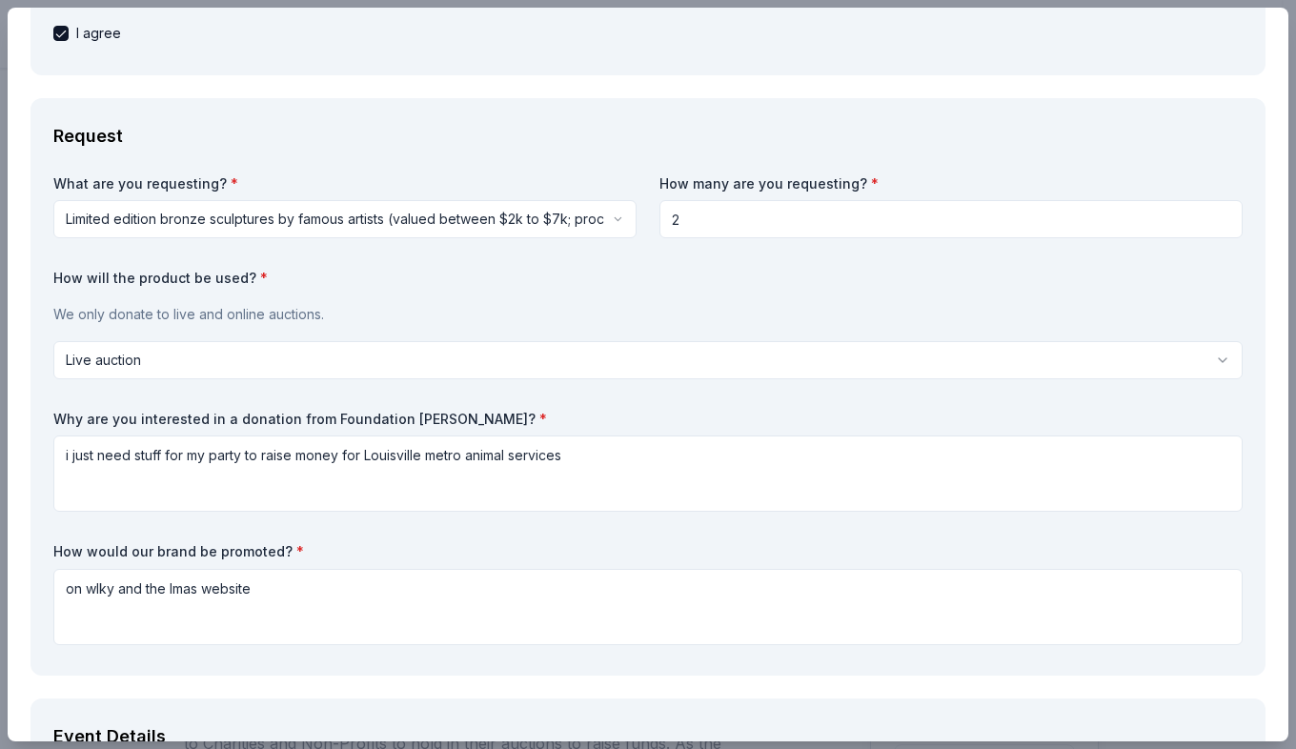
scroll to position [318, 0]
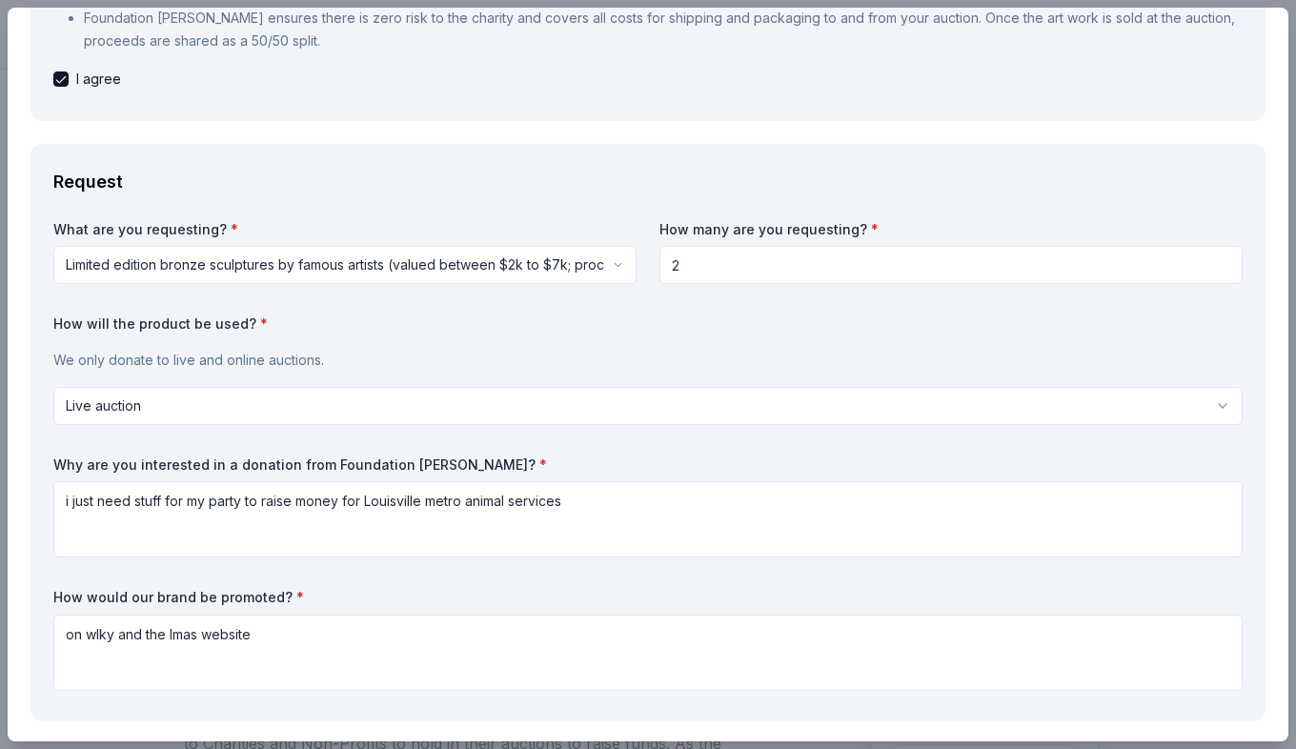
click at [302, 414] on html "Nick charity halloween party Pro trial ends on 8PM, 8/24 Earn Rewards Due in 32…" at bounding box center [648, 374] width 1296 height 749
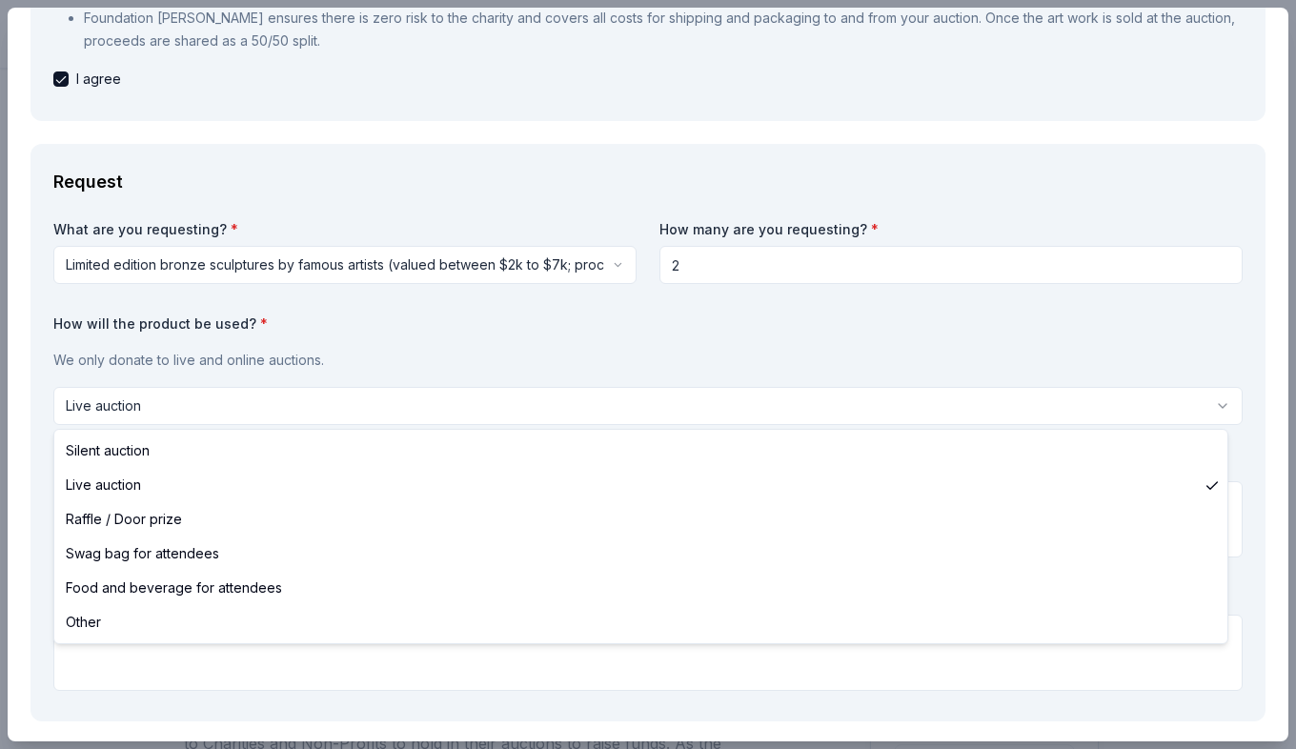
select select "silentAuction"
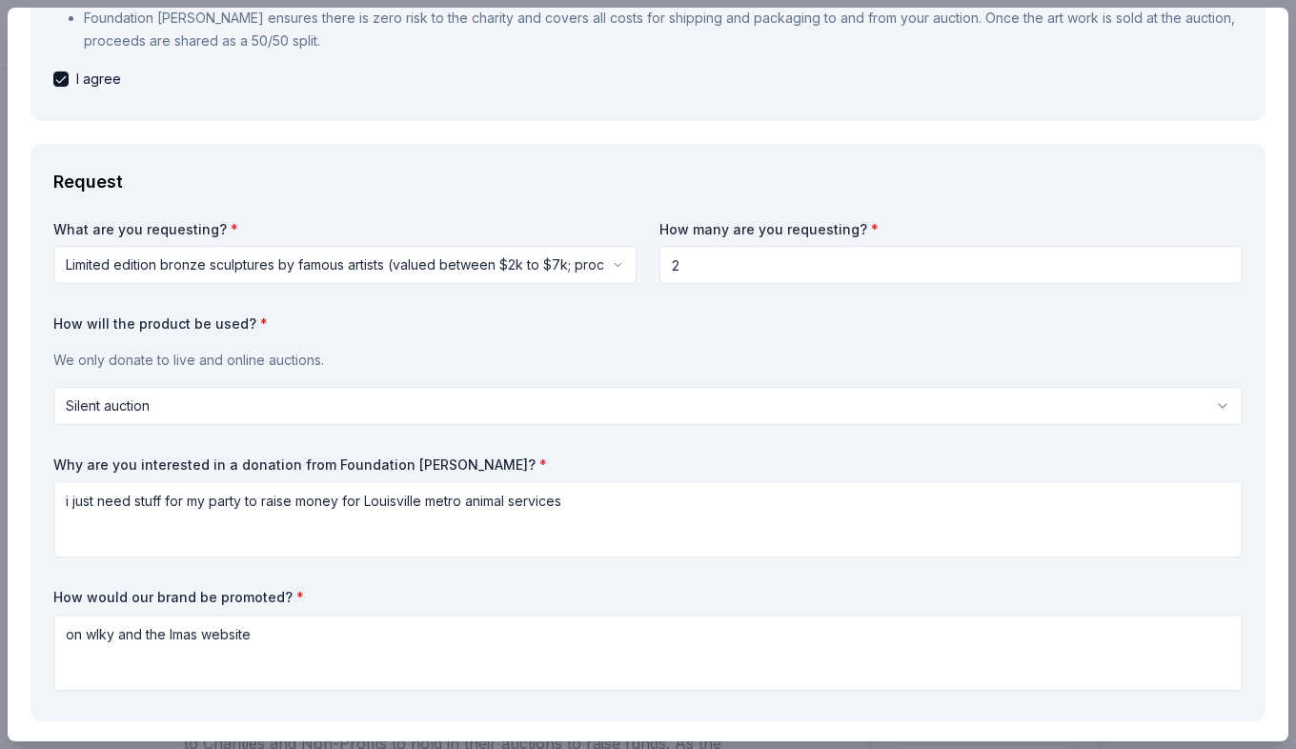
click at [278, 403] on html "Nick charity halloween party Pro trial ends on 8PM, 8/24 Earn Rewards Due in 32…" at bounding box center [648, 374] width 1296 height 749
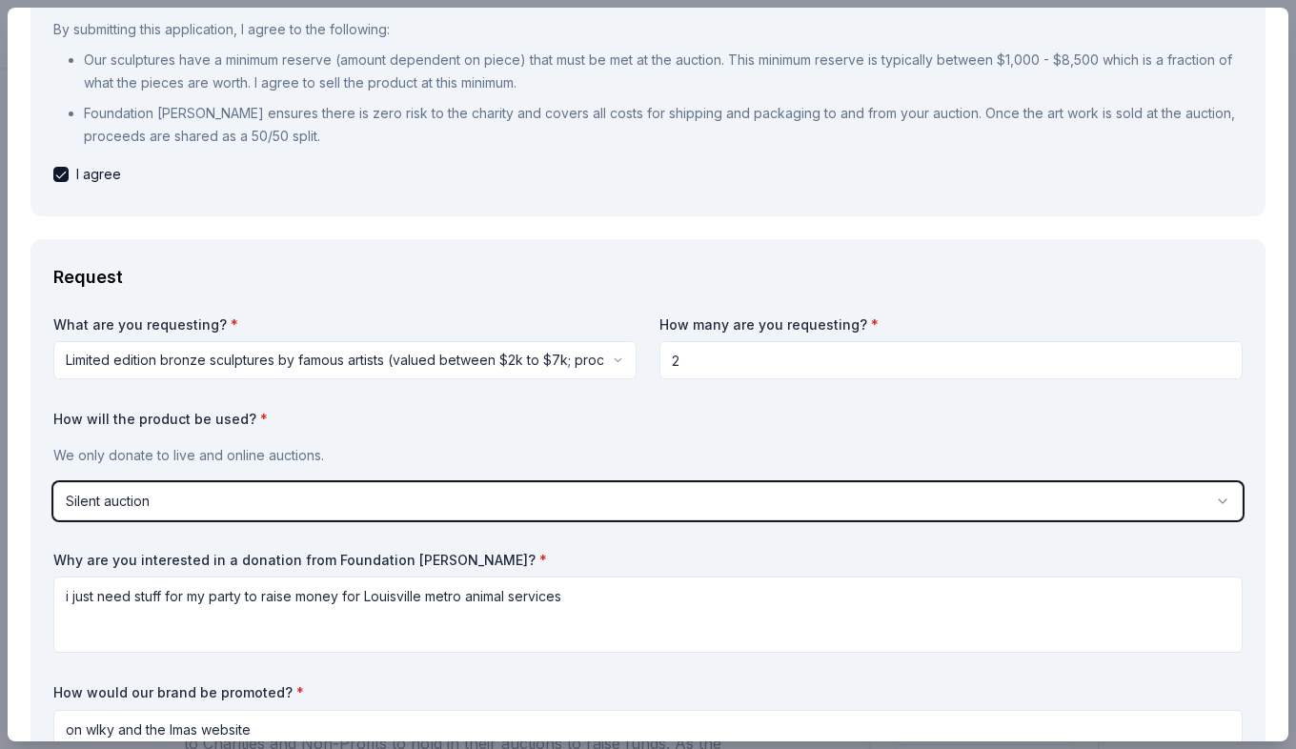
scroll to position [0, 0]
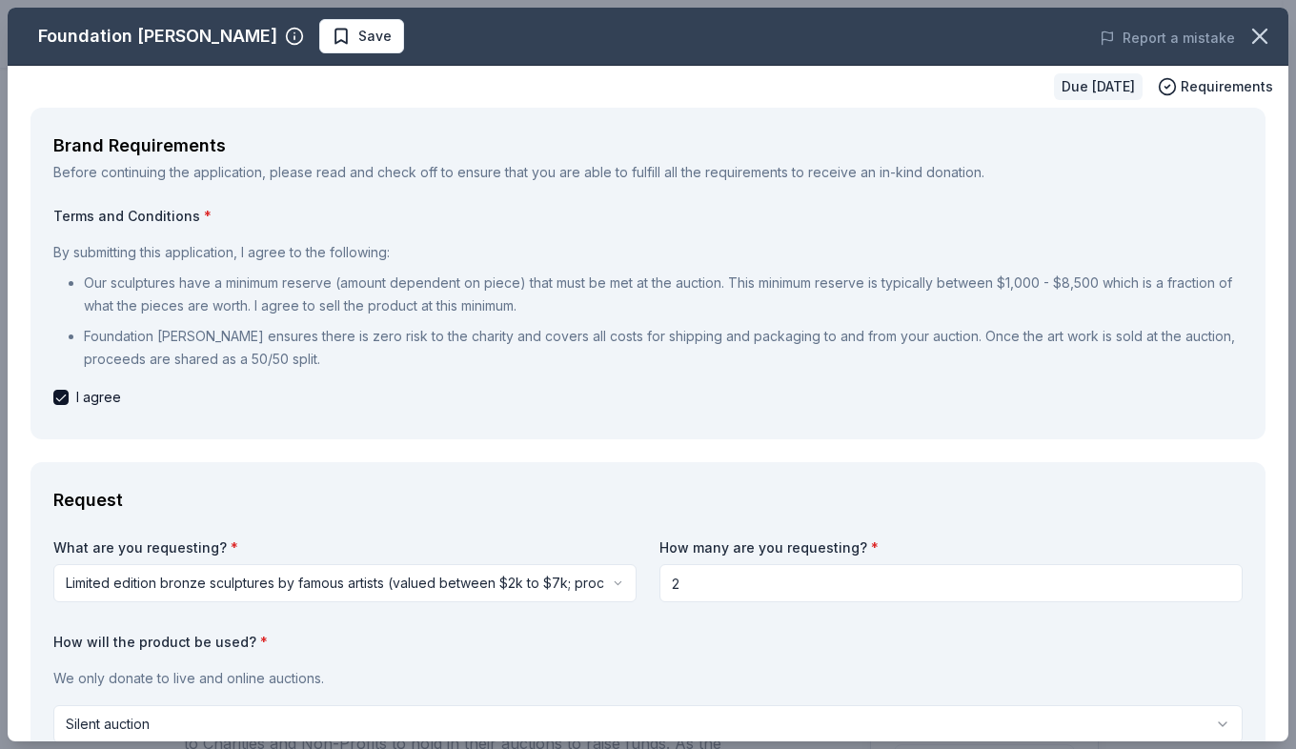
click at [204, 210] on label "Terms and Conditions *" at bounding box center [648, 216] width 1190 height 19
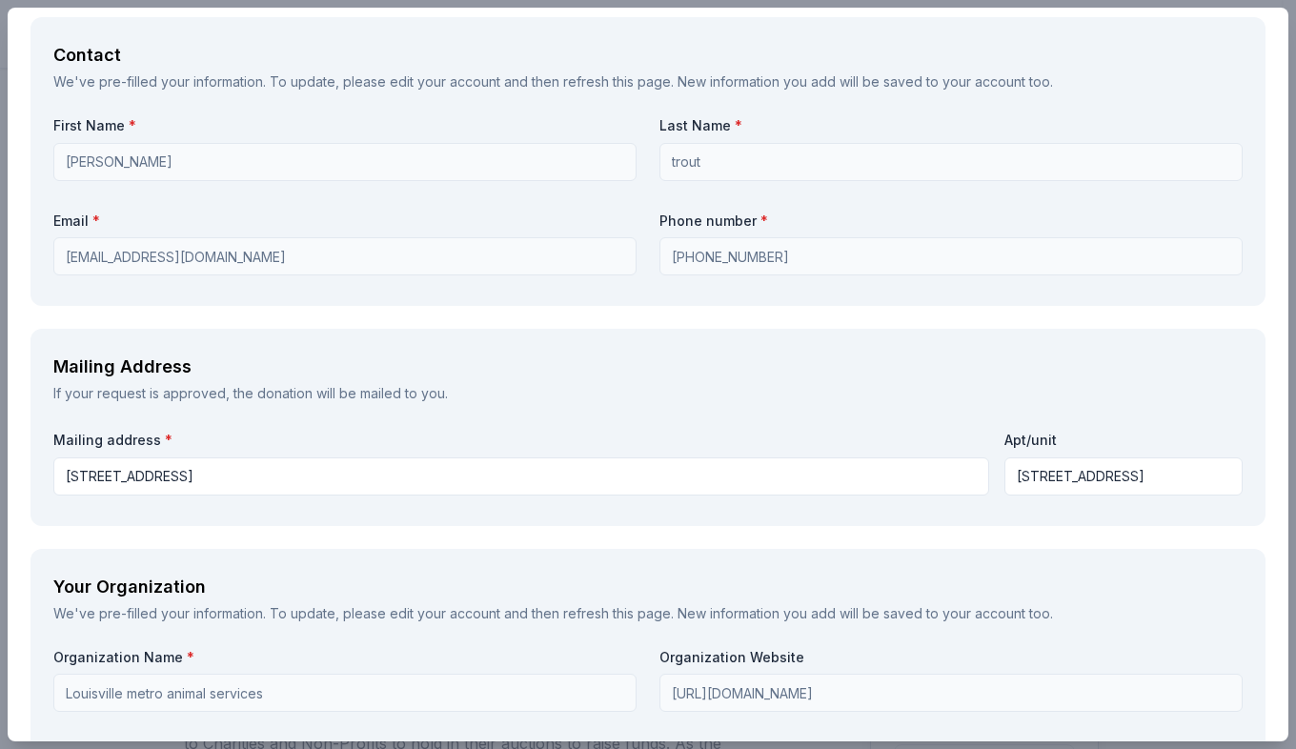
scroll to position [1716, 0]
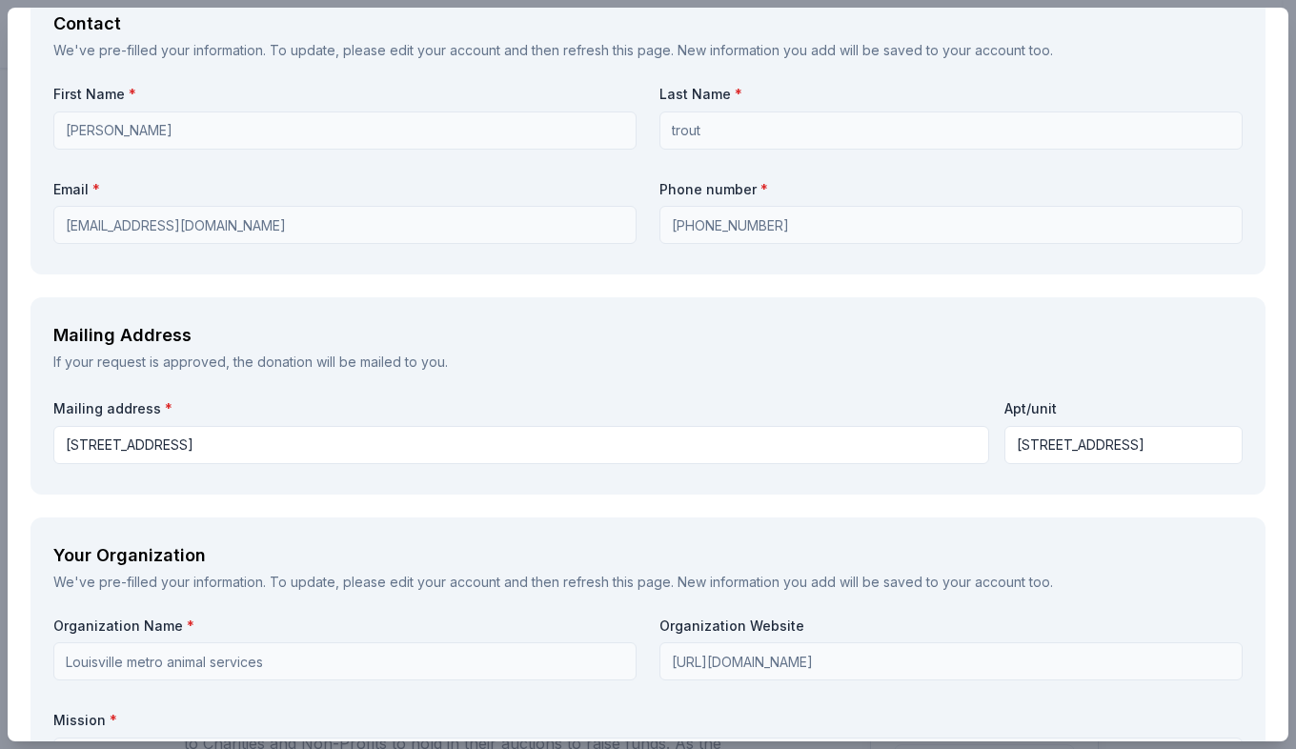
click at [870, 447] on input "12701 glengate pl, Louisville, ky 40299" at bounding box center [521, 445] width 936 height 38
type input "12701 glengate pl, Louisville, ky 40299"
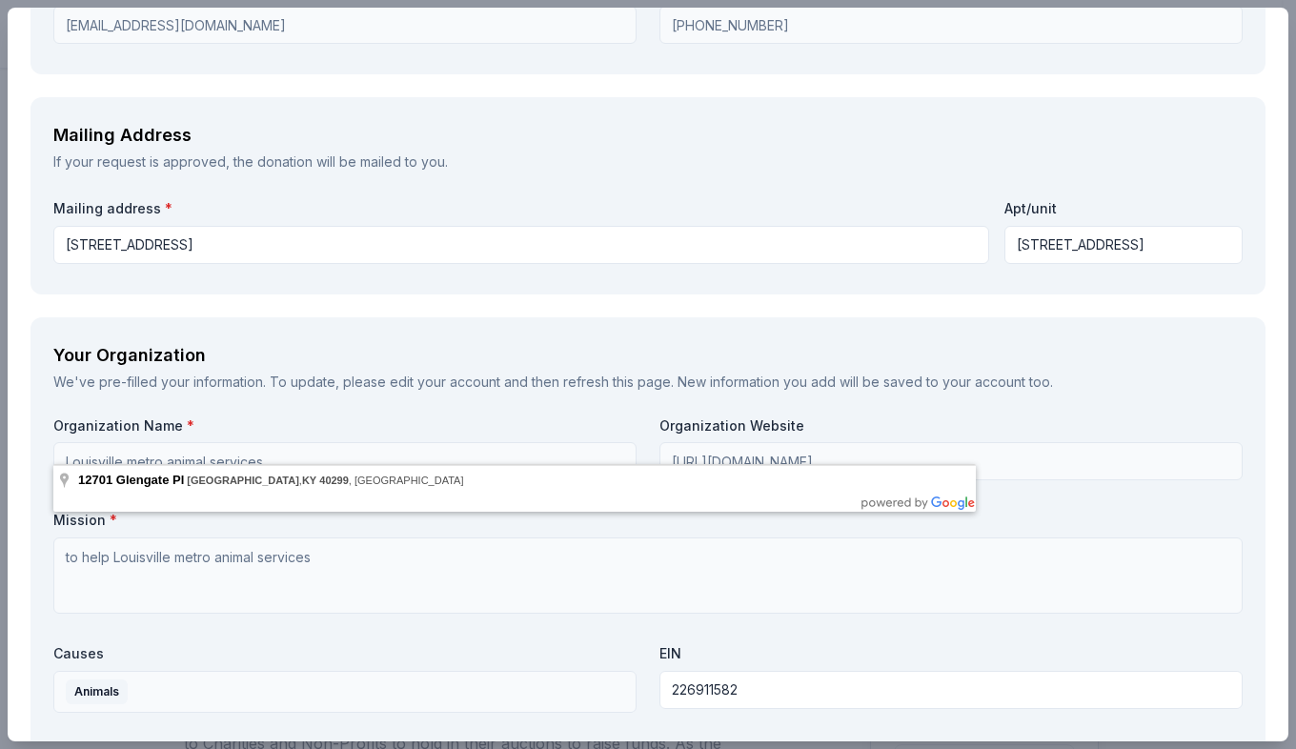
scroll to position [2097, 0]
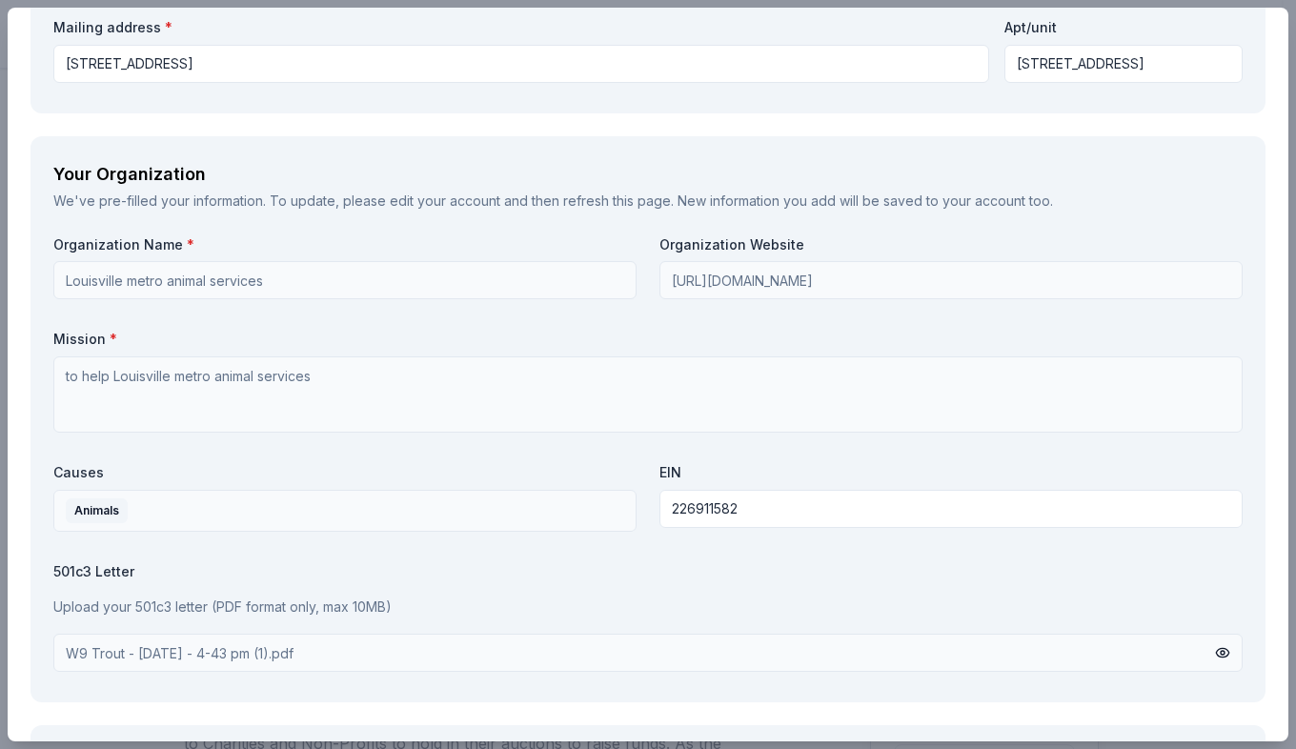
click at [1190, 49] on input "12701 glengate pl" at bounding box center [1124, 64] width 238 height 38
type input "1"
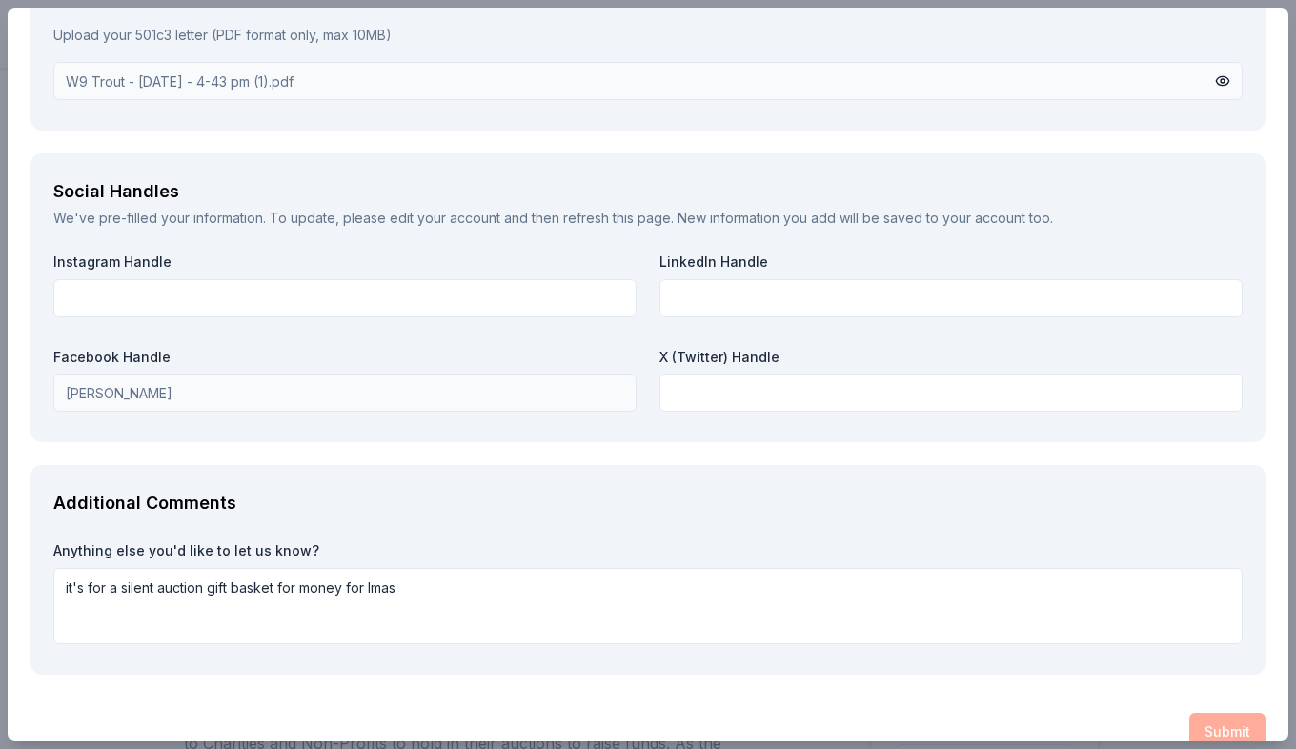
scroll to position [2701, 0]
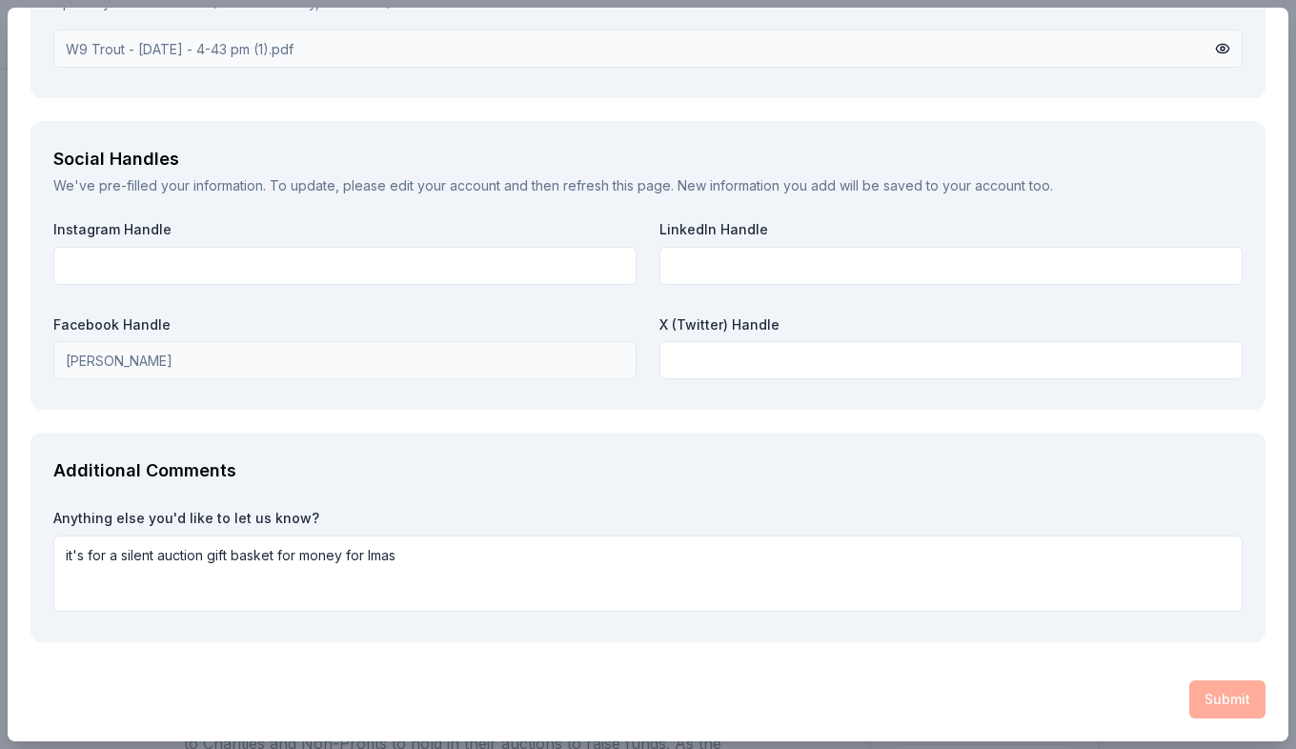
click at [1201, 685] on div "Submit" at bounding box center [648, 700] width 1235 height 38
click at [1203, 682] on div "Submit" at bounding box center [648, 700] width 1235 height 38
click at [1202, 682] on div "Submit" at bounding box center [648, 700] width 1235 height 38
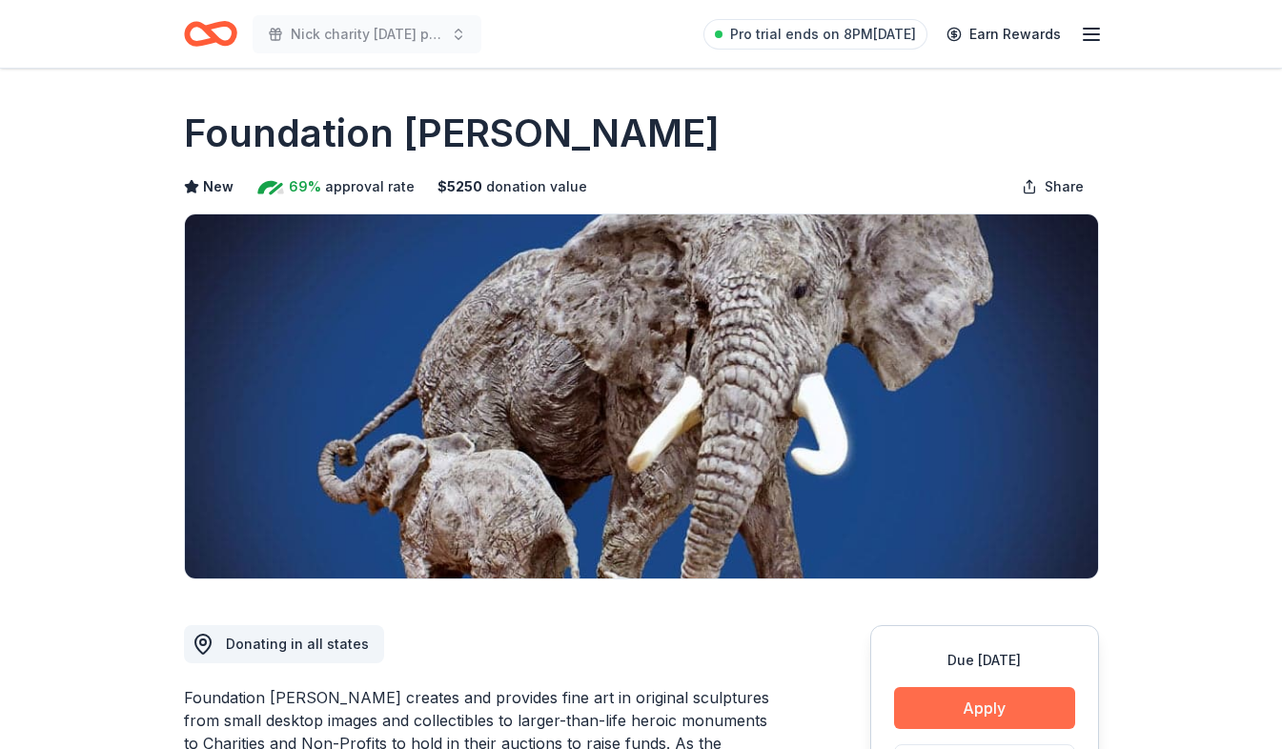
click at [966, 712] on button "Apply" at bounding box center [984, 708] width 181 height 42
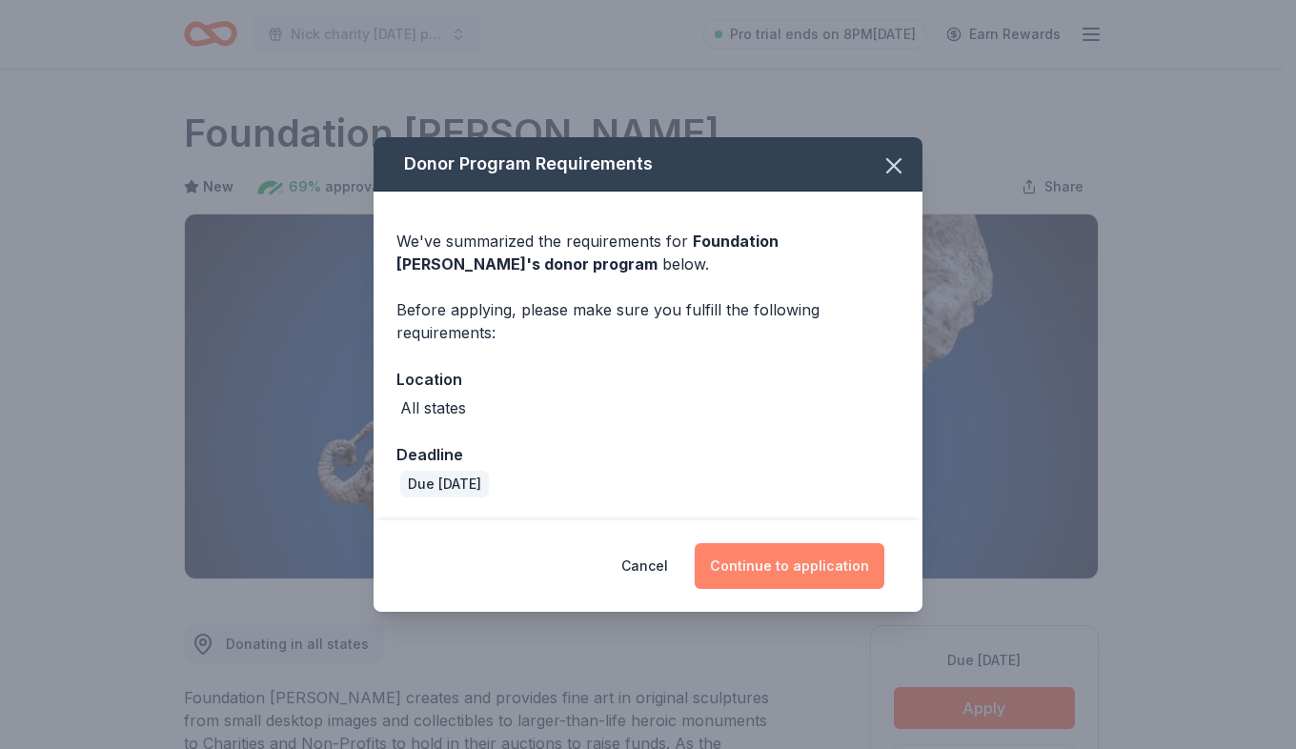
click at [843, 561] on button "Continue to application" at bounding box center [790, 566] width 190 height 46
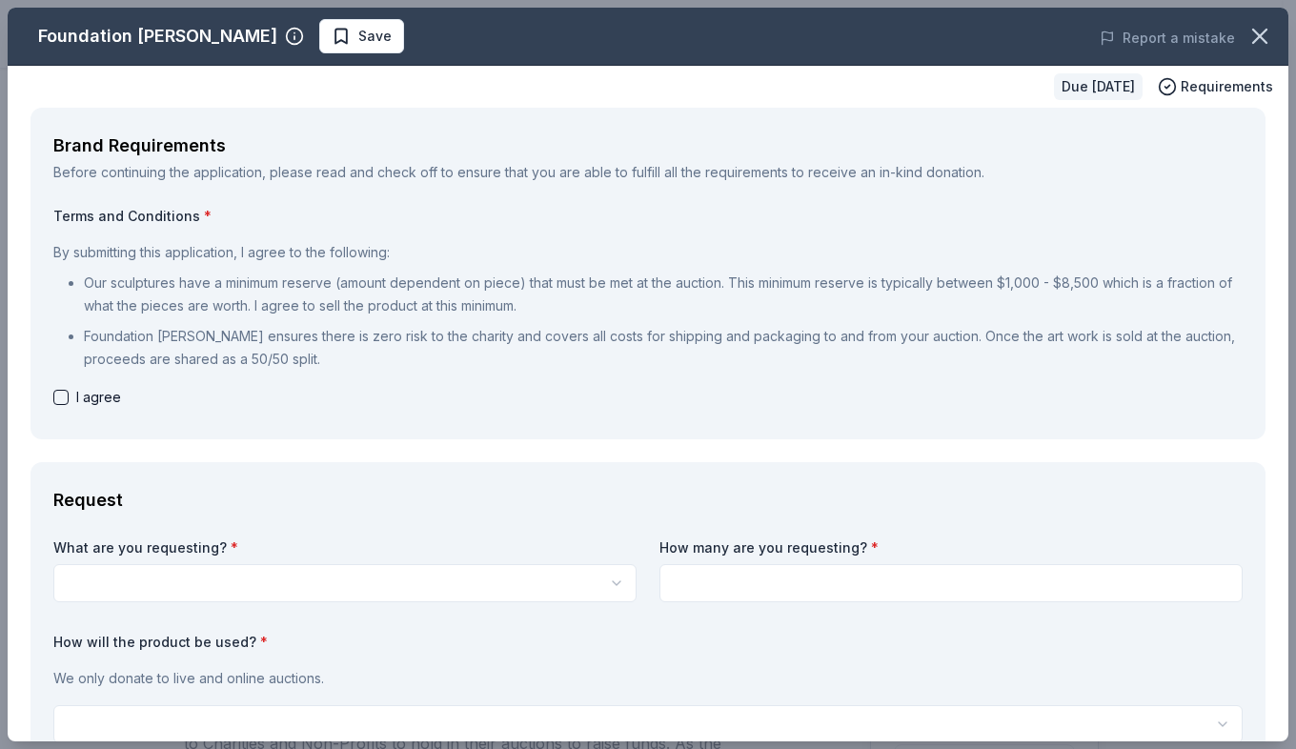
click at [54, 405] on div "I agree" at bounding box center [648, 397] width 1190 height 23
click at [62, 395] on button "button" at bounding box center [60, 397] width 15 height 15
checkbox input "true"
click at [190, 578] on html "Nick charity halloween party Pro trial ends on 8PM, 8/24 Earn Rewards Due in 32…" at bounding box center [648, 374] width 1296 height 749
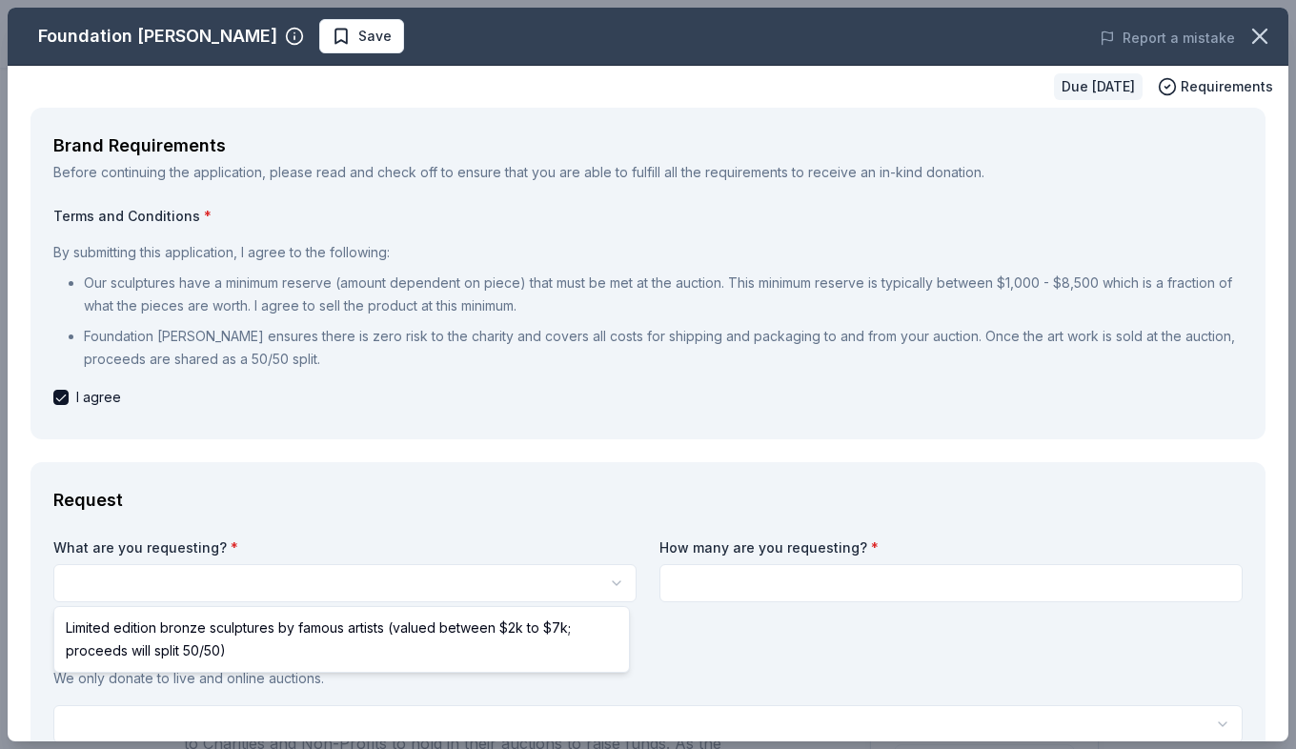
select select "Limited edition bronze sculptures by famous artists (valued between $2k to $7k;…"
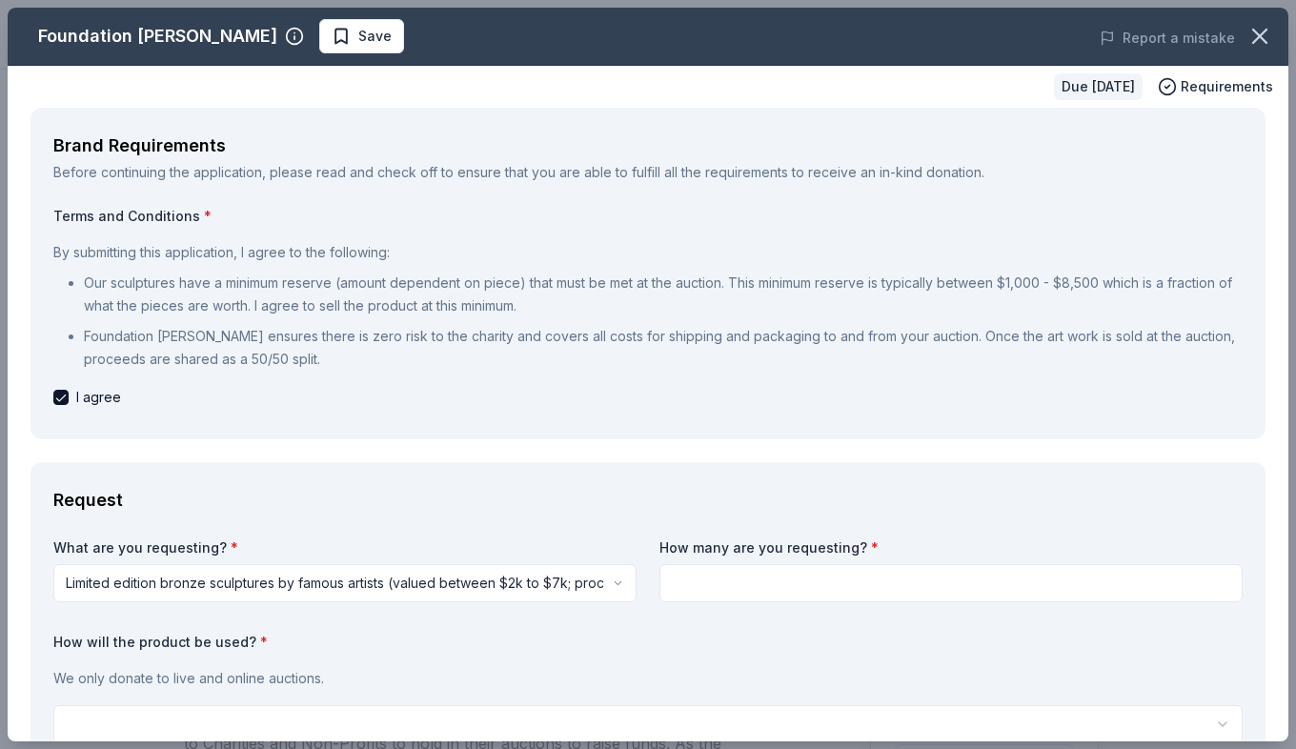
click at [771, 573] on input at bounding box center [951, 583] width 583 height 38
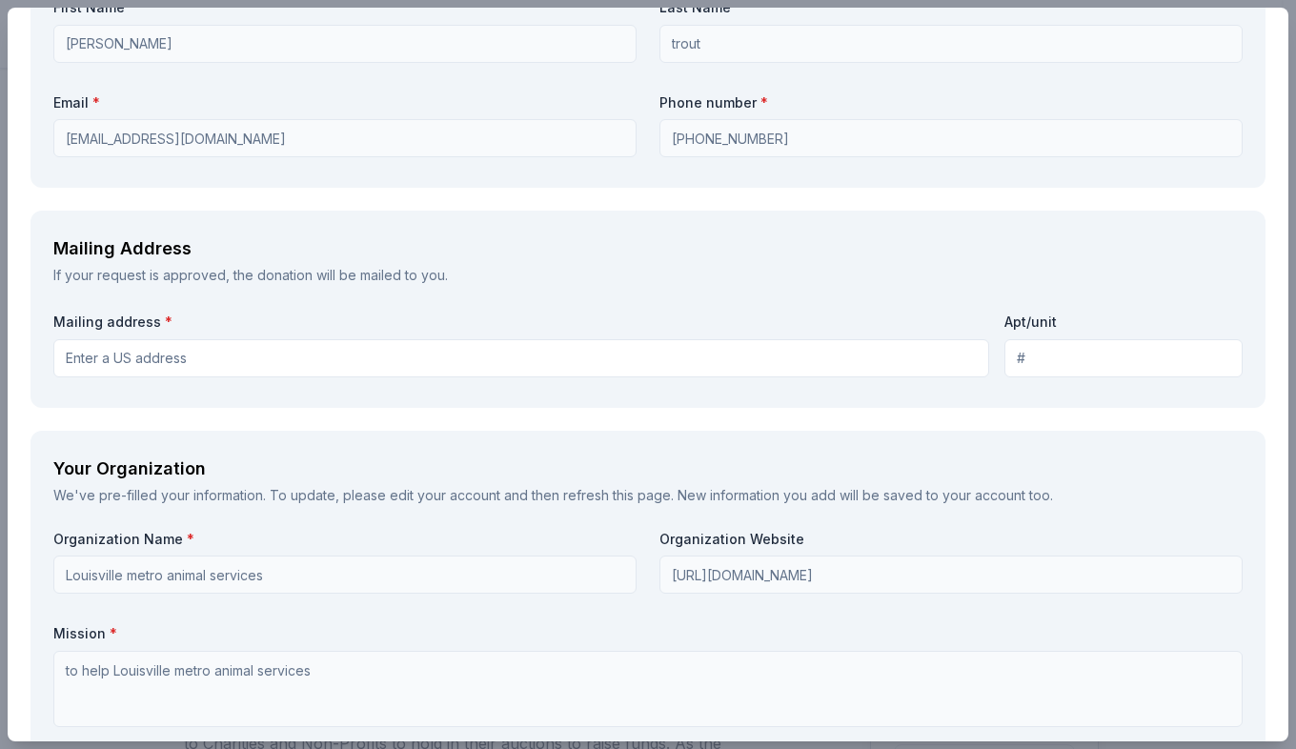
scroll to position [1843, 0]
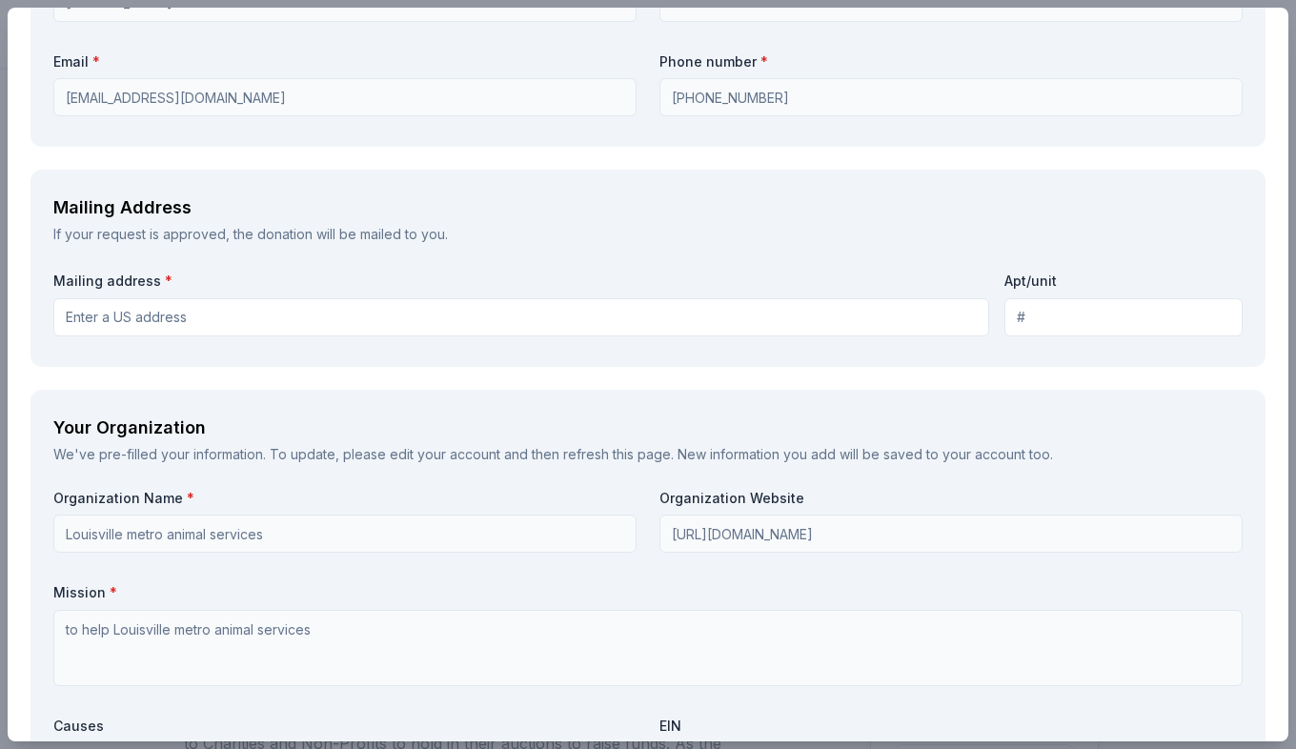
type input "1"
click at [183, 314] on input "Mailing address *" at bounding box center [521, 317] width 936 height 38
type input "12701 glengate pl, Louisville, ky 40299"
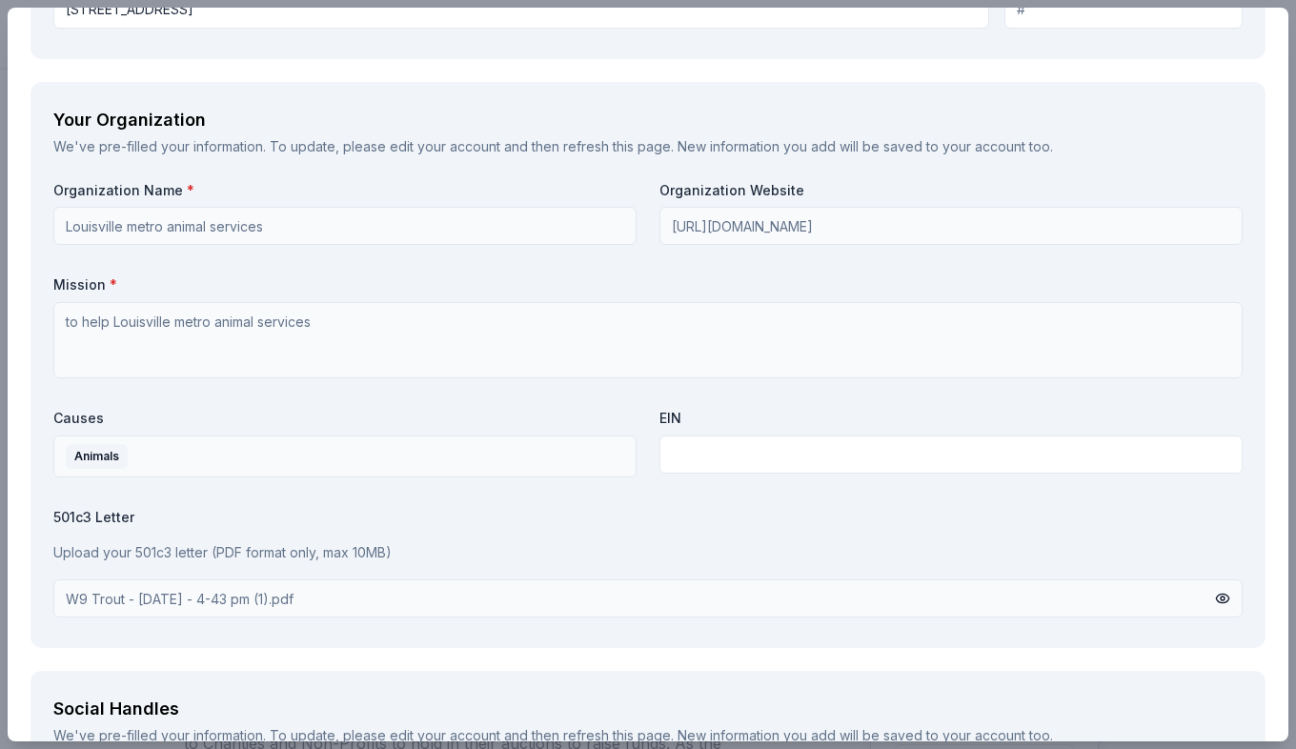
scroll to position [2129, 0]
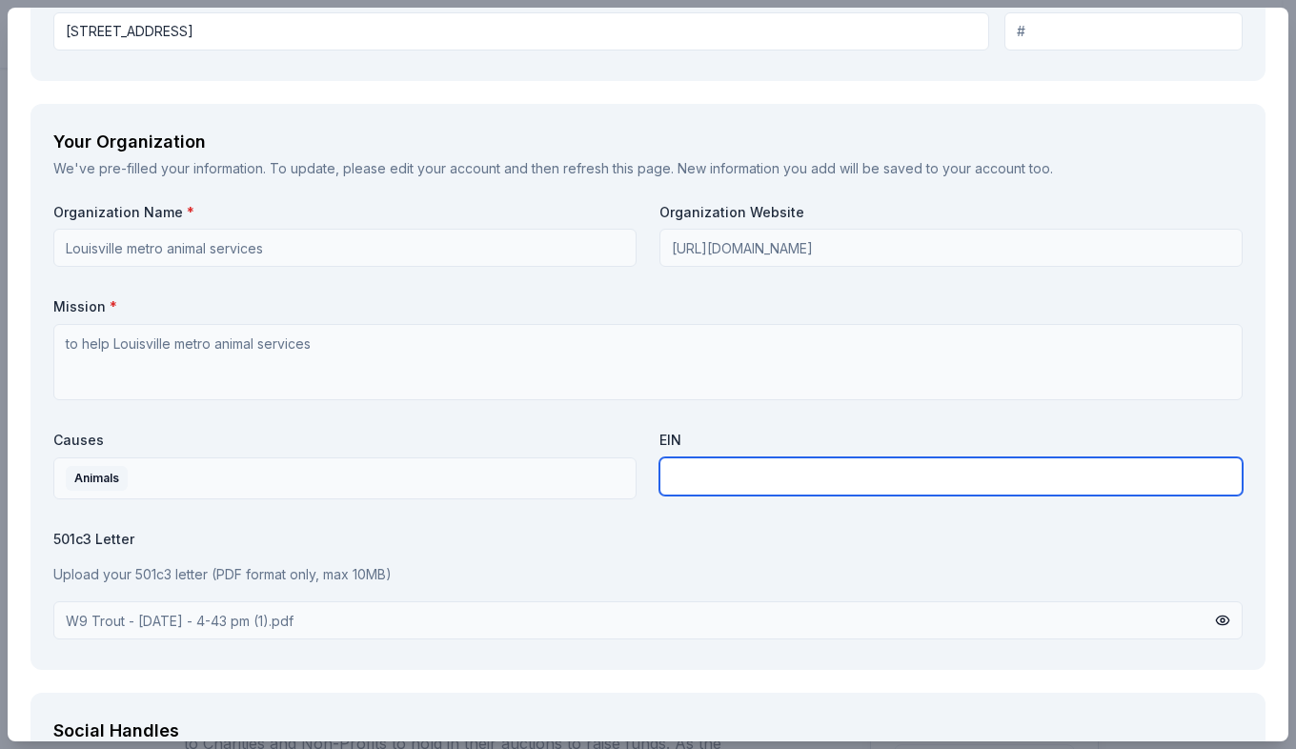
click at [696, 467] on input "text" at bounding box center [951, 477] width 583 height 38
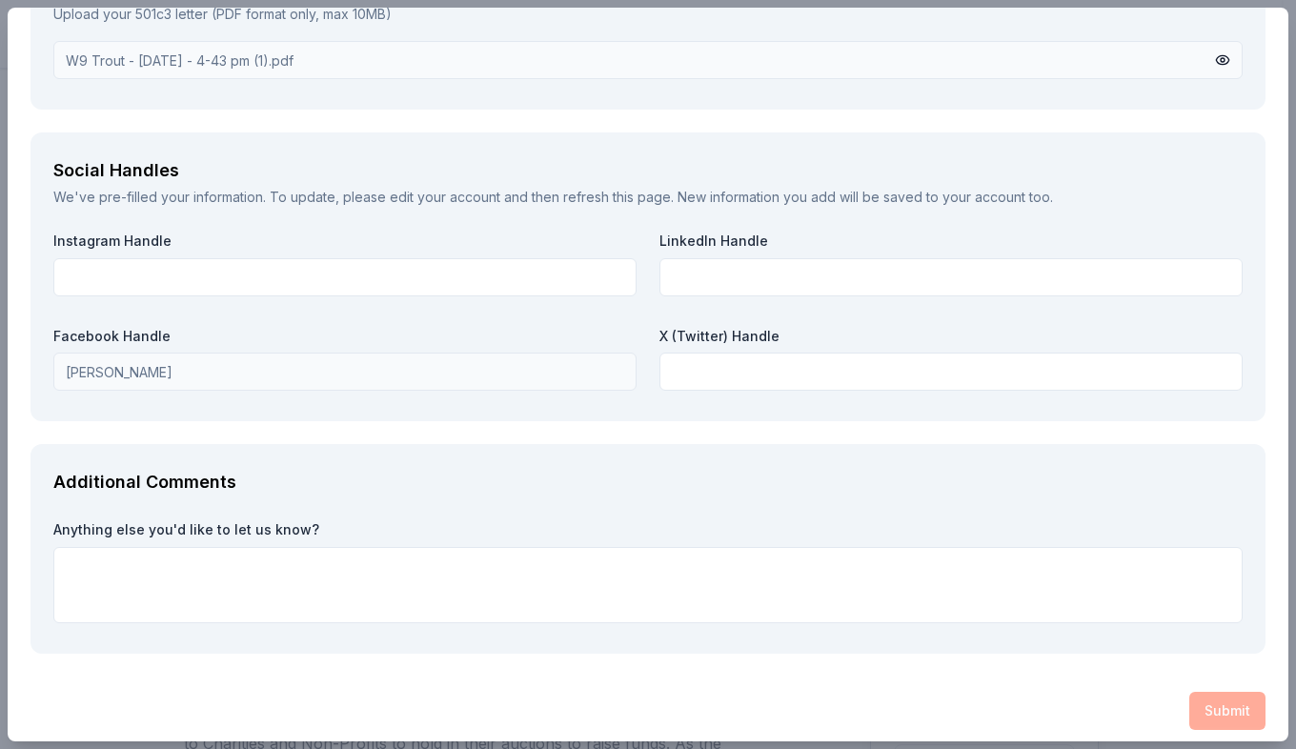
scroll to position [2701, 0]
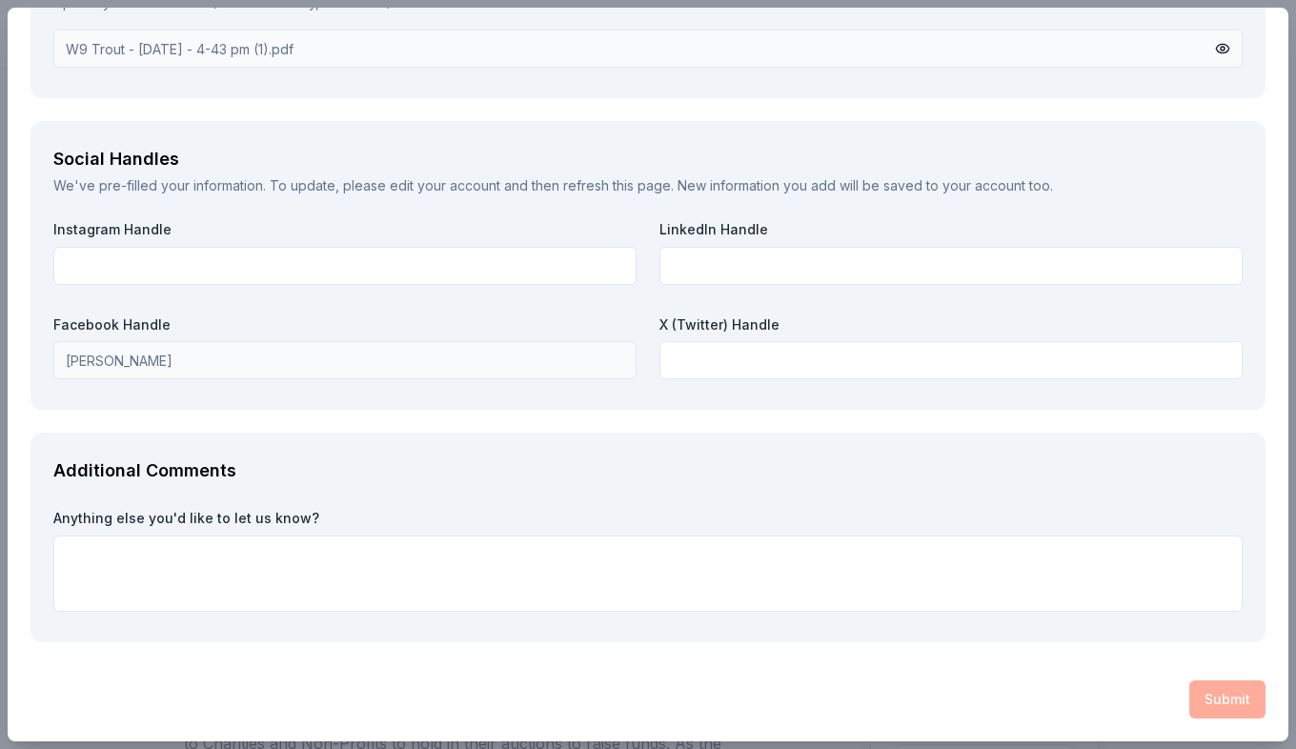
type input "226911582"
click at [1212, 685] on div "Submit" at bounding box center [648, 700] width 1235 height 38
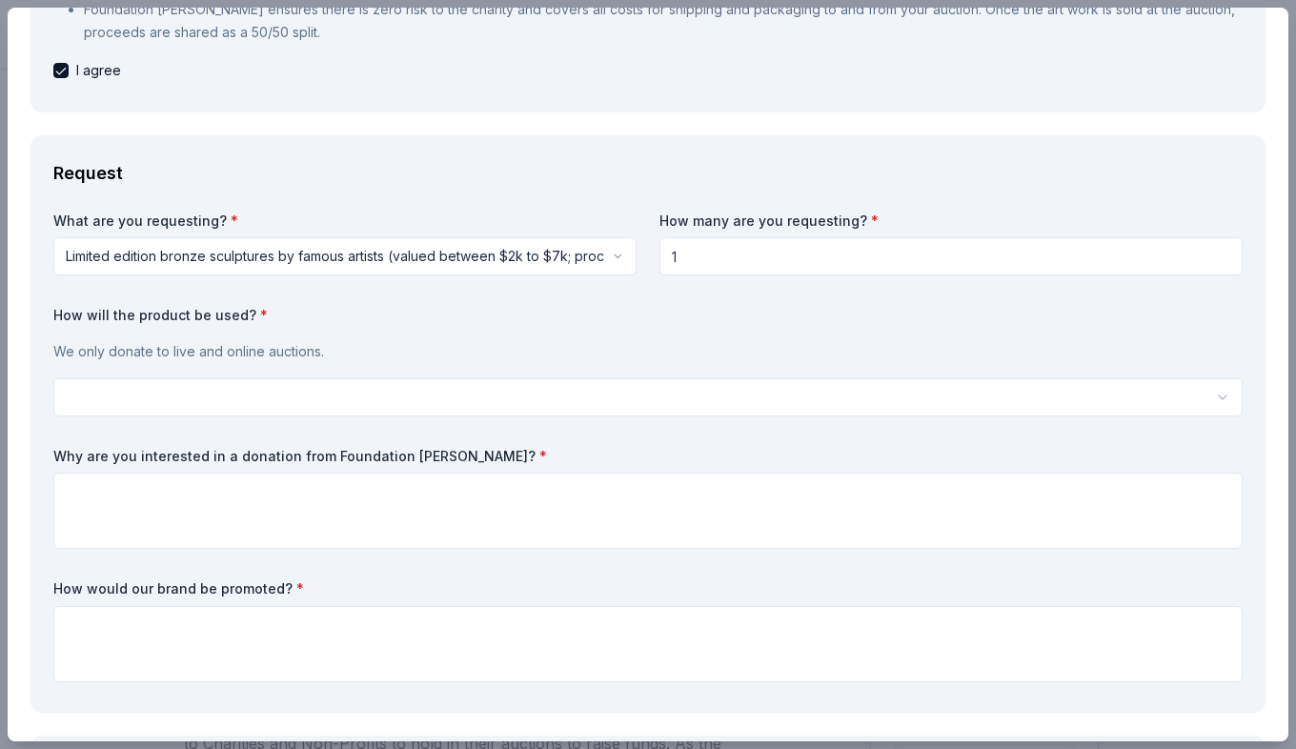
scroll to position [325, 0]
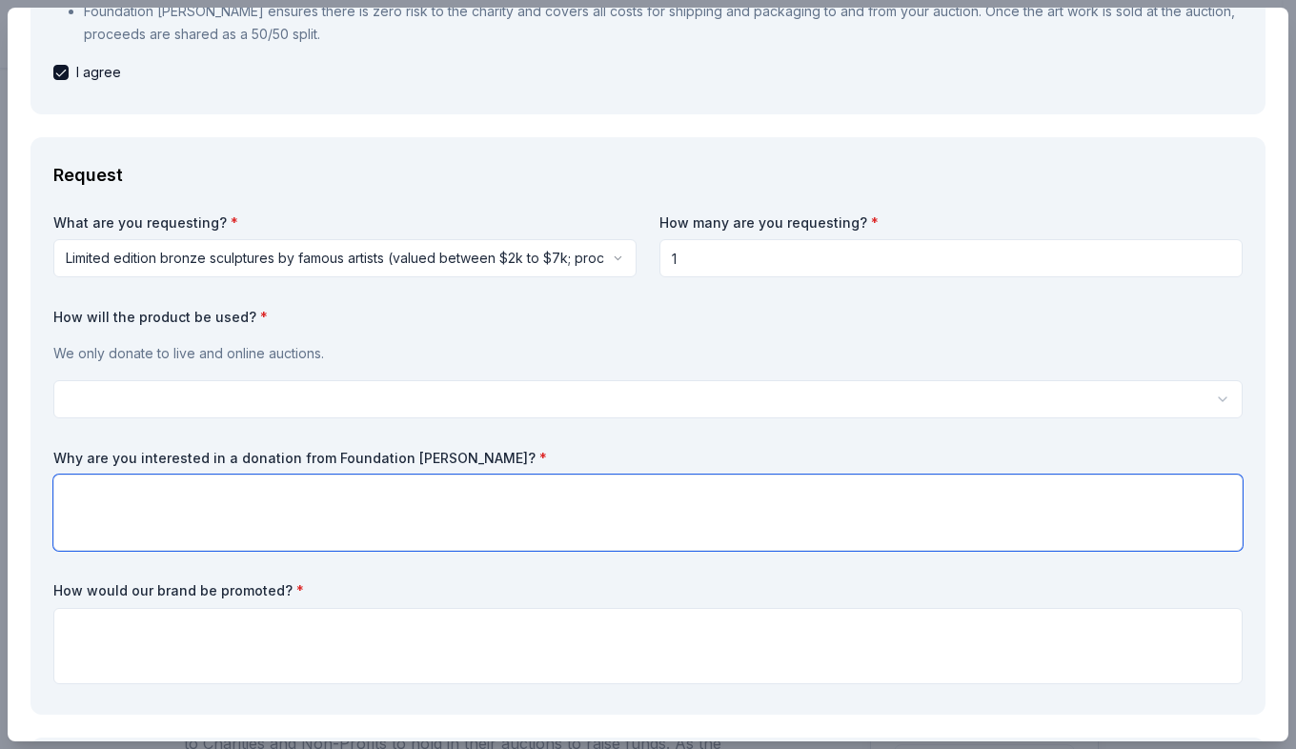
click at [448, 488] on textarea at bounding box center [648, 513] width 1190 height 76
click at [463, 503] on textarea "to help raise money for my party and mostly Louisville metro" at bounding box center [648, 513] width 1190 height 76
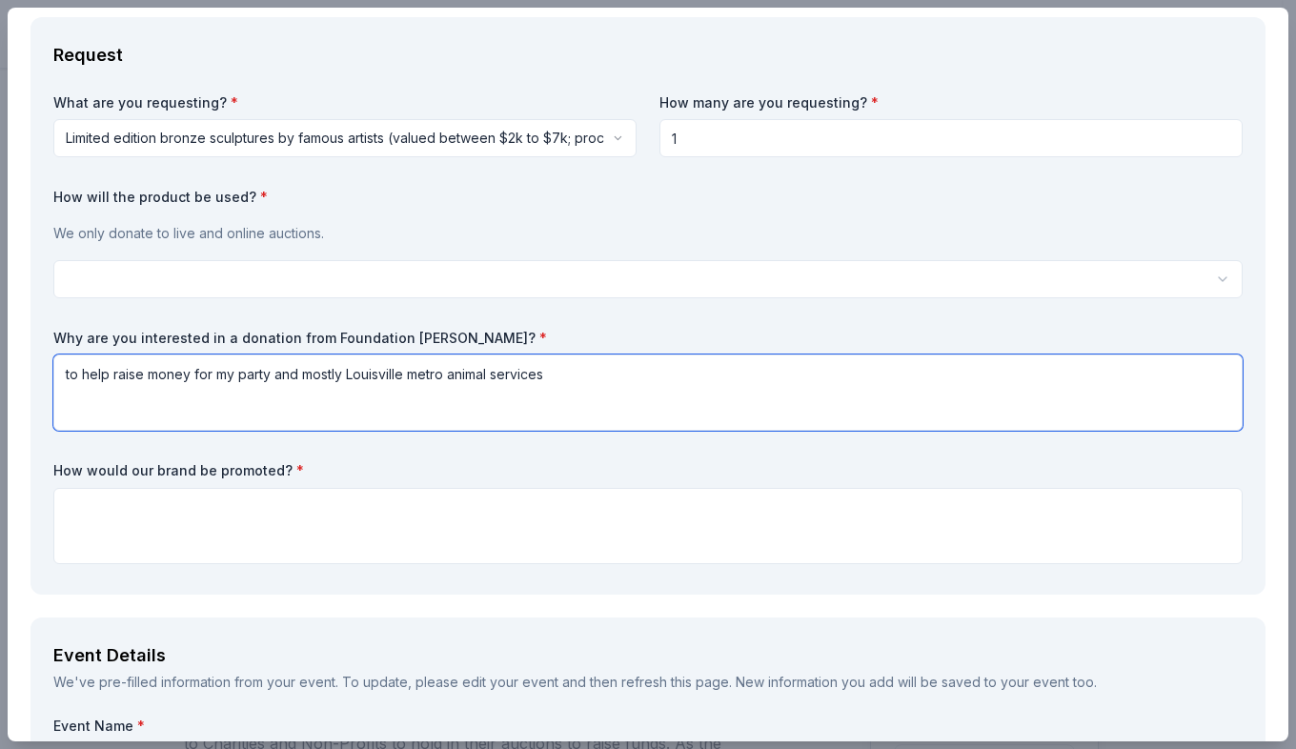
scroll to position [611, 0]
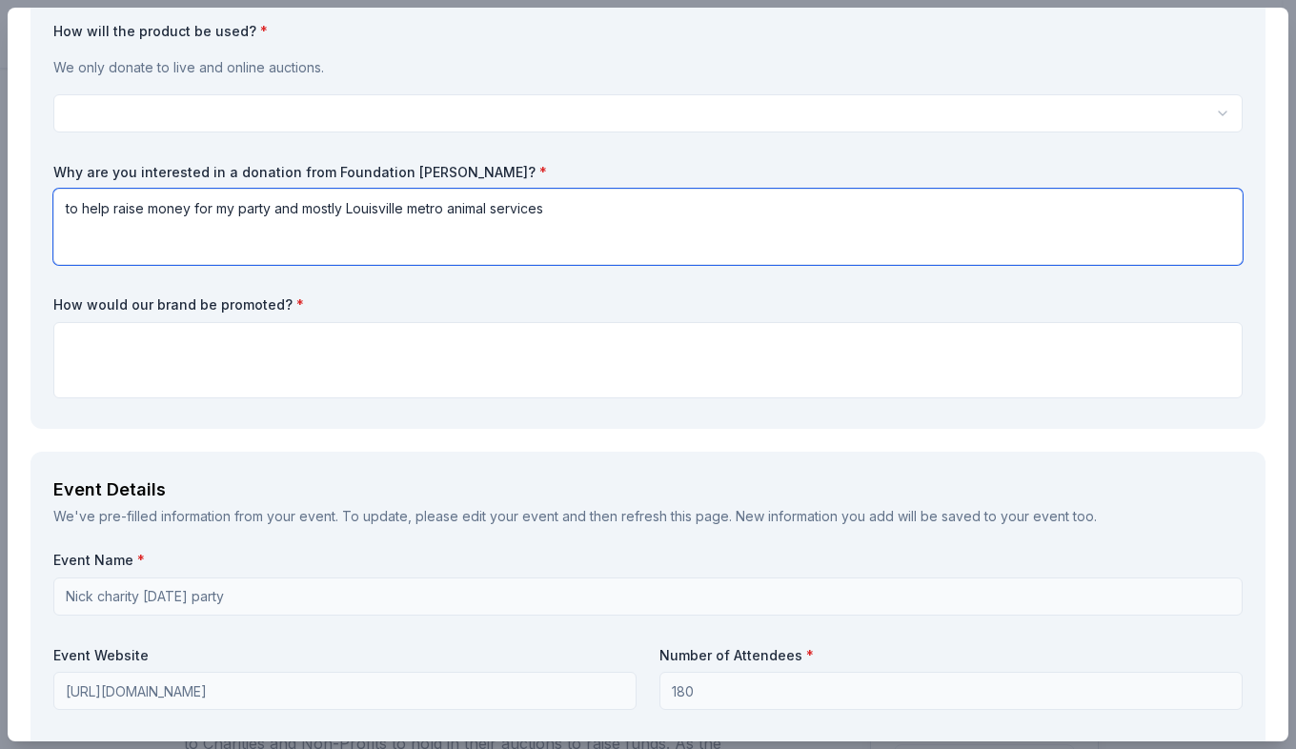
type textarea "to help raise money for my party and mostly Louisville metro animal services"
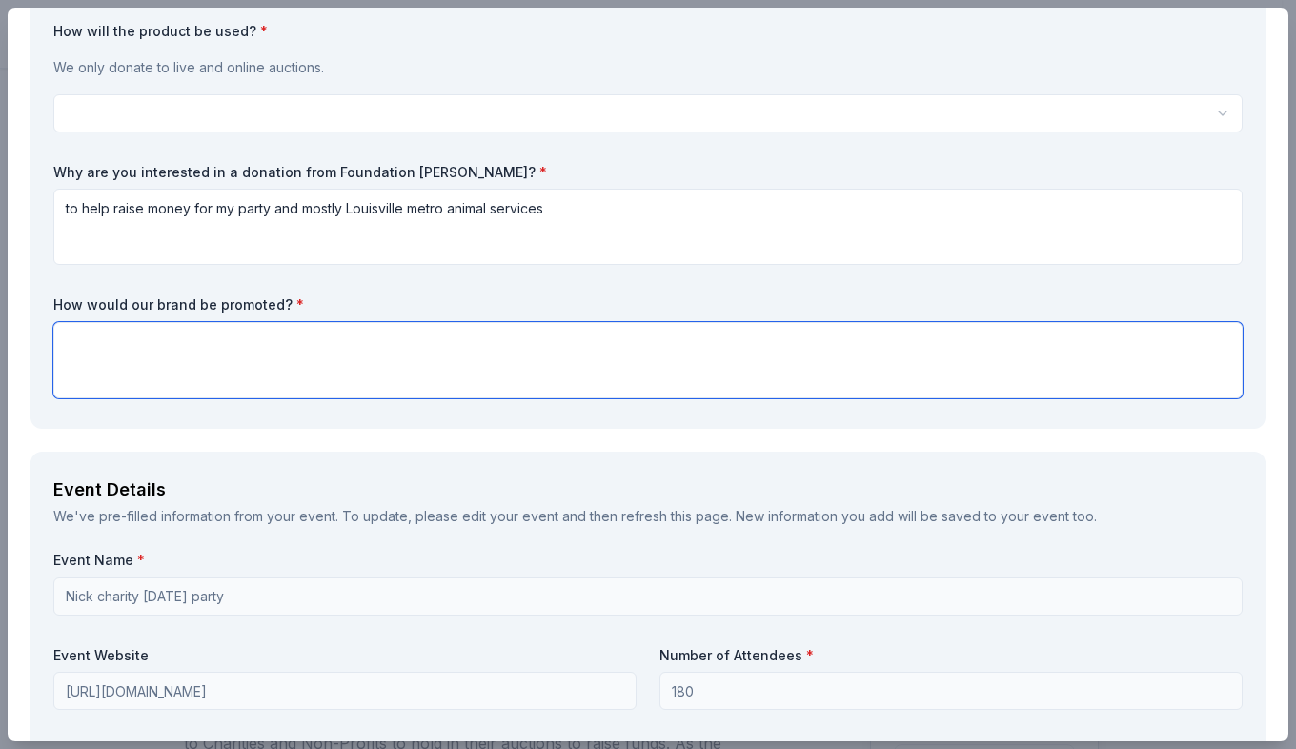
click at [314, 333] on textarea at bounding box center [648, 360] width 1190 height 76
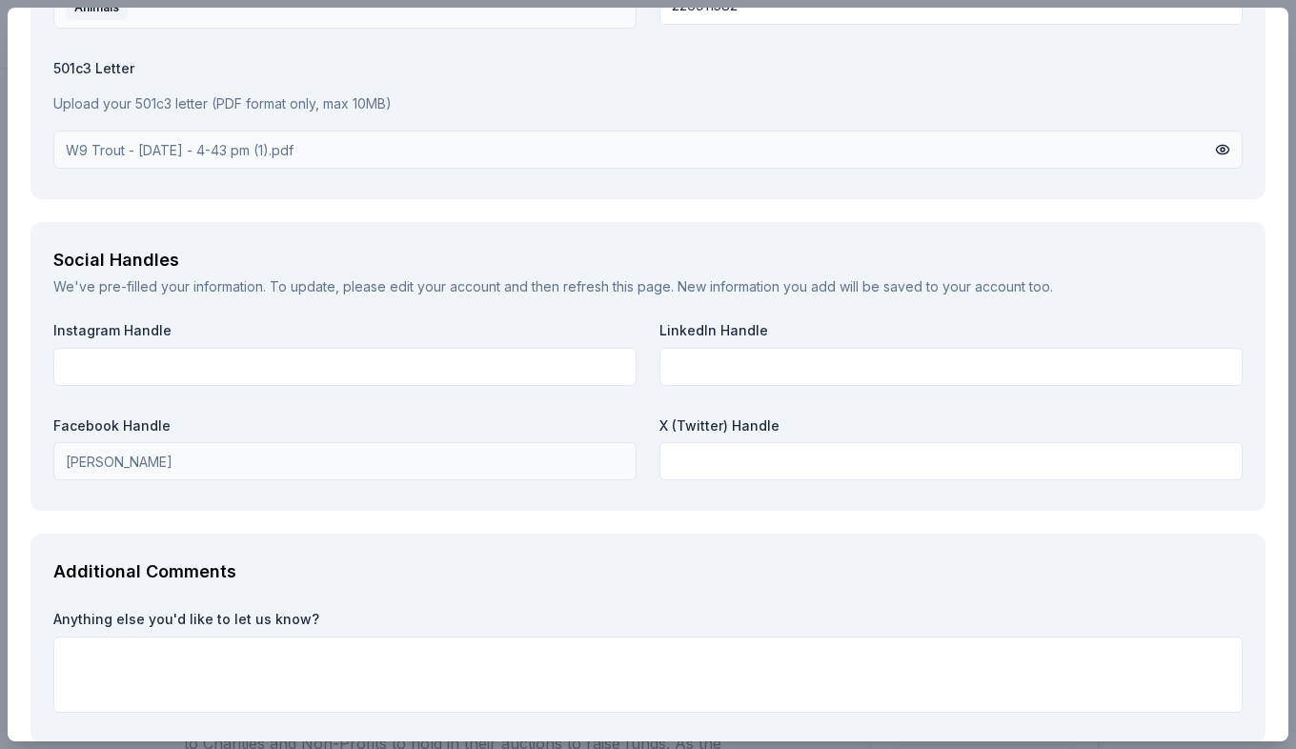
scroll to position [2701, 0]
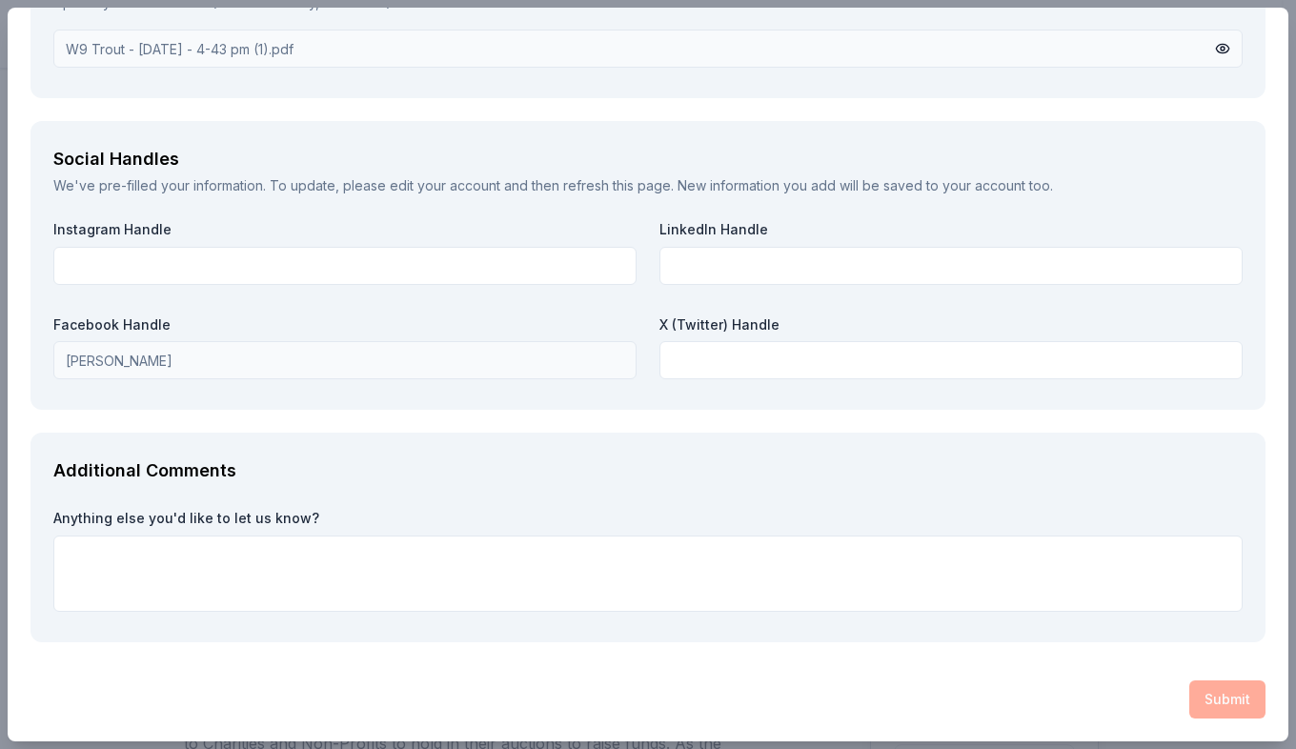
type textarea "wlky and on lmas website"
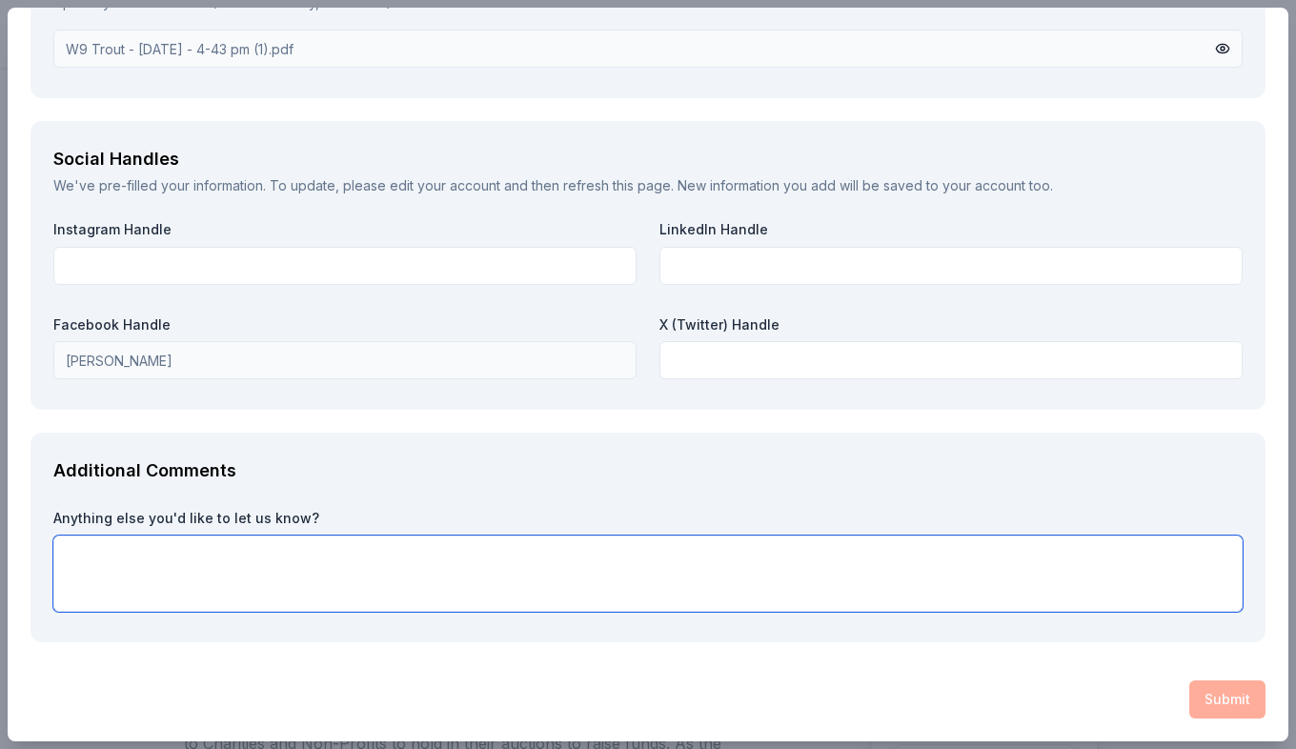
click at [371, 569] on textarea at bounding box center [648, 574] width 1190 height 76
type textarea "it's for a silent auction gift basket"
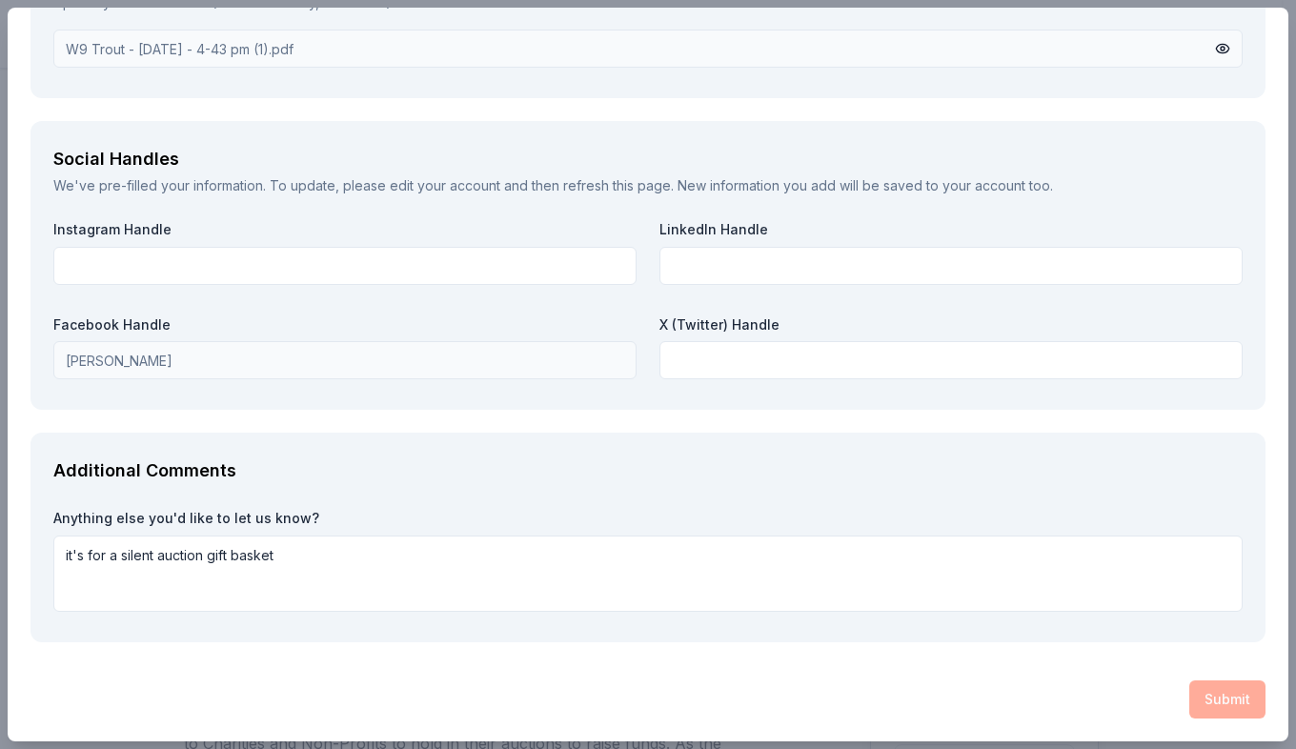
type input "KY"
drag, startPoint x: 1201, startPoint y: 695, endPoint x: 1191, endPoint y: 685, distance: 14.2
click at [1197, 691] on div "Submit" at bounding box center [648, 700] width 1235 height 38
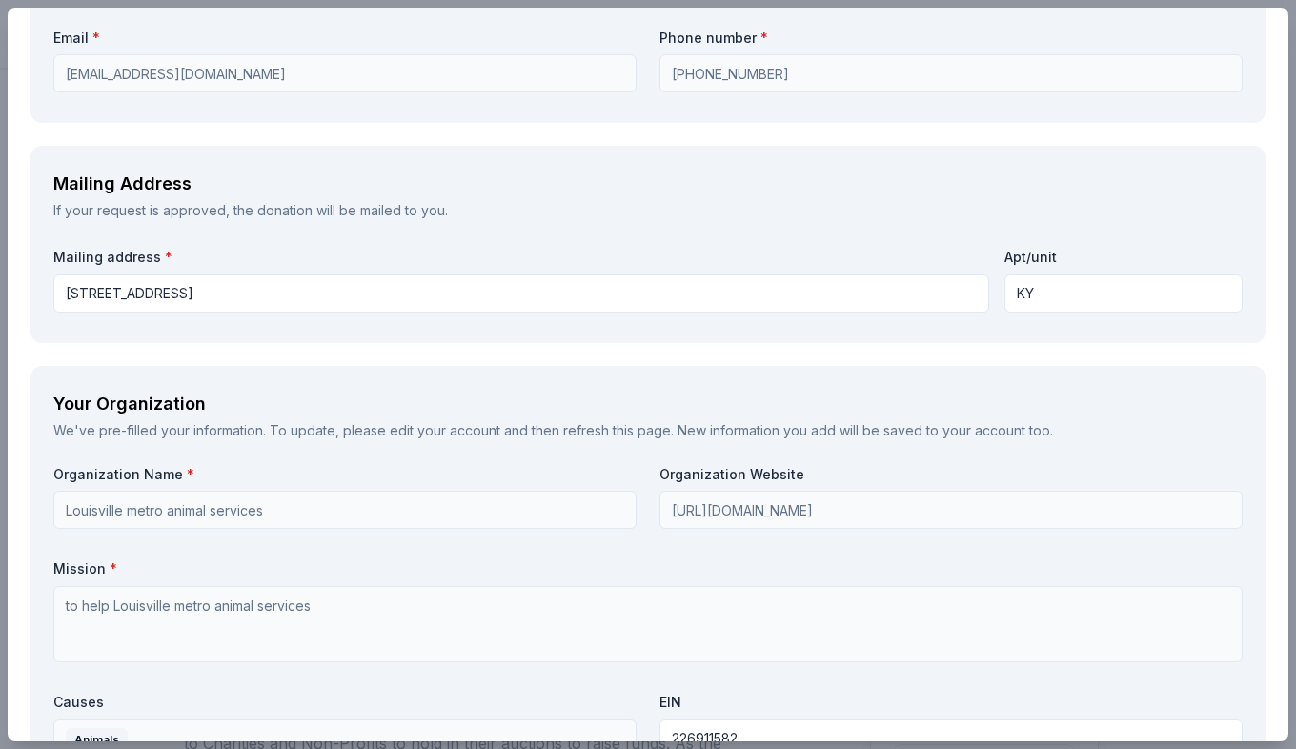
scroll to position [2034, 0]
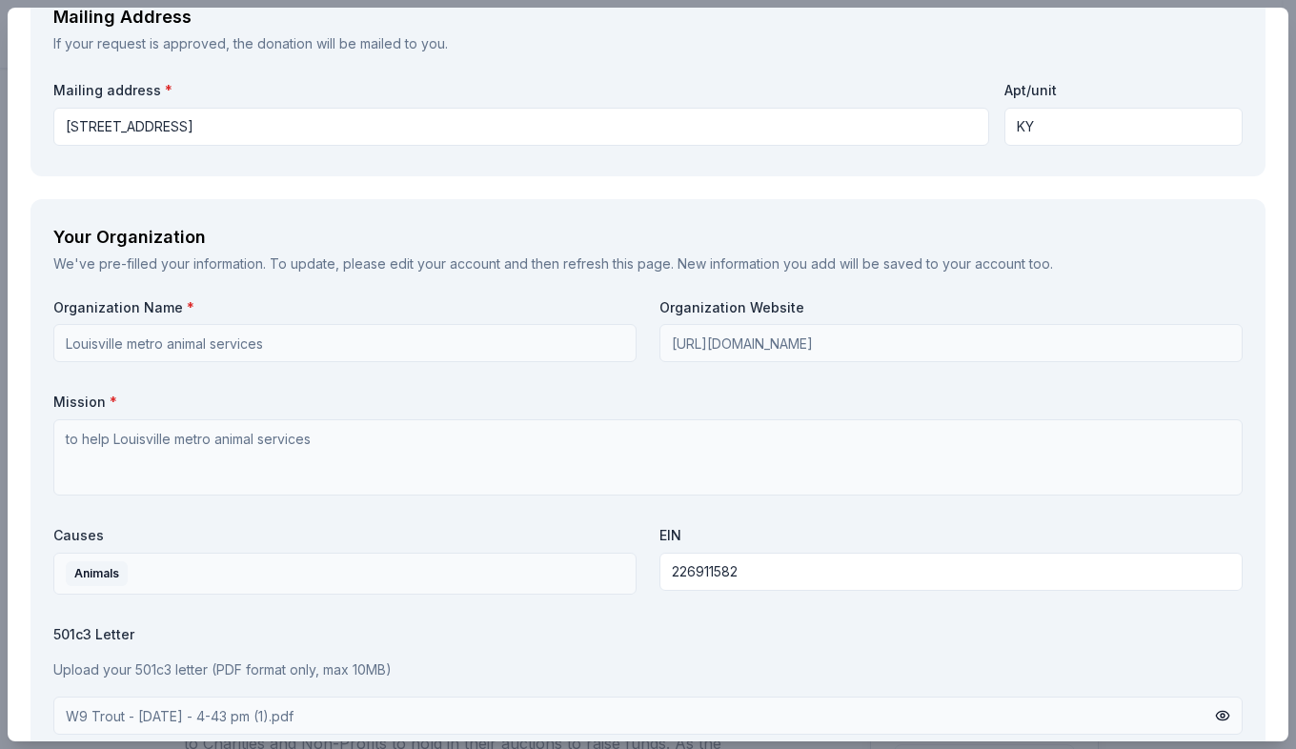
drag, startPoint x: 1049, startPoint y: 119, endPoint x: 1030, endPoint y: 122, distance: 19.3
click at [1030, 122] on input "KY" at bounding box center [1124, 127] width 238 height 38
drag, startPoint x: 1000, startPoint y: 132, endPoint x: 983, endPoint y: 124, distance: 18.8
click at [990, 132] on div "Mailing address * 12701 glengate pl, Louisville, ky 40299 Apt/unit KY" at bounding box center [648, 112] width 1190 height 68
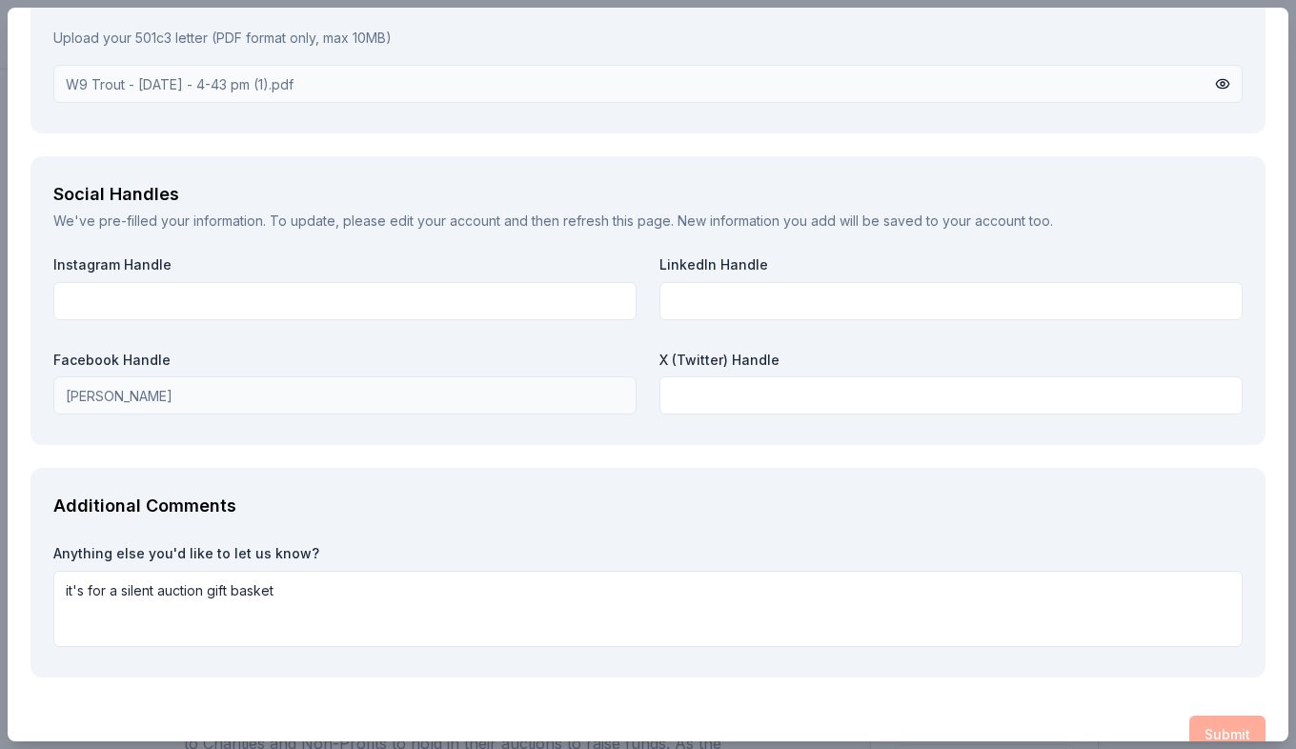
scroll to position [2701, 0]
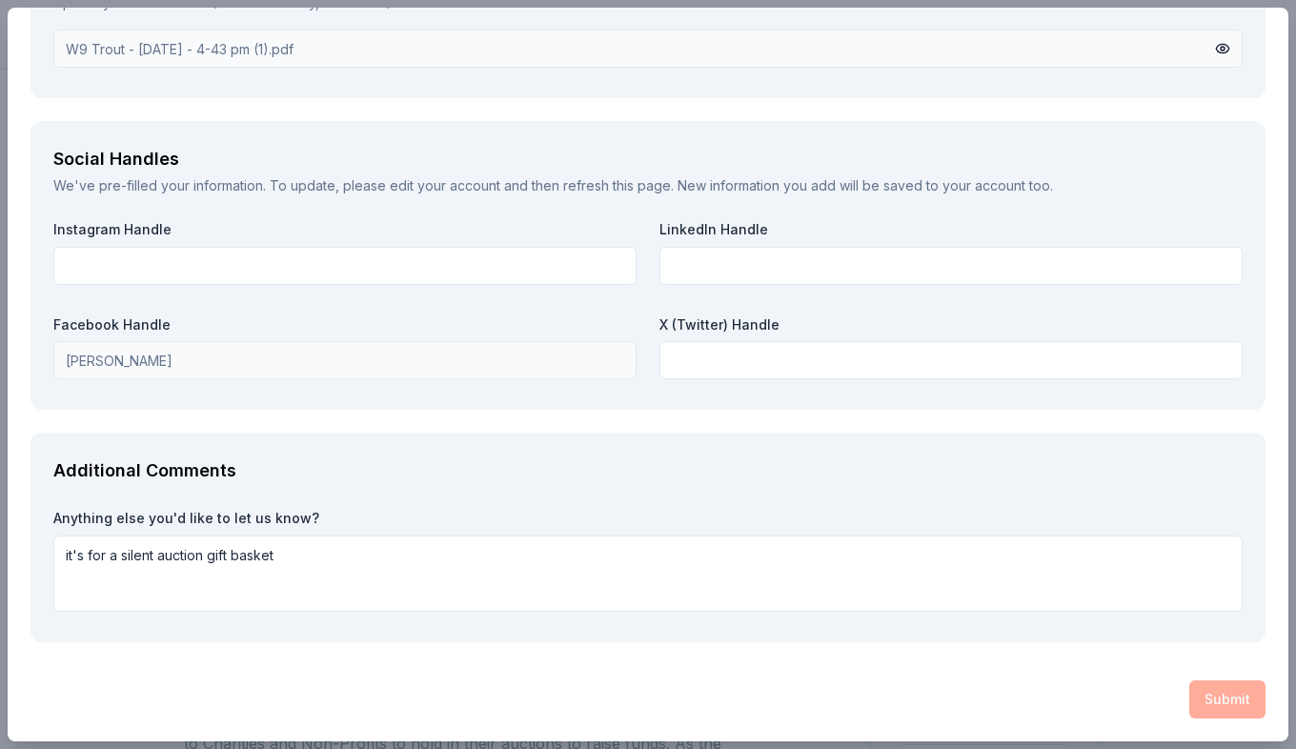
click at [1205, 709] on div "Submit" at bounding box center [648, 700] width 1235 height 38
drag, startPoint x: 1204, startPoint y: 709, endPoint x: 1176, endPoint y: 690, distance: 33.6
click at [1202, 709] on div "Submit" at bounding box center [648, 700] width 1235 height 38
drag, startPoint x: 1176, startPoint y: 690, endPoint x: 1142, endPoint y: 664, distance: 42.9
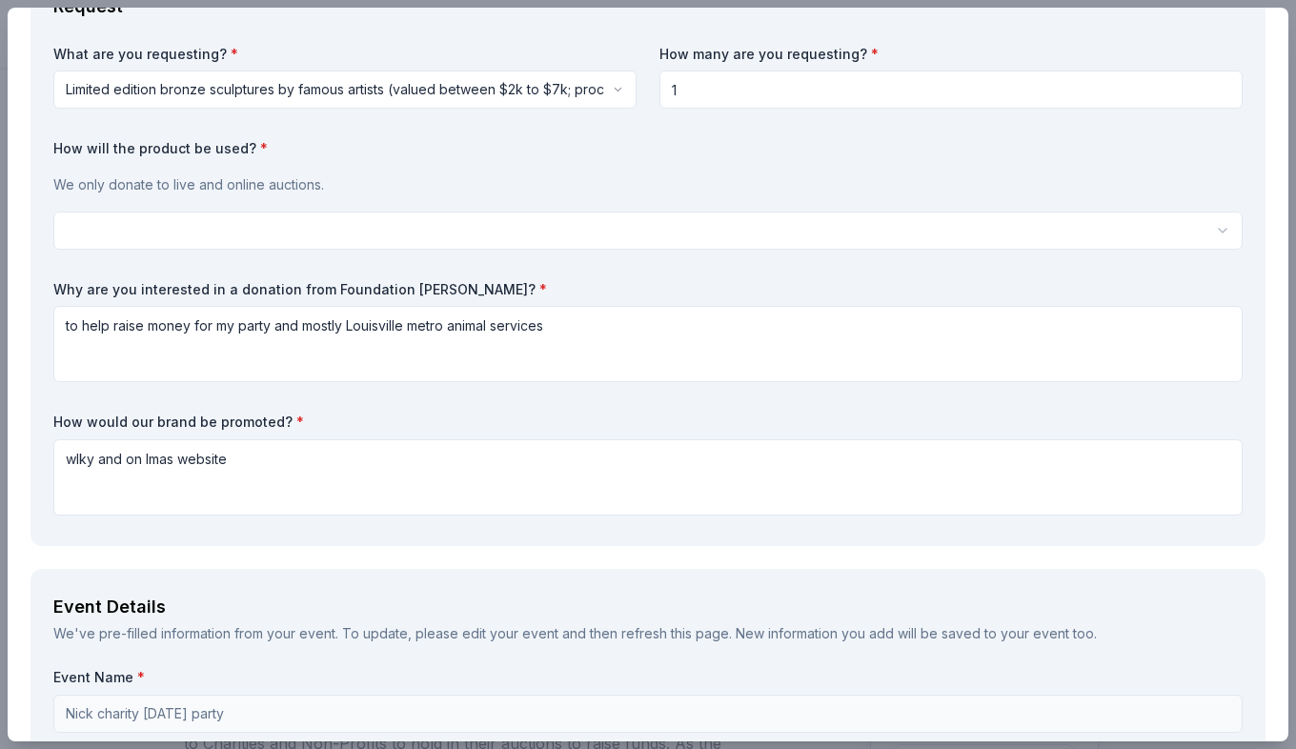
scroll to position [414, 0]
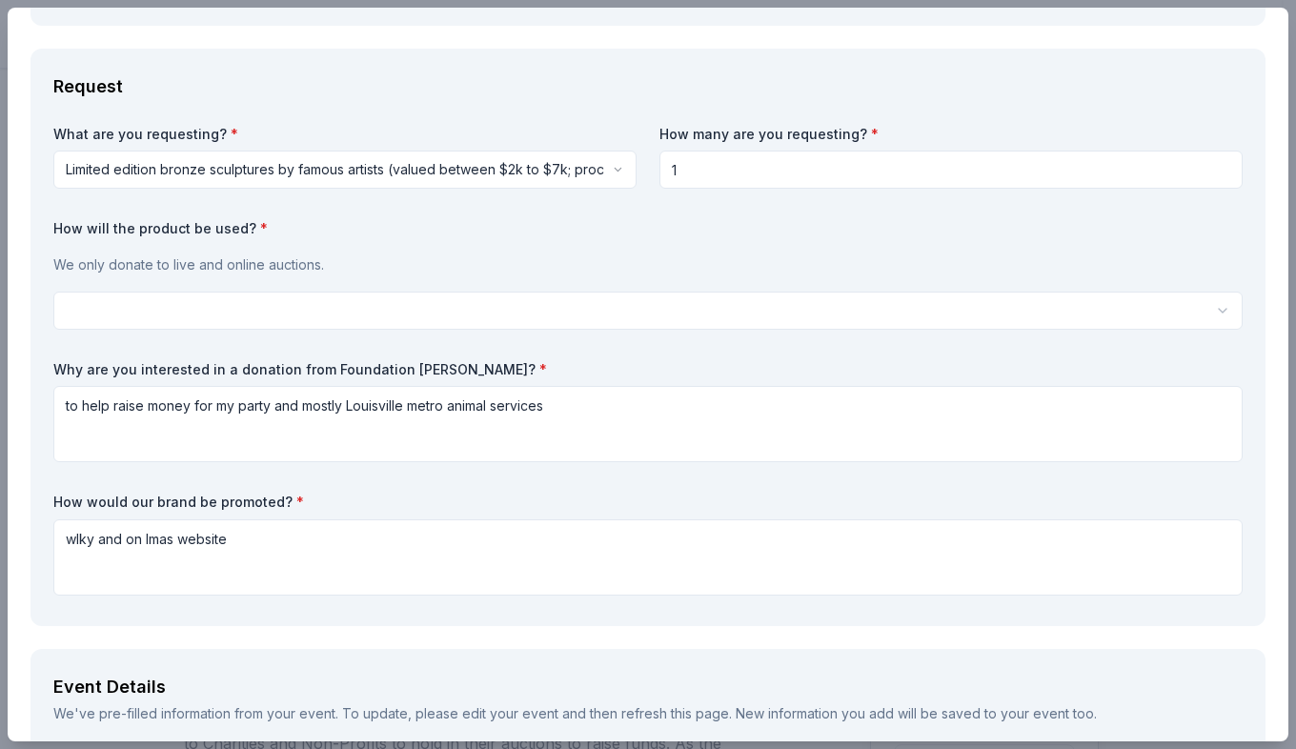
click at [710, 158] on input "1" at bounding box center [951, 170] width 583 height 38
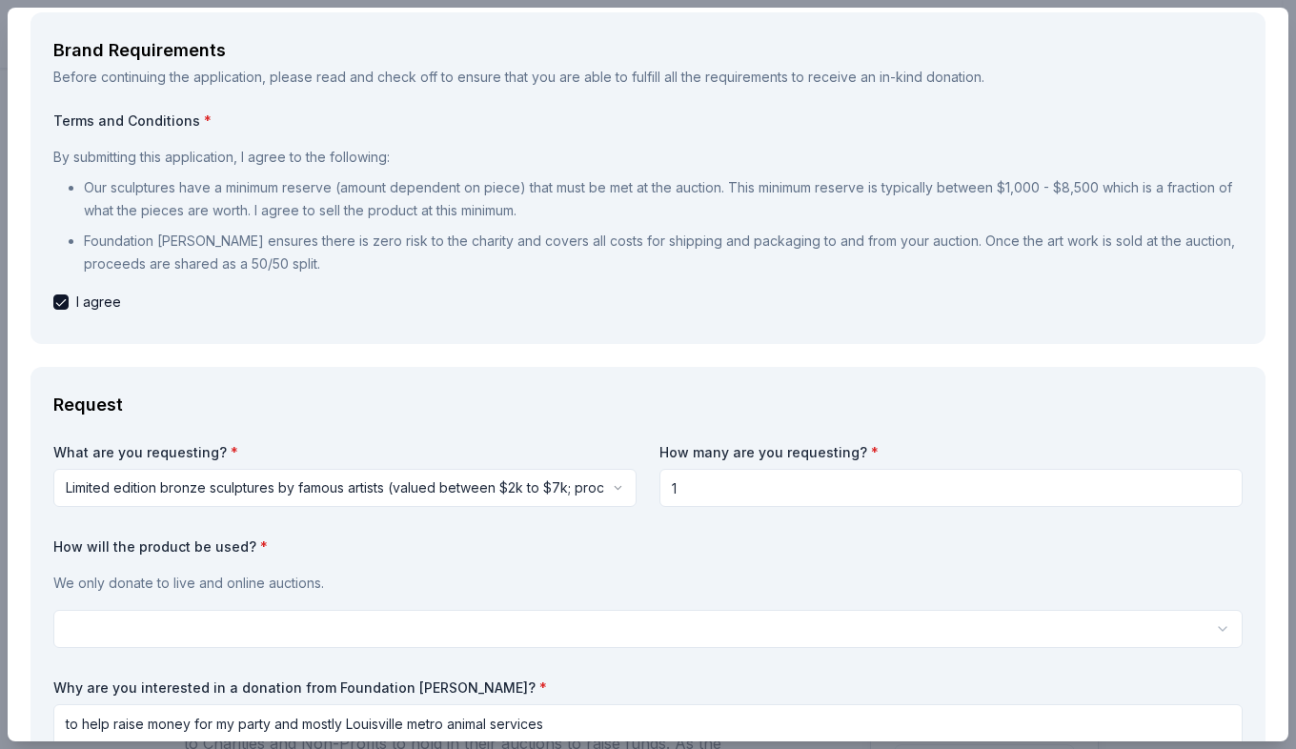
scroll to position [191, 0]
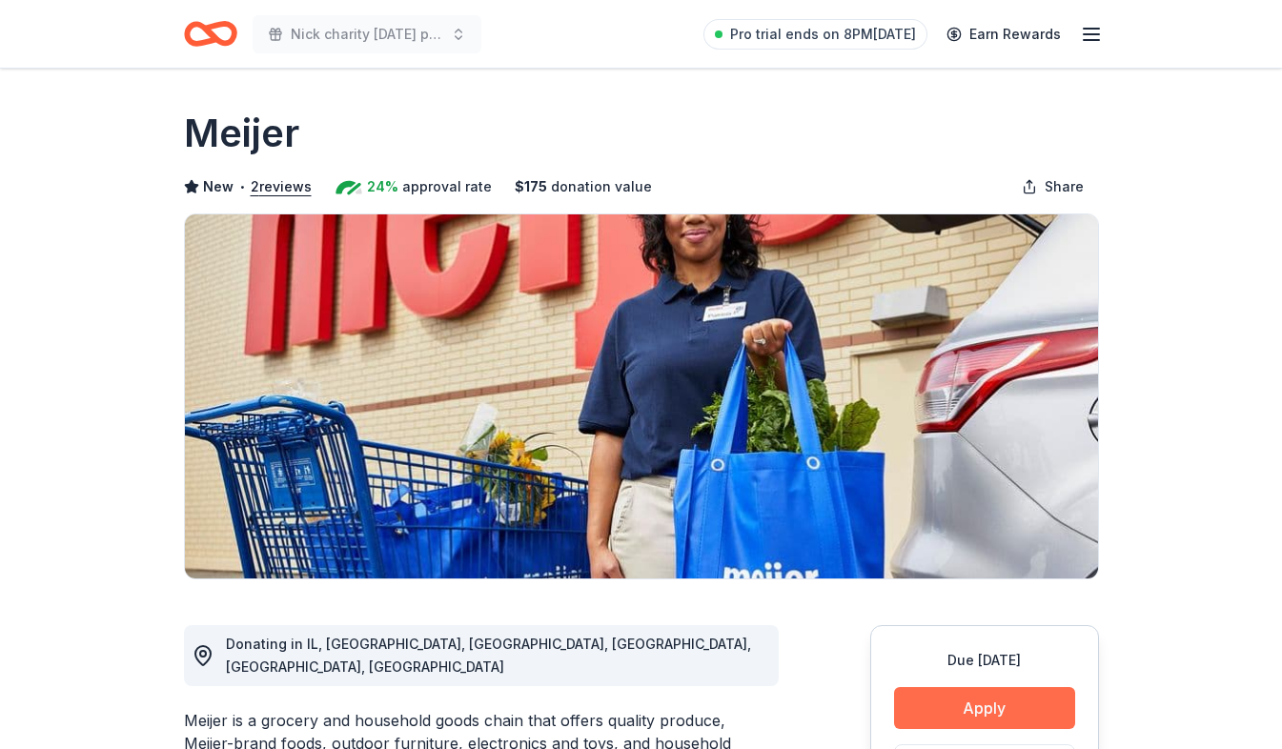
click at [945, 707] on button "Apply" at bounding box center [984, 708] width 181 height 42
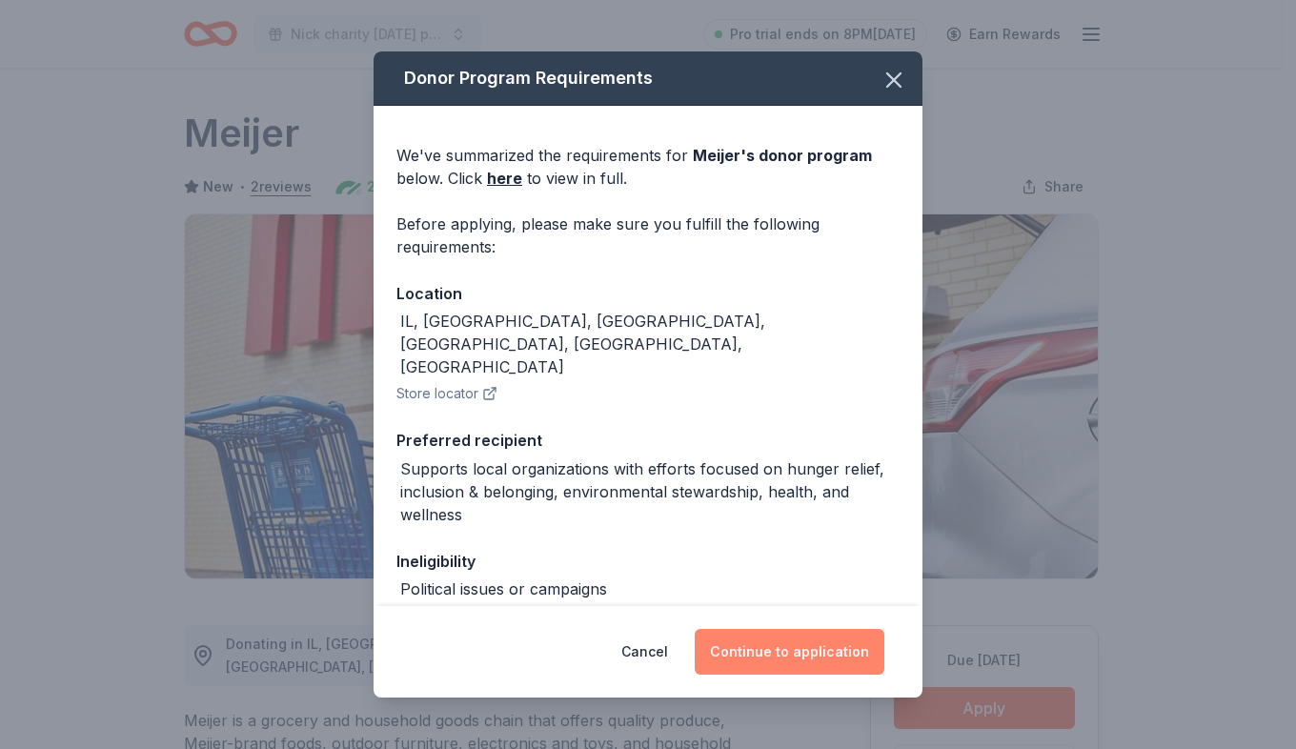
click at [846, 647] on button "Continue to application" at bounding box center [790, 652] width 190 height 46
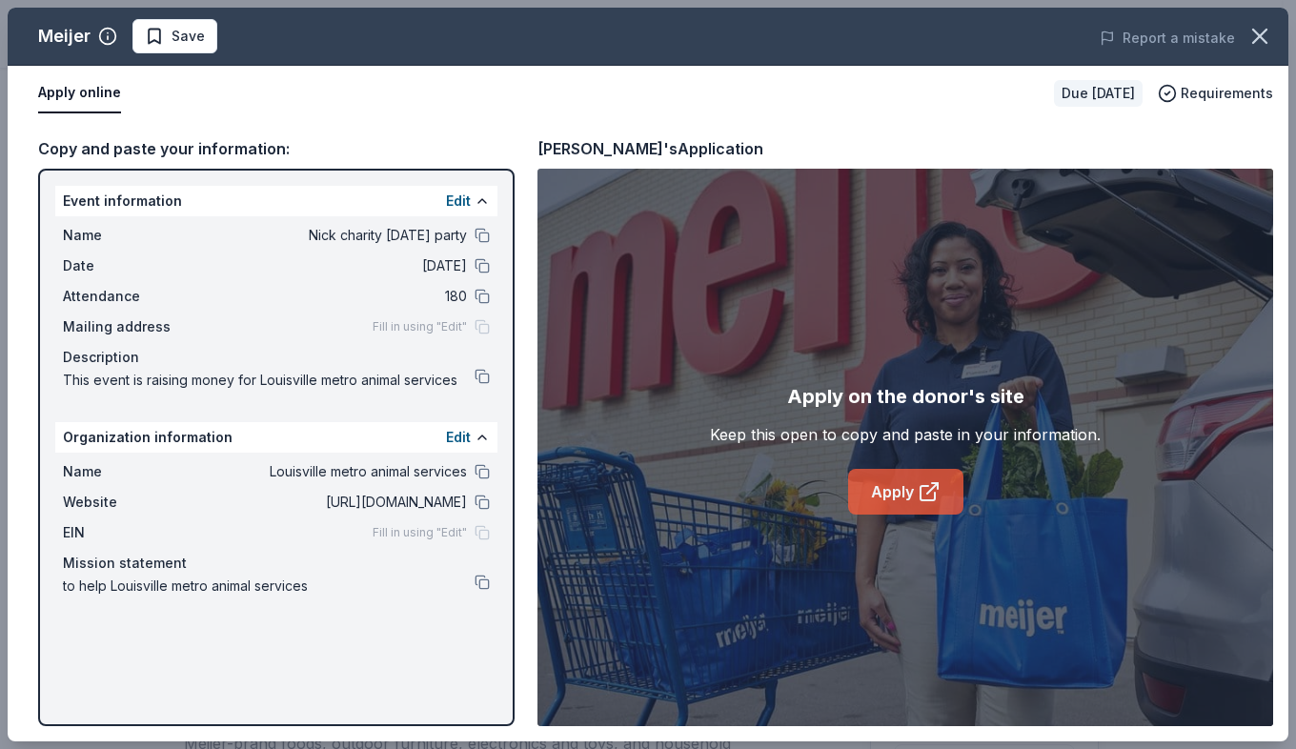
click at [862, 496] on link "Apply" at bounding box center [905, 492] width 115 height 46
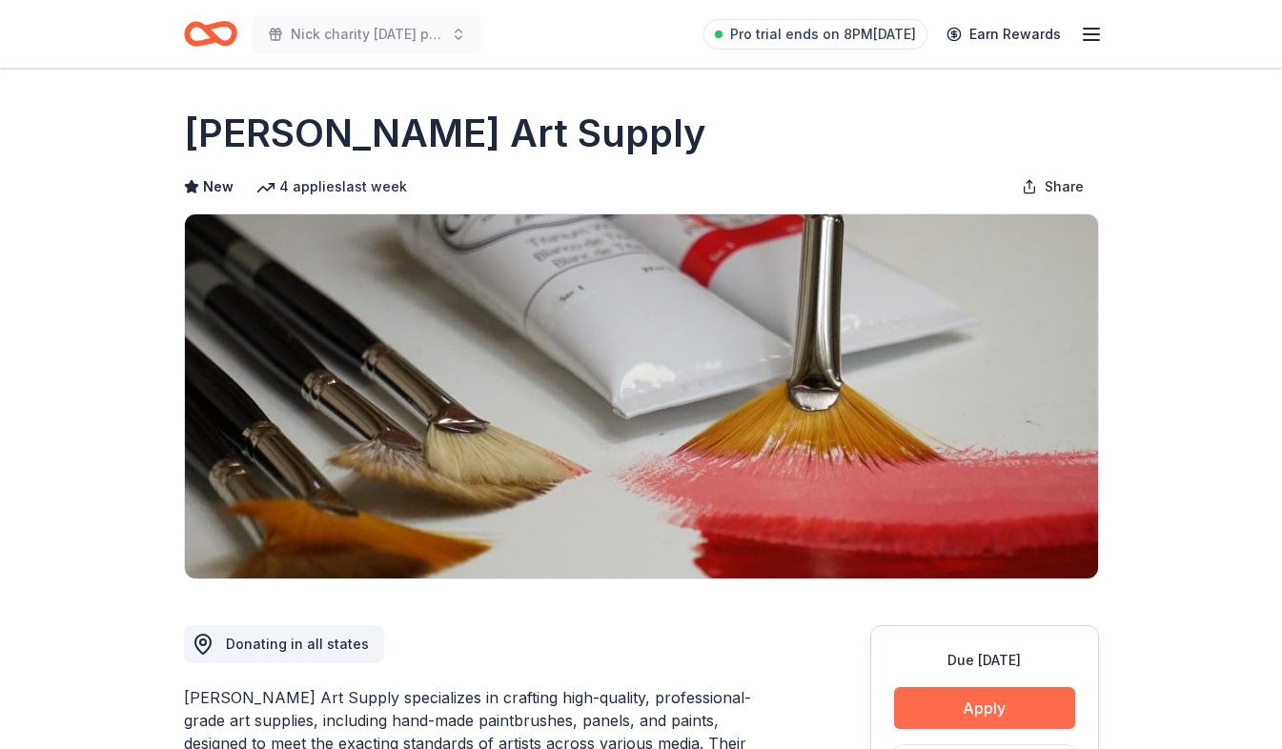
click at [970, 702] on button "Apply" at bounding box center [984, 708] width 181 height 42
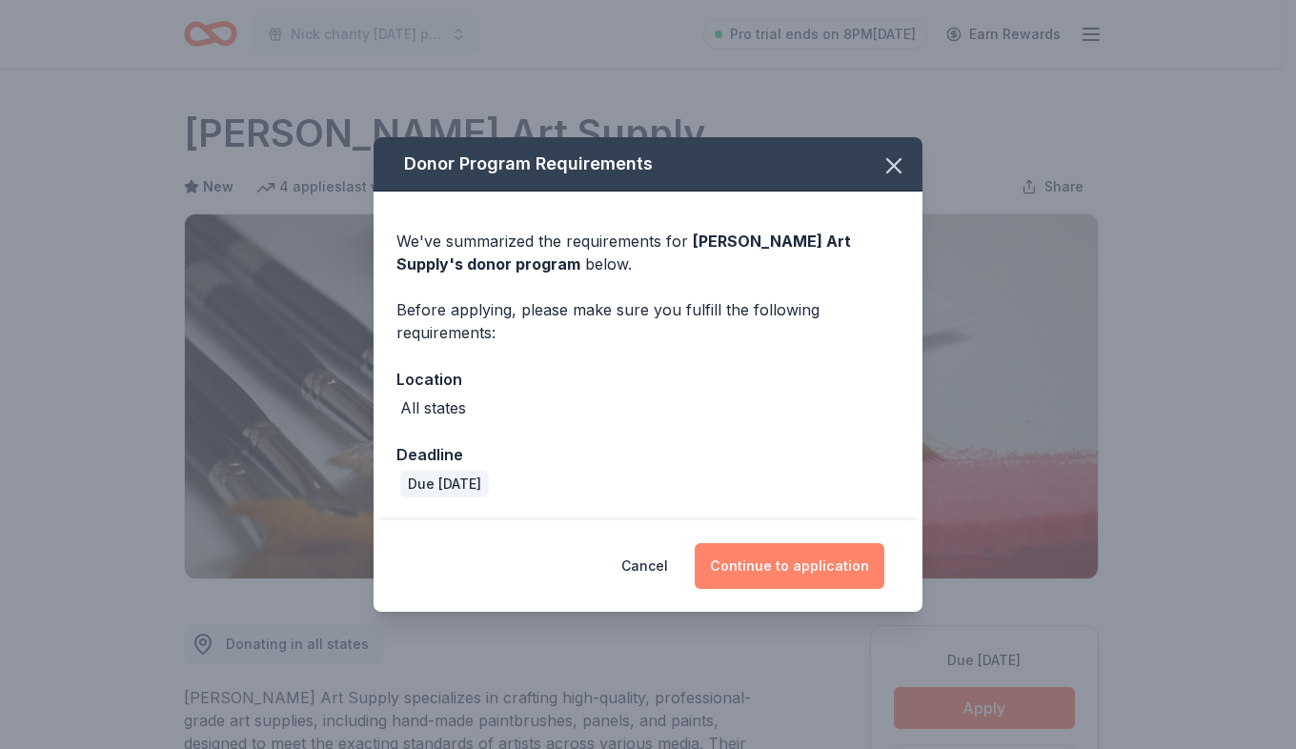
click at [855, 562] on button "Continue to application" at bounding box center [790, 566] width 190 height 46
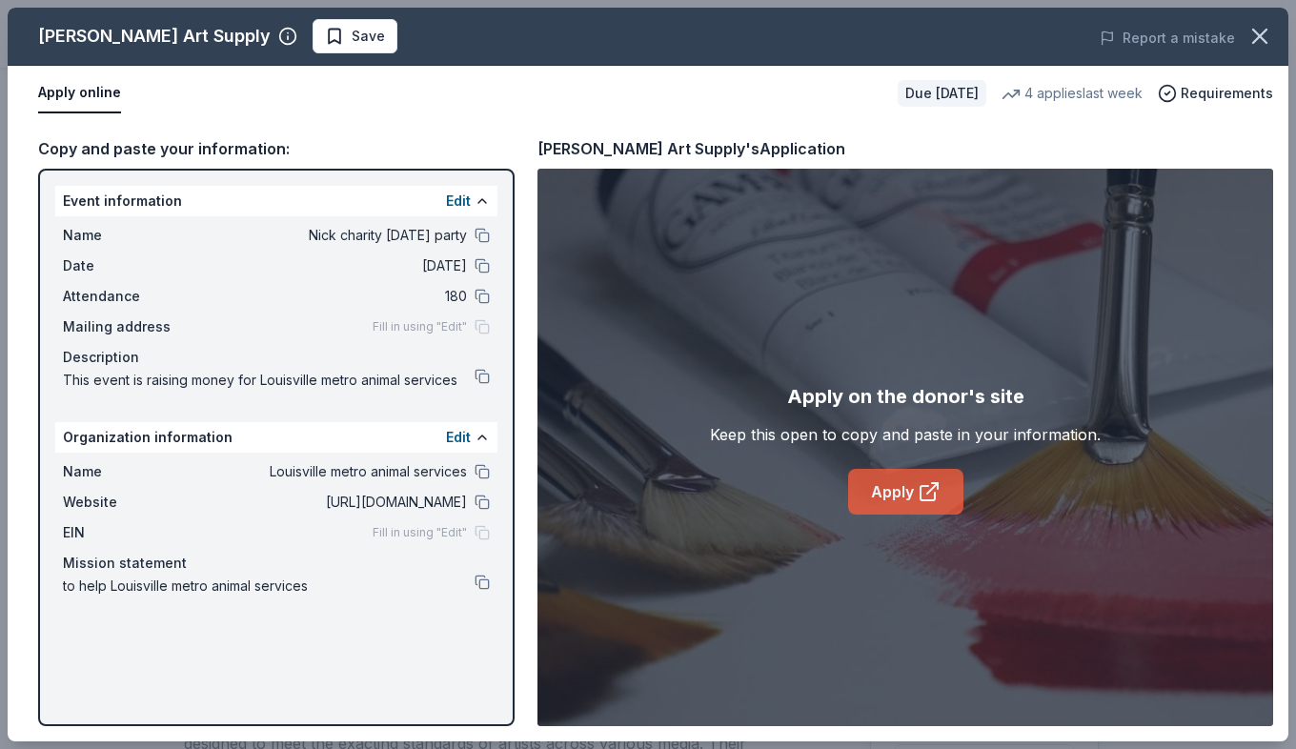
click at [872, 473] on link "Apply" at bounding box center [905, 492] width 115 height 46
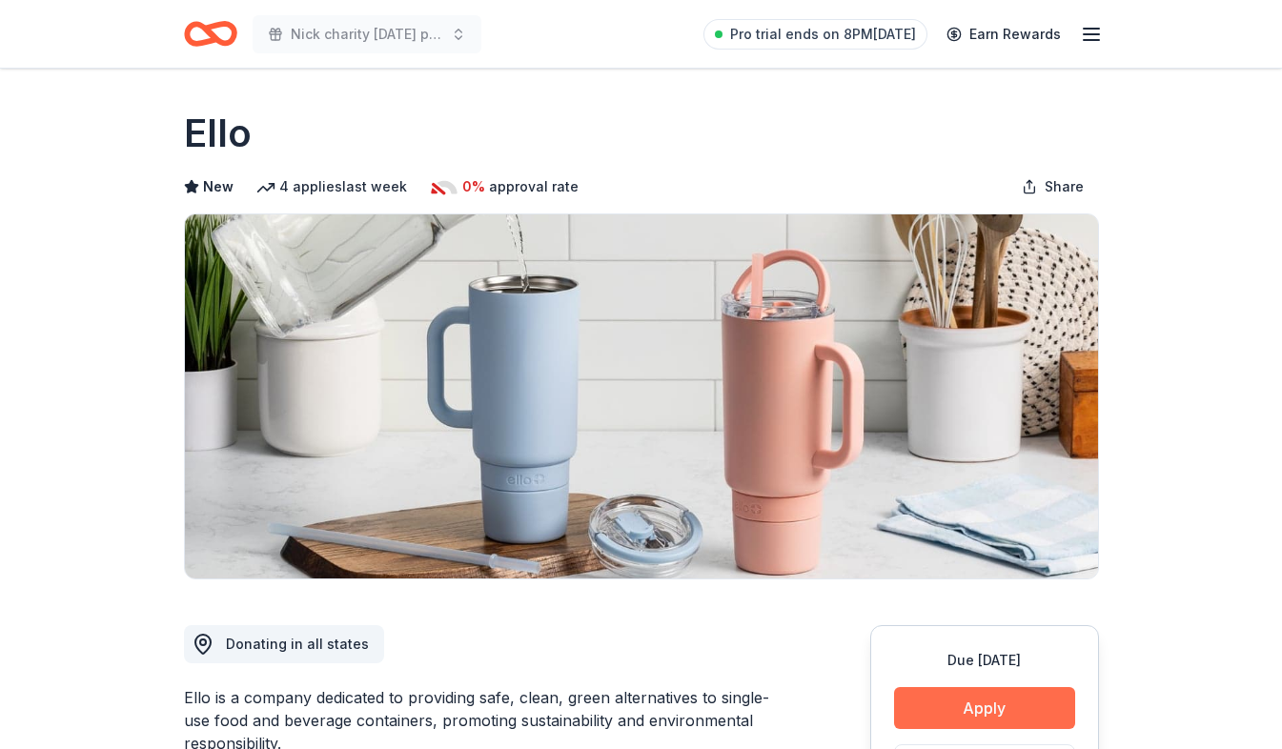
click at [910, 697] on button "Apply" at bounding box center [984, 708] width 181 height 42
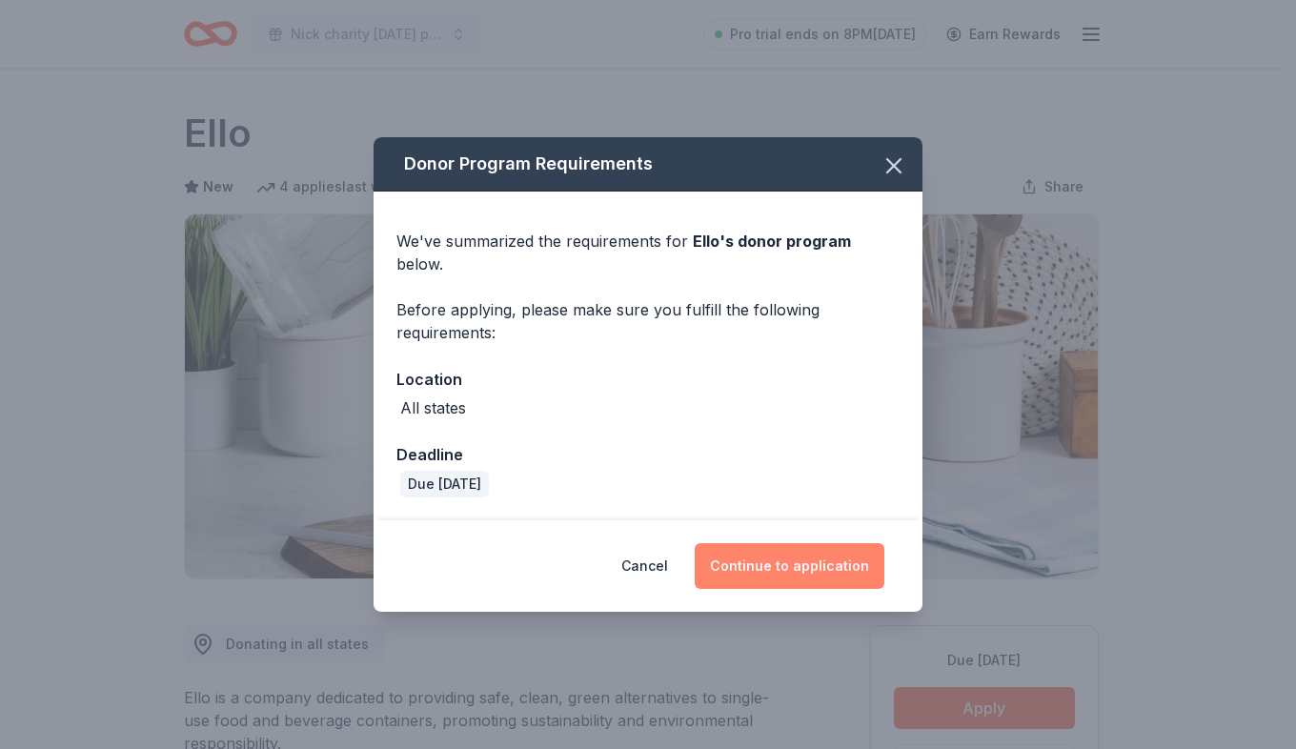
click at [827, 554] on button "Continue to application" at bounding box center [790, 566] width 190 height 46
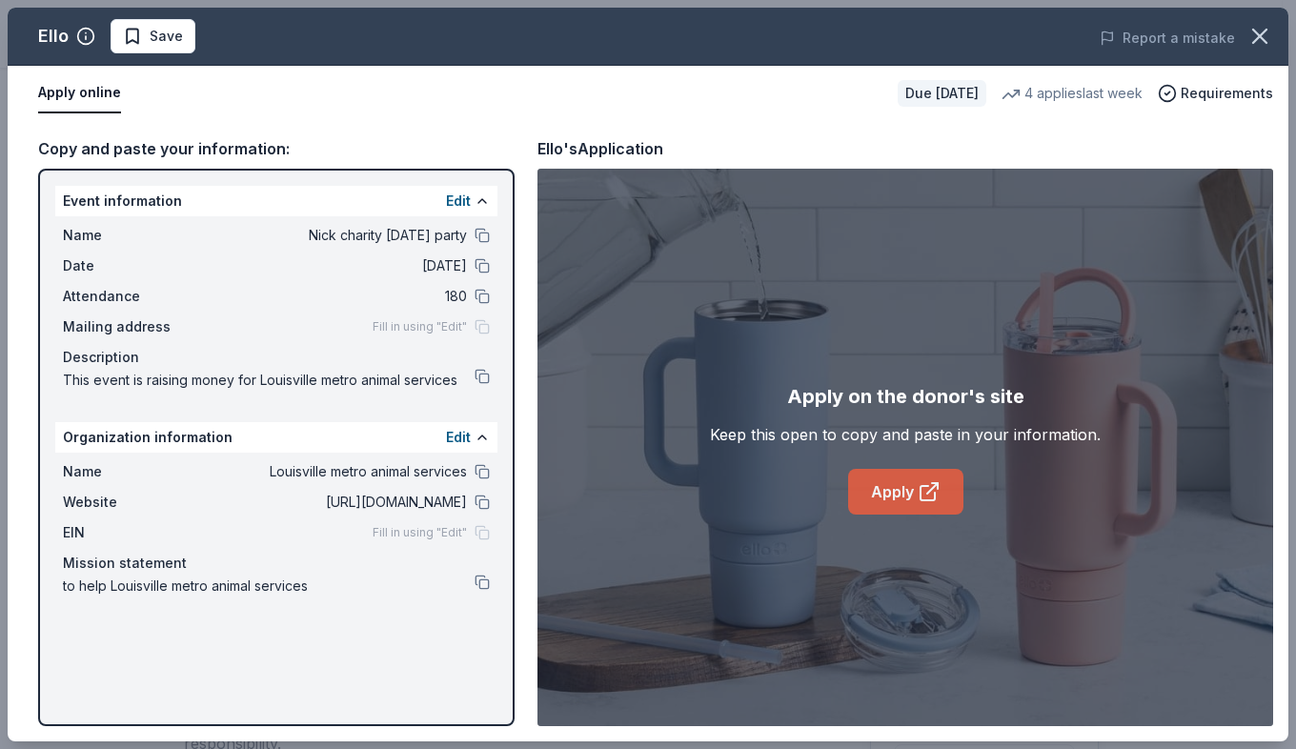
click at [872, 500] on link "Apply" at bounding box center [905, 492] width 115 height 46
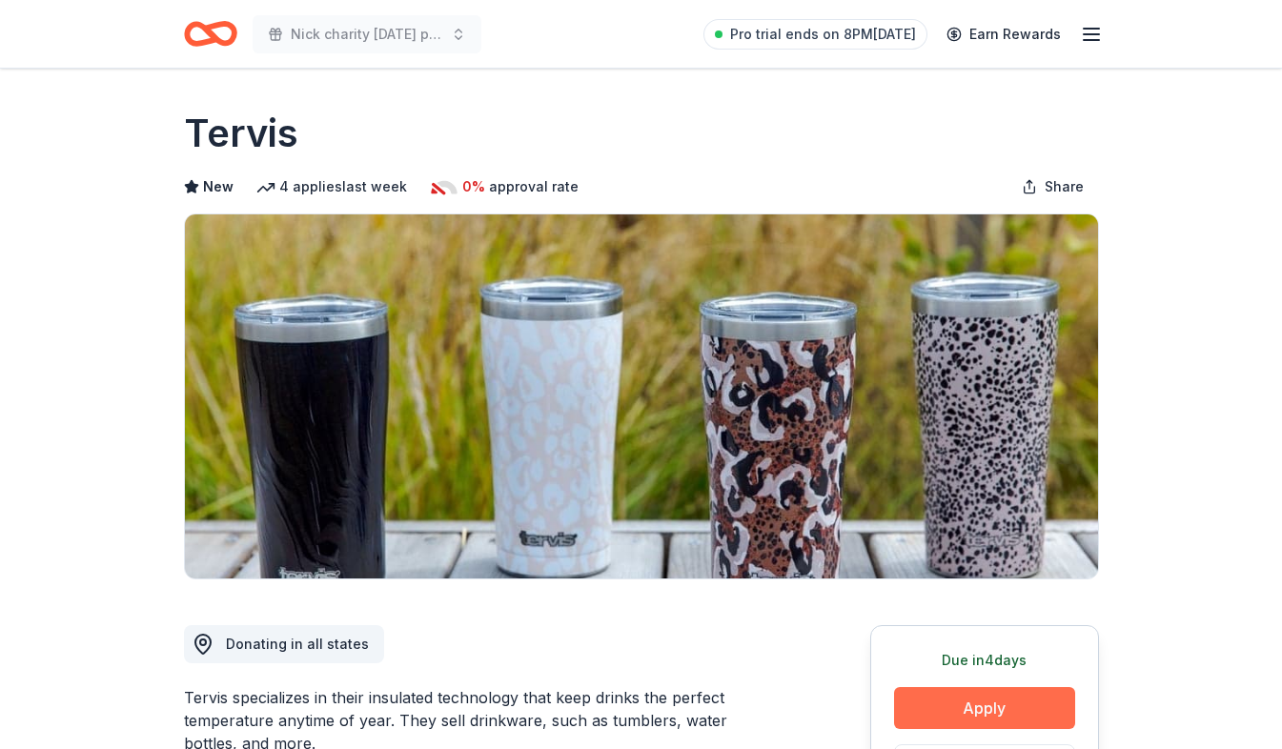
click at [961, 726] on button "Apply" at bounding box center [984, 708] width 181 height 42
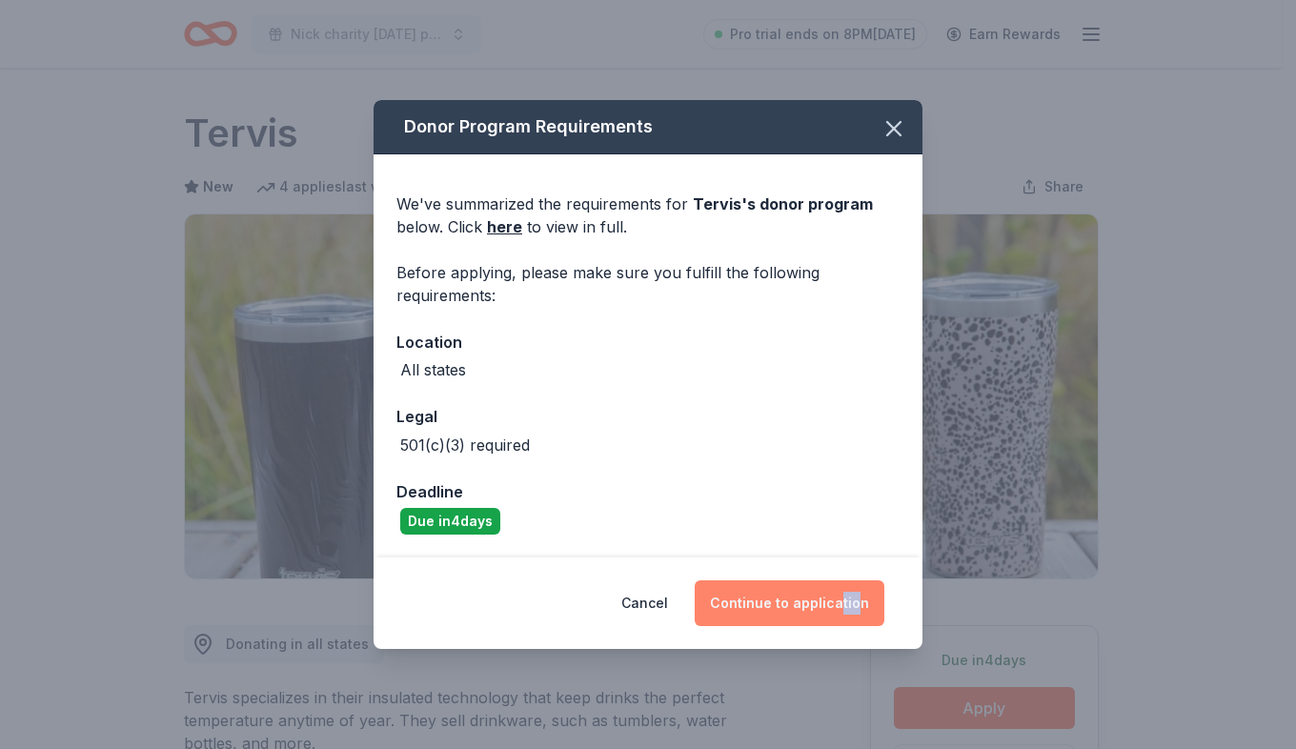
click at [842, 614] on div "Cancel Continue to application" at bounding box center [648, 604] width 549 height 92
click at [839, 612] on button "Continue to application" at bounding box center [790, 603] width 190 height 46
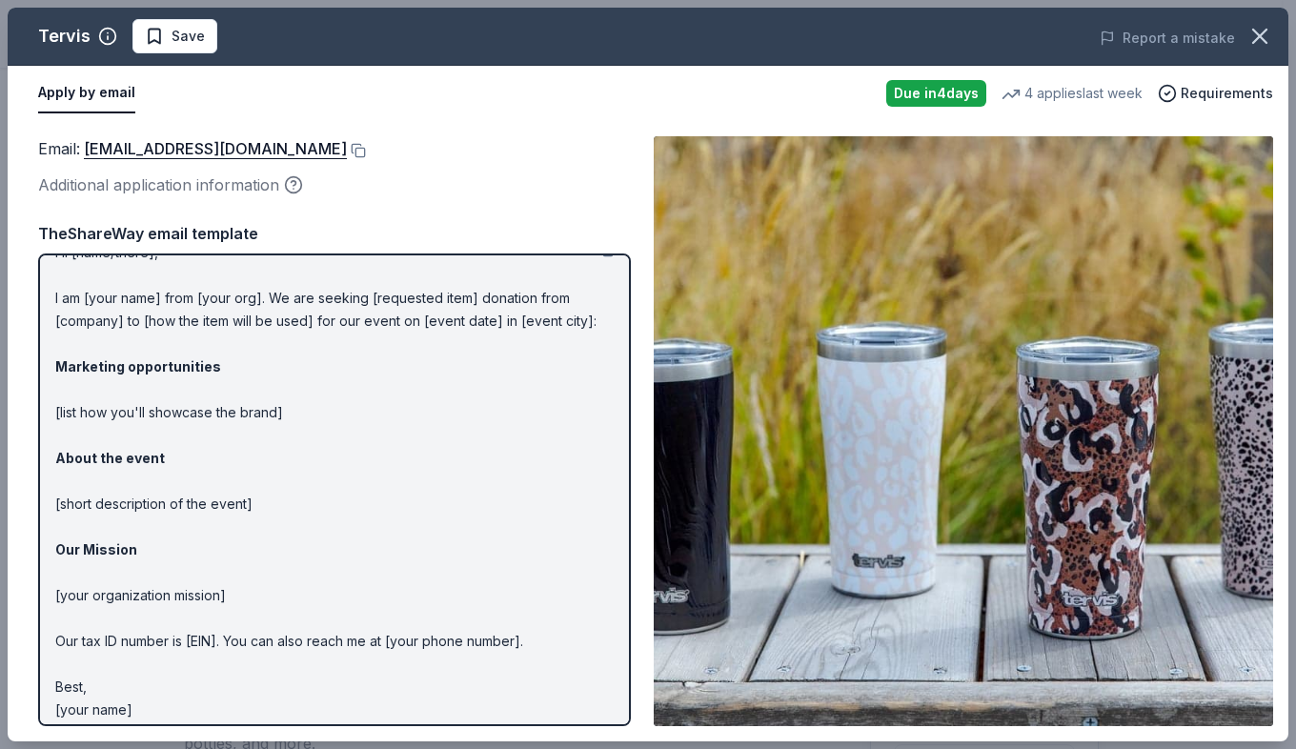
scroll to position [42, 0]
